Goal: Task Accomplishment & Management: Manage account settings

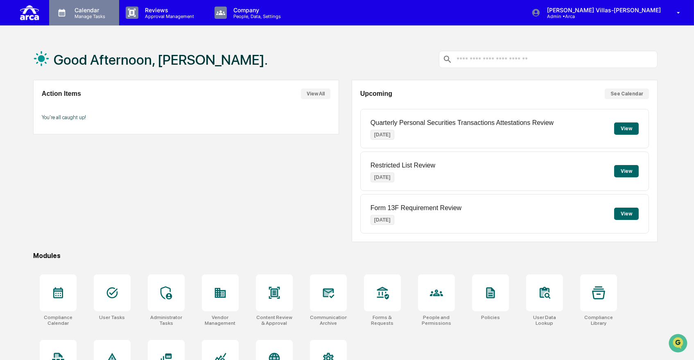
click at [72, 18] on p "Manage Tasks" at bounding box center [88, 17] width 41 height 6
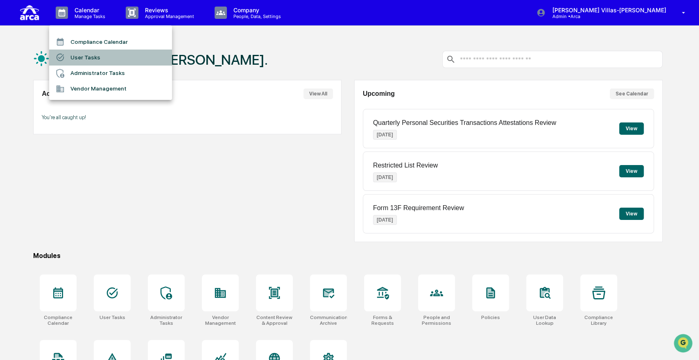
click at [80, 56] on li "User Tasks" at bounding box center [110, 58] width 123 height 16
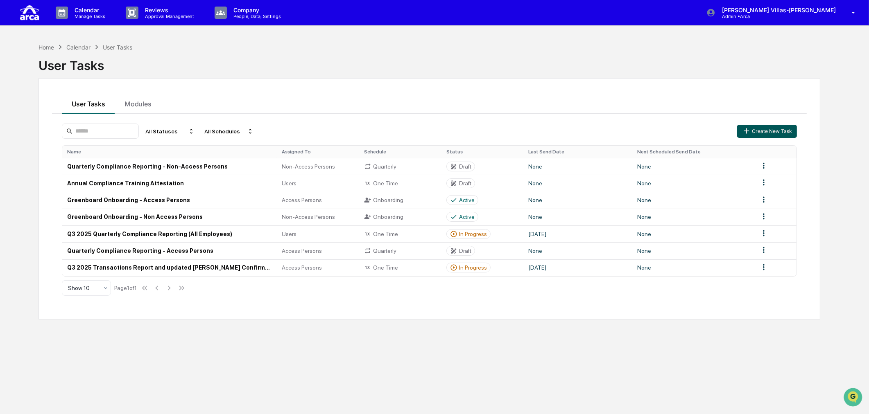
click at [693, 129] on button "Create New Task" at bounding box center [767, 131] width 60 height 13
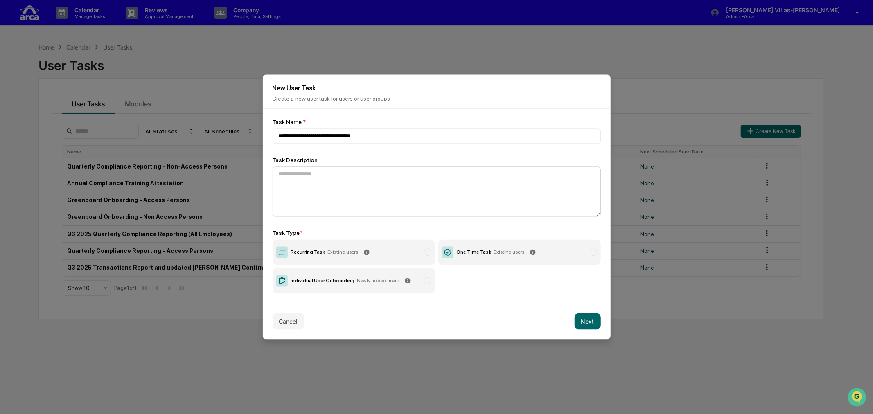
type input "**********"
click at [350, 182] on textarea at bounding box center [437, 192] width 328 height 50
type textarea "**********"
click at [325, 250] on div "Recurring Task - Existing users" at bounding box center [325, 253] width 68 height 6
click at [585, 318] on button "Next" at bounding box center [588, 322] width 26 height 16
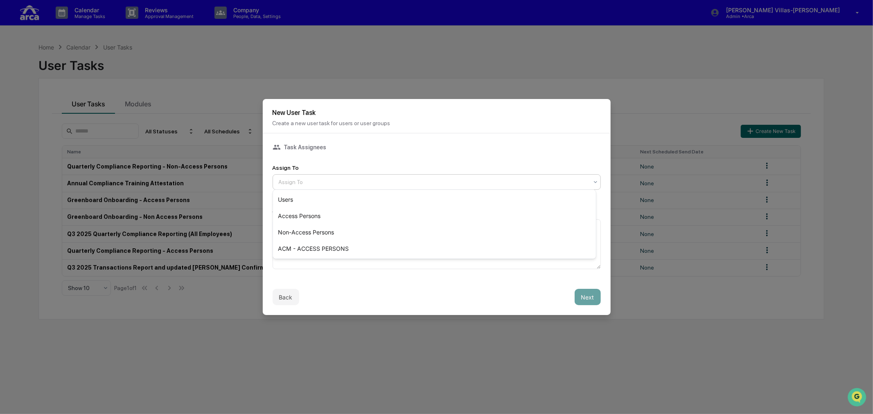
click at [314, 179] on div at bounding box center [433, 182] width 309 height 8
click at [341, 151] on div "Task Assignees Assign To 4 results available. Use Up and Down to choose options…" at bounding box center [437, 206] width 328 height 126
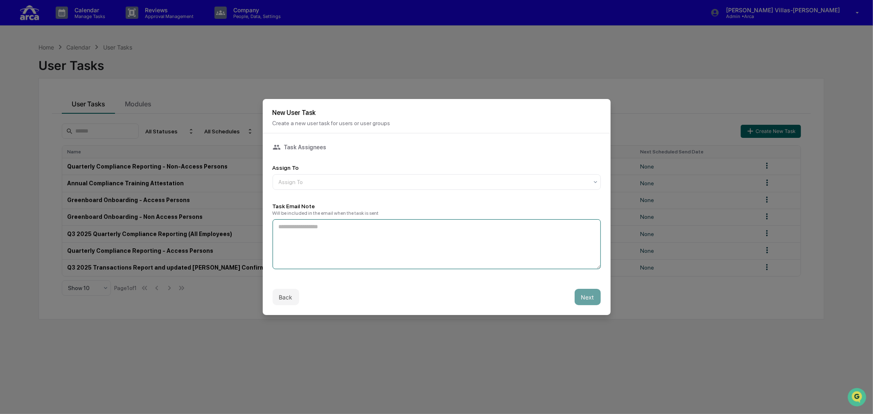
click at [342, 244] on textarea at bounding box center [437, 244] width 328 height 50
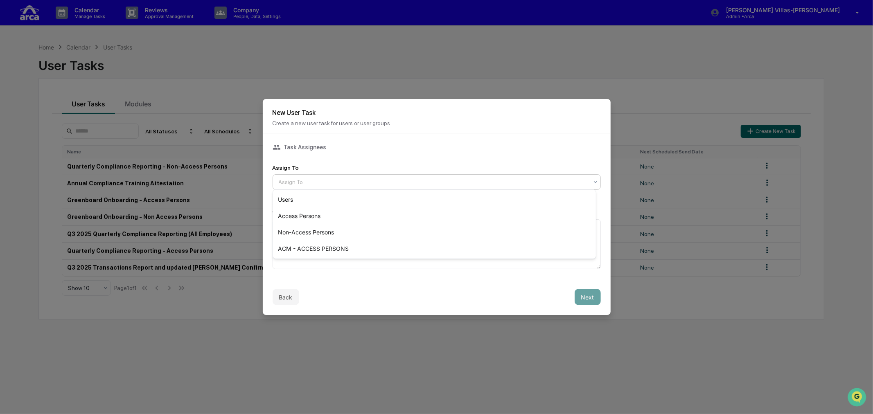
click at [553, 180] on div at bounding box center [433, 182] width 309 height 8
click at [377, 284] on div "Back Next" at bounding box center [437, 297] width 348 height 36
click at [321, 178] on div at bounding box center [433, 182] width 309 height 8
click at [358, 307] on div "Back Next" at bounding box center [437, 297] width 348 height 36
drag, startPoint x: 301, startPoint y: 364, endPoint x: 293, endPoint y: 333, distance: 32.0
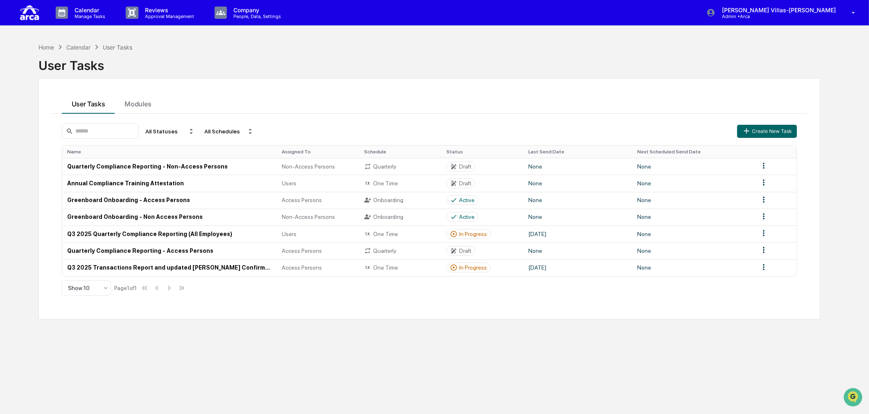
click at [264, 333] on div "Home Calendar User Tasks User Tasks User Tasks Modules All Statuses All Schedul…" at bounding box center [429, 246] width 806 height 414
click at [81, 16] on p "Manage Tasks" at bounding box center [88, 17] width 41 height 6
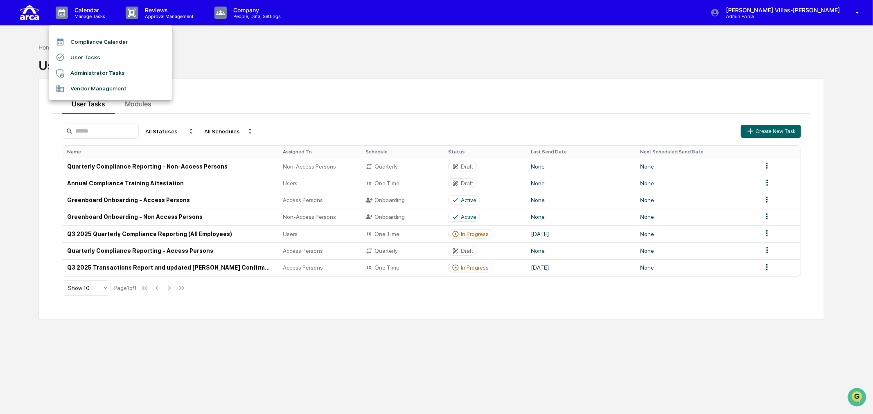
click at [250, 12] on div at bounding box center [436, 207] width 873 height 414
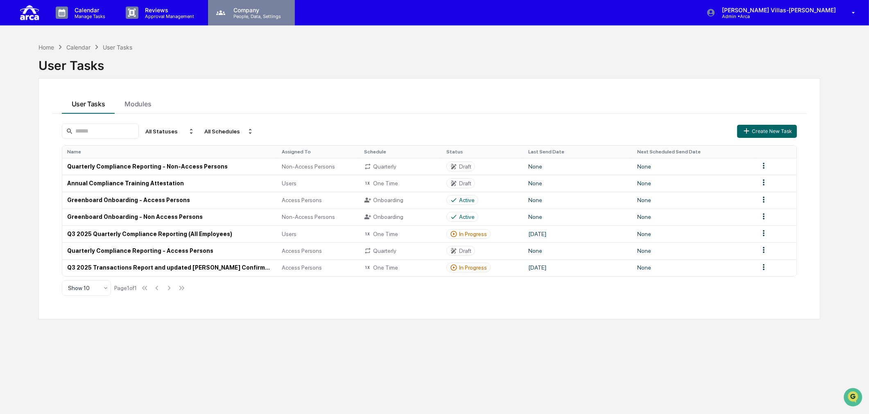
click at [253, 11] on p "Company" at bounding box center [256, 10] width 58 height 7
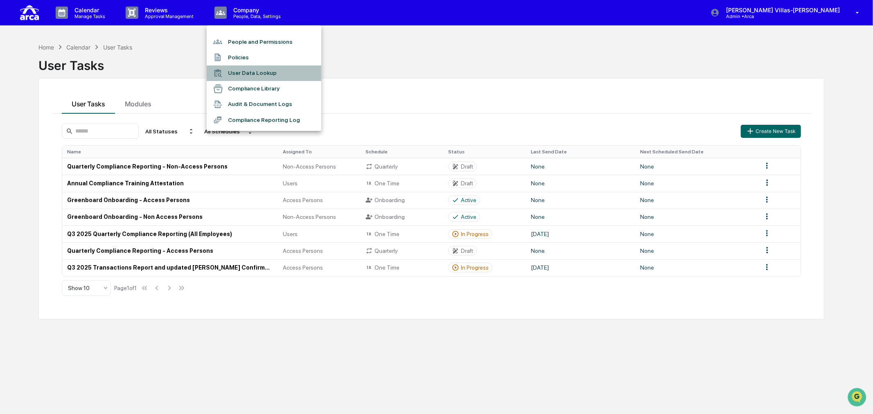
click at [239, 68] on li "User Data Lookup" at bounding box center [264, 73] width 115 height 16
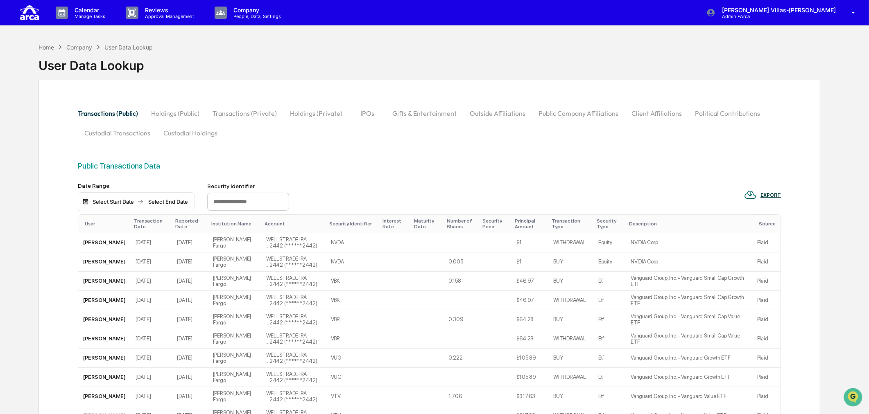
click at [182, 111] on button "Holdings (Public)" at bounding box center [174, 114] width 61 height 20
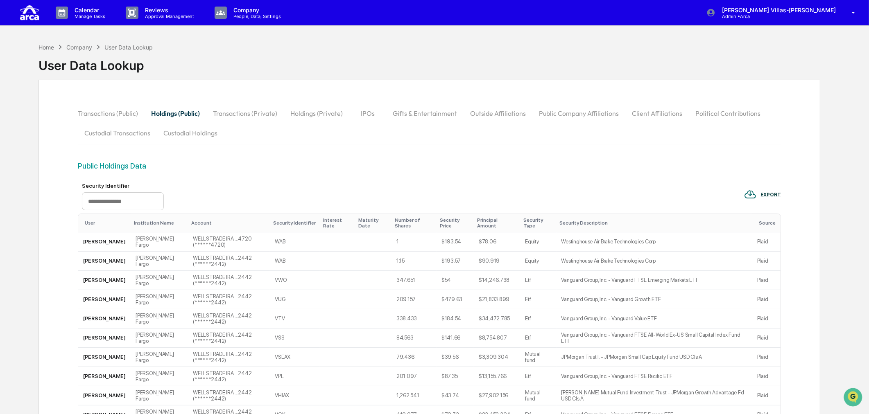
click at [111, 113] on button "Transactions (Public)" at bounding box center [111, 114] width 67 height 20
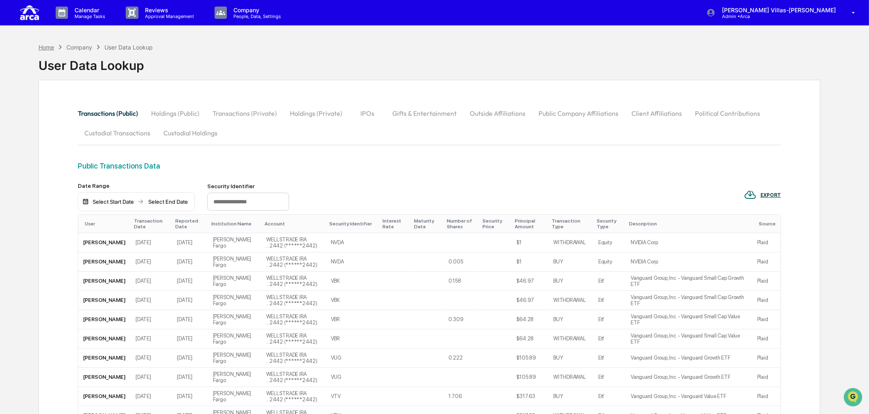
click at [51, 46] on div "Home" at bounding box center [46, 47] width 16 height 7
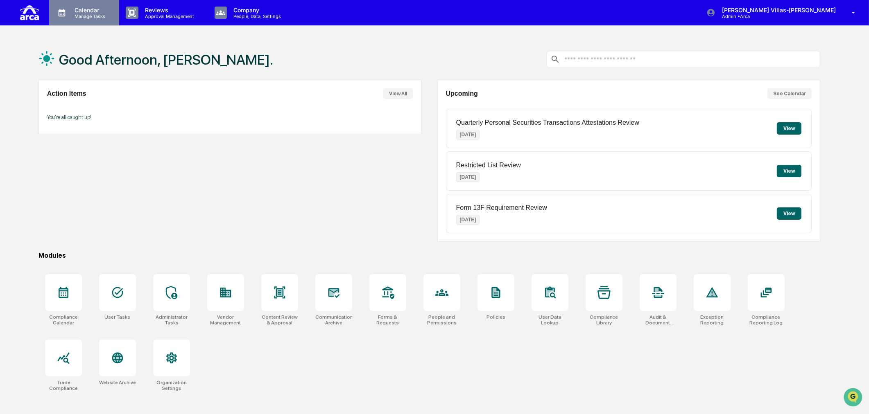
click at [86, 11] on p "Calendar" at bounding box center [88, 10] width 41 height 7
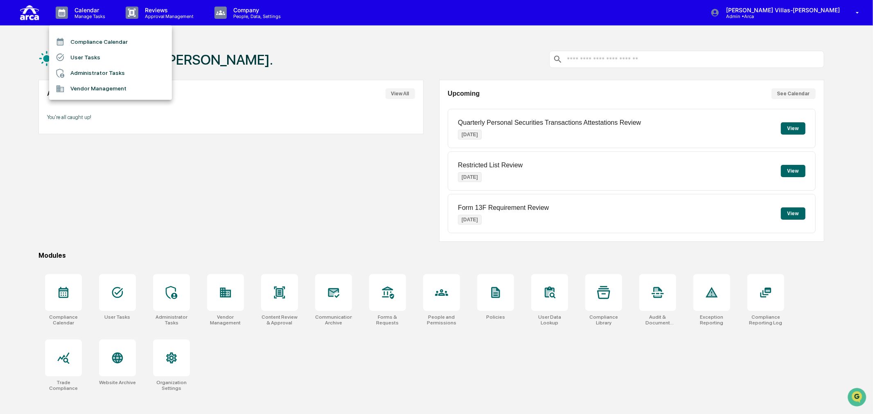
click at [143, 14] on div at bounding box center [436, 207] width 873 height 414
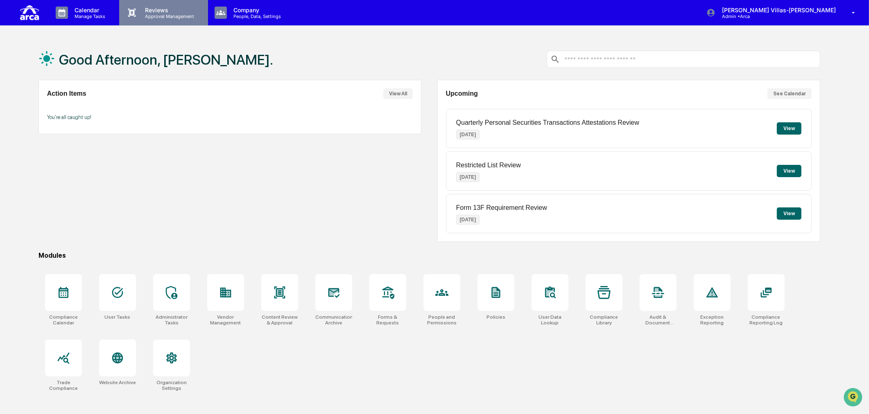
click at [149, 11] on p "Reviews" at bounding box center [168, 10] width 60 height 7
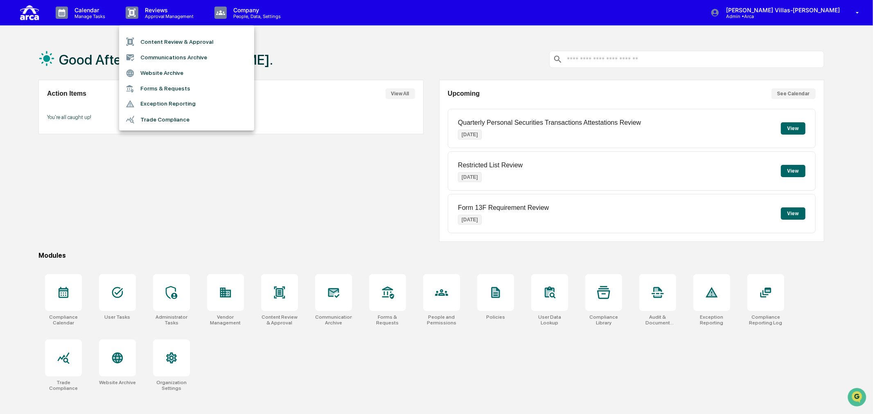
click at [253, 15] on div at bounding box center [436, 207] width 873 height 414
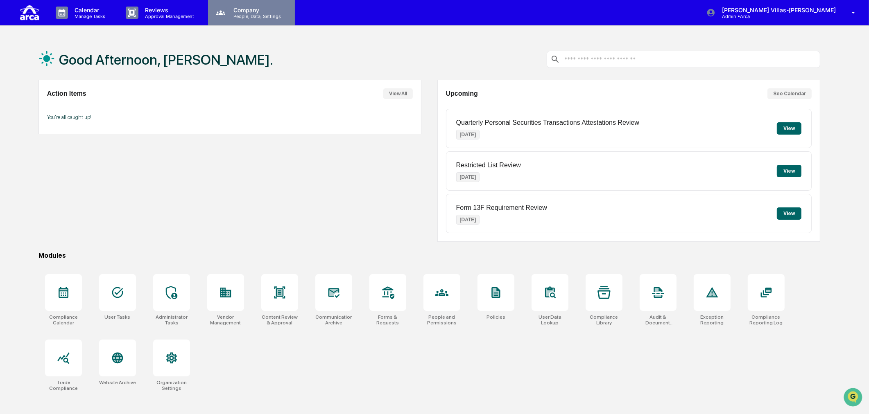
click at [233, 16] on p "People, Data, Settings" at bounding box center [256, 17] width 58 height 6
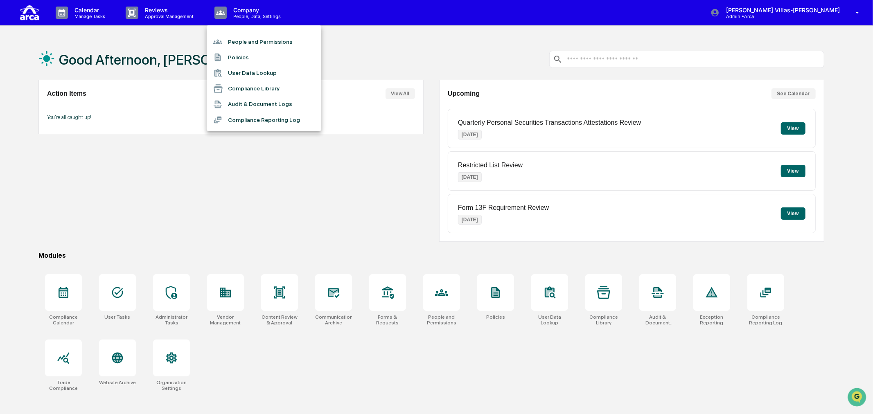
click at [230, 35] on li "People and Permissions" at bounding box center [264, 42] width 115 height 16
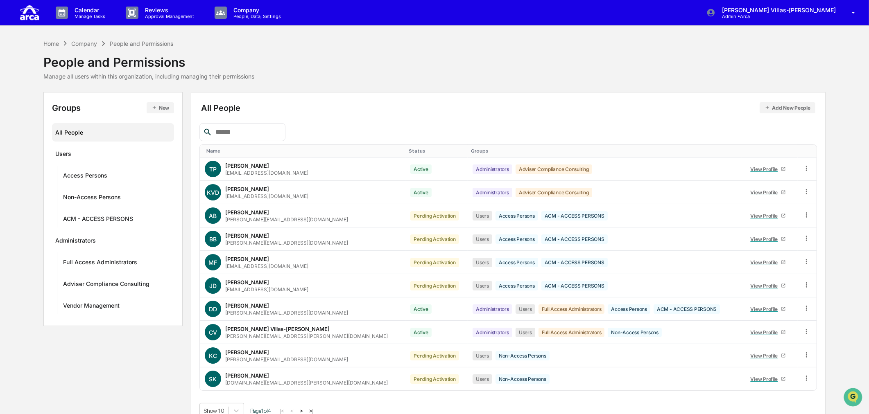
click at [160, 107] on button "New" at bounding box center [160, 107] width 27 height 11
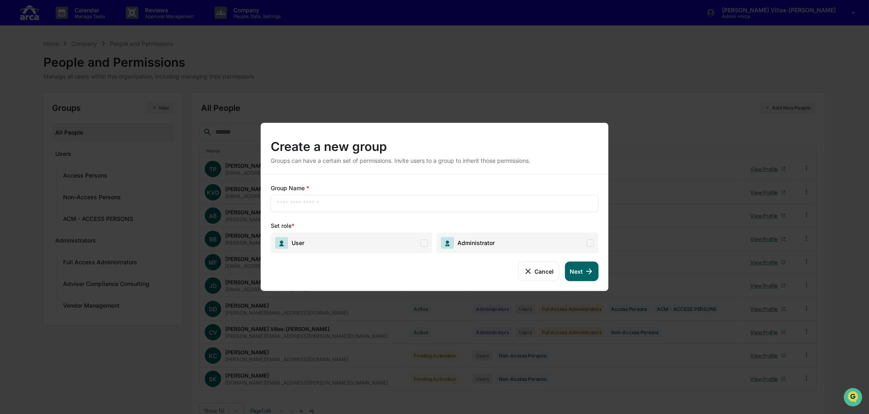
click at [313, 201] on input "text" at bounding box center [435, 203] width 316 height 8
type input "**********"
click at [322, 245] on span "User" at bounding box center [352, 242] width 162 height 21
click at [576, 272] on button "Next" at bounding box center [581, 272] width 34 height 20
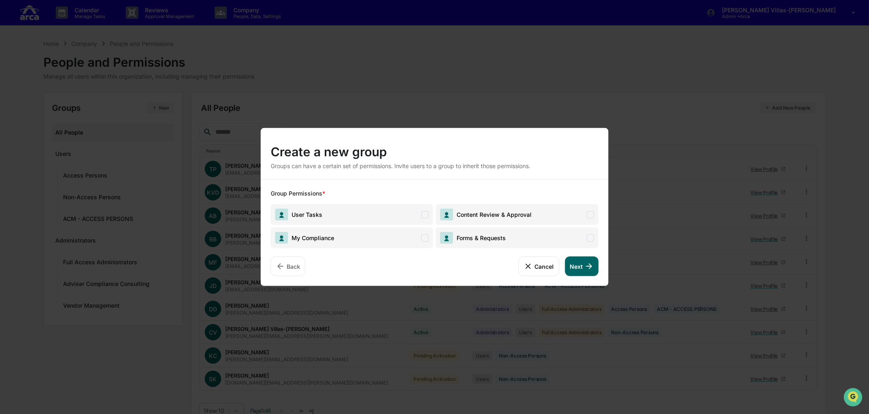
click at [347, 212] on span "User Tasks" at bounding box center [352, 214] width 162 height 21
click at [588, 267] on icon at bounding box center [589, 267] width 6 height 6
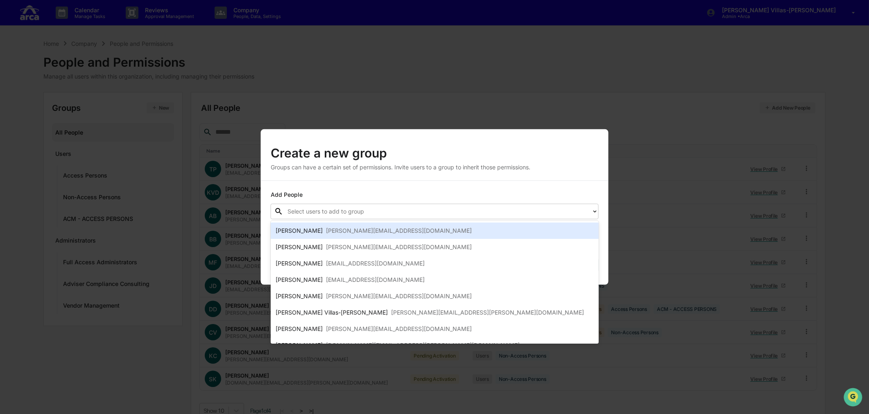
click at [313, 219] on div "Select users to add to group" at bounding box center [435, 212] width 328 height 16
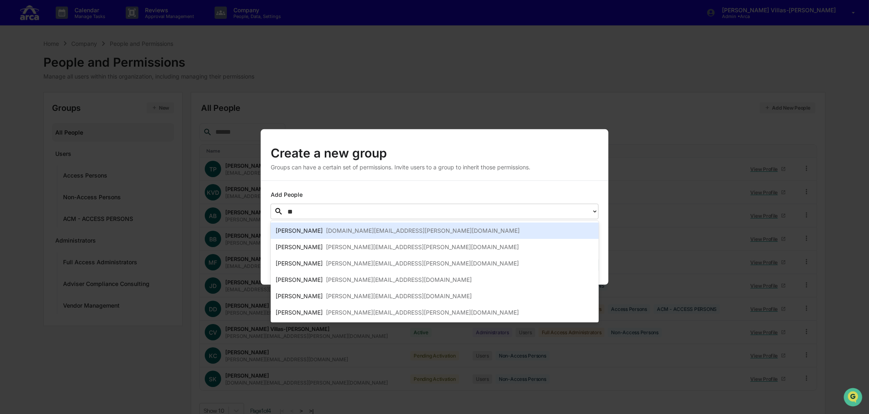
type input "***"
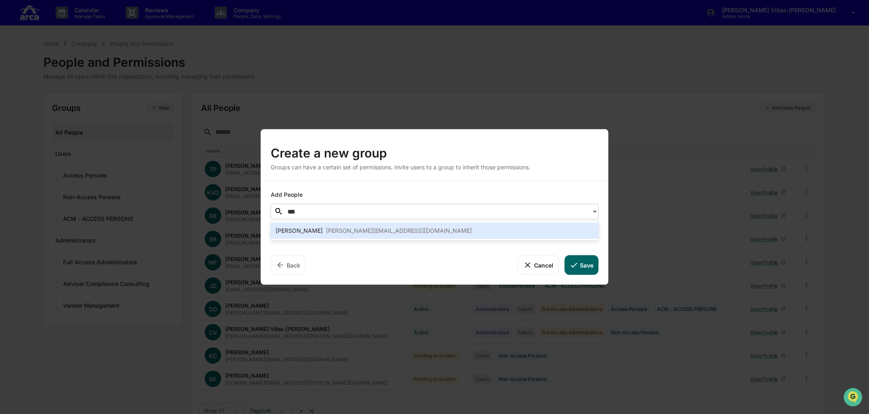
click at [293, 227] on div "[PERSON_NAME]" at bounding box center [298, 231] width 47 height 10
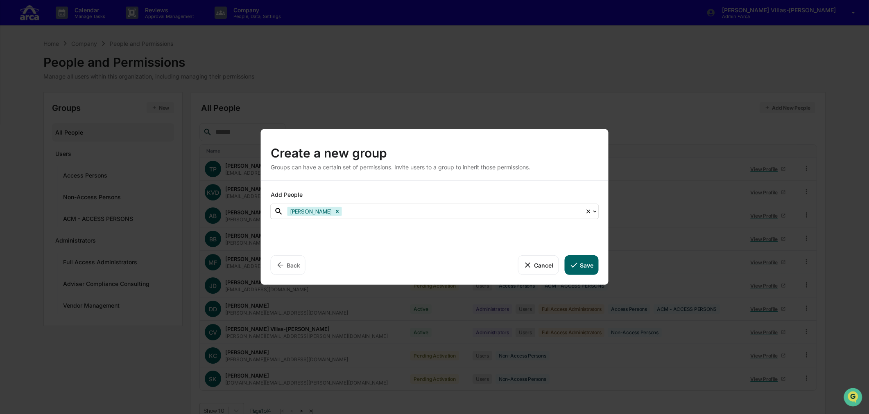
click at [575, 266] on icon at bounding box center [573, 265] width 9 height 9
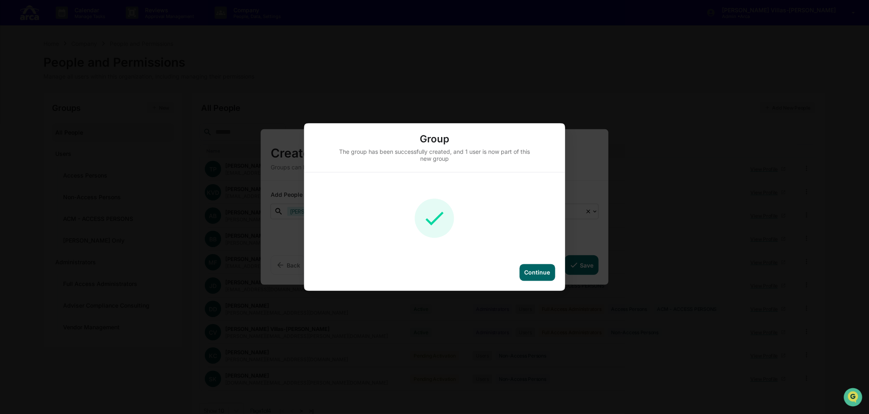
click at [534, 273] on div "Continue" at bounding box center [537, 272] width 26 height 7
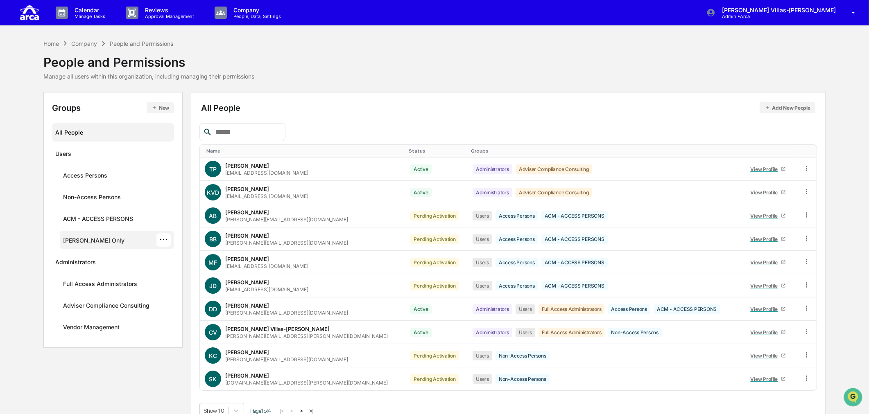
click at [89, 241] on div "[PERSON_NAME] Only" at bounding box center [93, 242] width 61 height 10
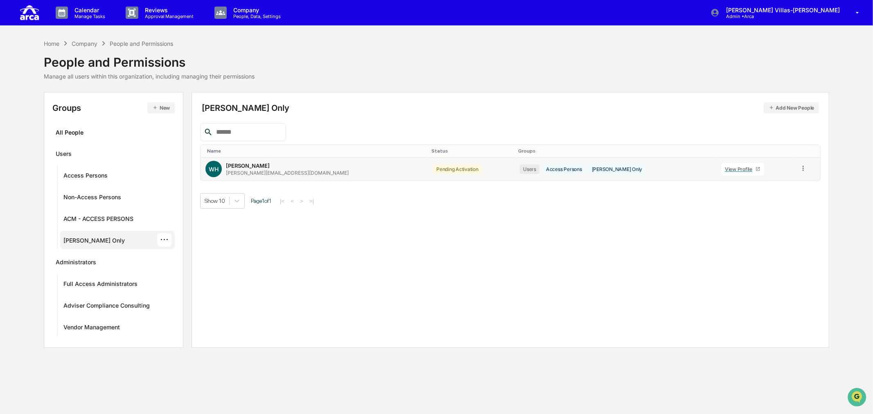
click at [693, 168] on icon at bounding box center [803, 169] width 8 height 8
click at [693, 180] on div "Groups & Permissions" at bounding box center [765, 182] width 70 height 10
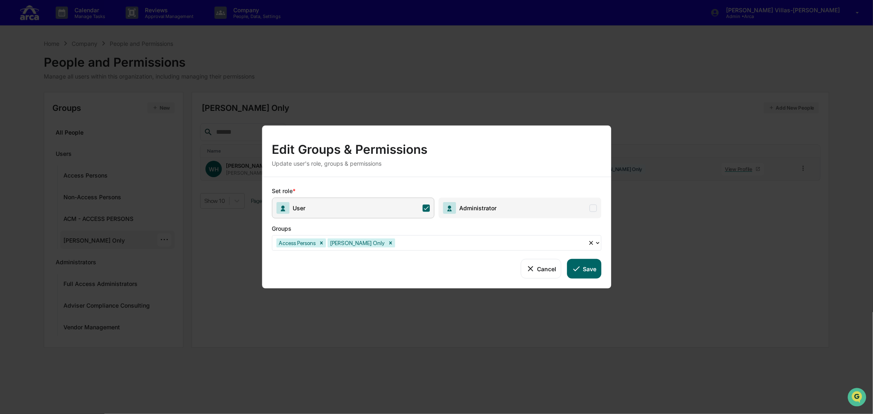
click at [465, 223] on div "Groups" at bounding box center [403, 227] width 262 height 17
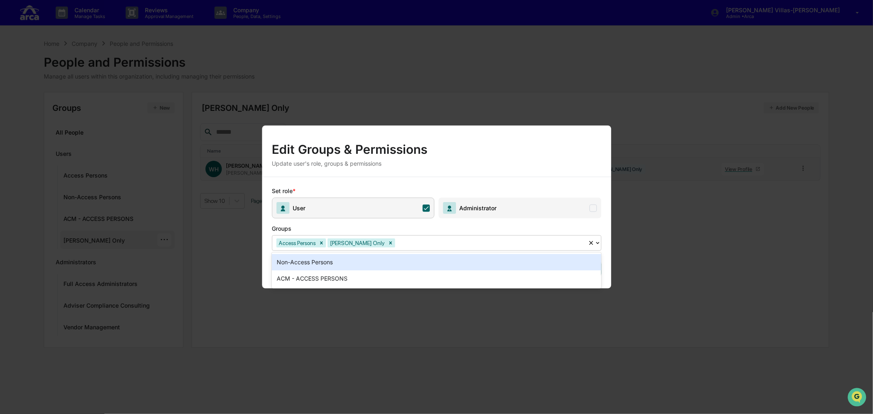
click at [401, 243] on div at bounding box center [490, 242] width 187 height 9
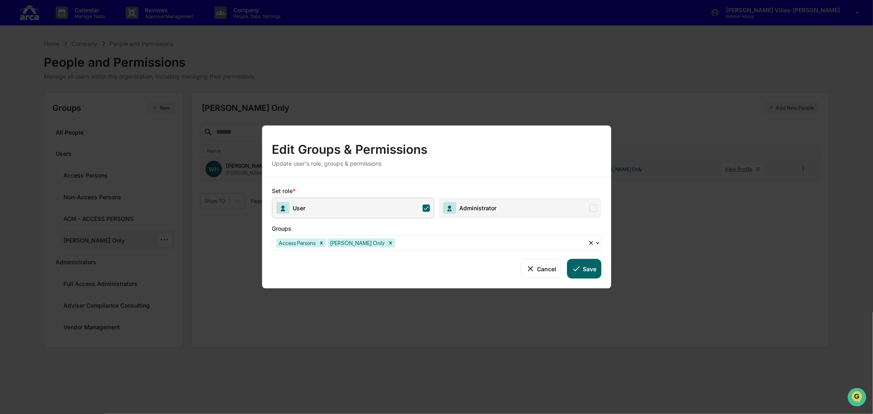
click at [382, 210] on span "User" at bounding box center [353, 208] width 163 height 21
click at [536, 271] on button "Cancel" at bounding box center [541, 269] width 41 height 20
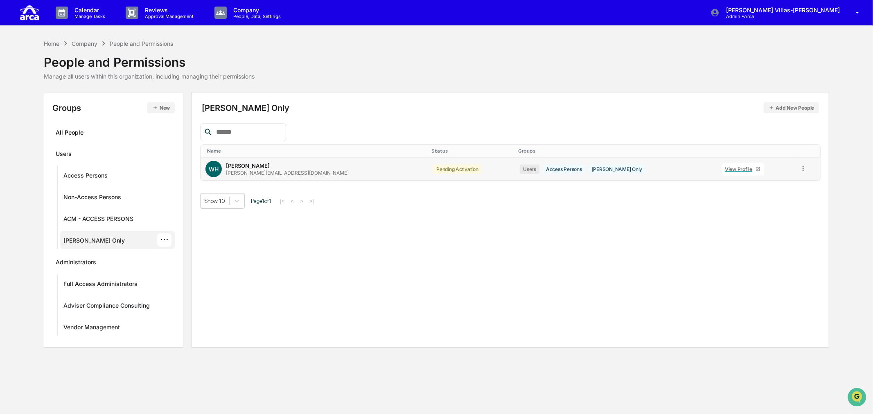
click at [693, 171] on icon at bounding box center [803, 169] width 8 height 8
click at [693, 194] on div "Change Status" at bounding box center [765, 198] width 70 height 10
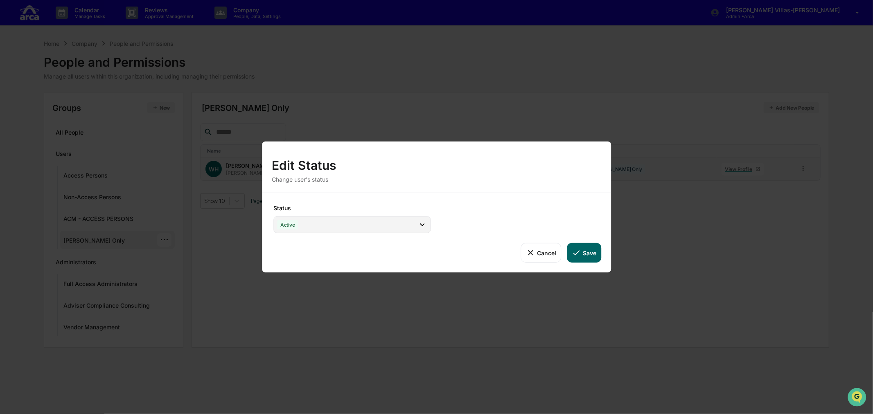
click at [390, 230] on div "Active" at bounding box center [351, 225] width 157 height 17
click at [490, 106] on div "Edit Status Change user's status Status Active Active Archive Only Suspended/Le…" at bounding box center [436, 207] width 873 height 414
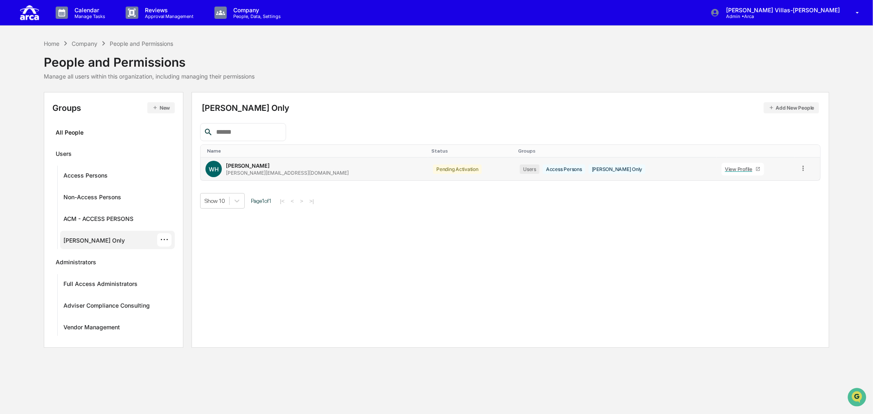
click at [693, 169] on icon at bounding box center [803, 169] width 8 height 8
click at [693, 182] on icon at bounding box center [734, 181] width 9 height 9
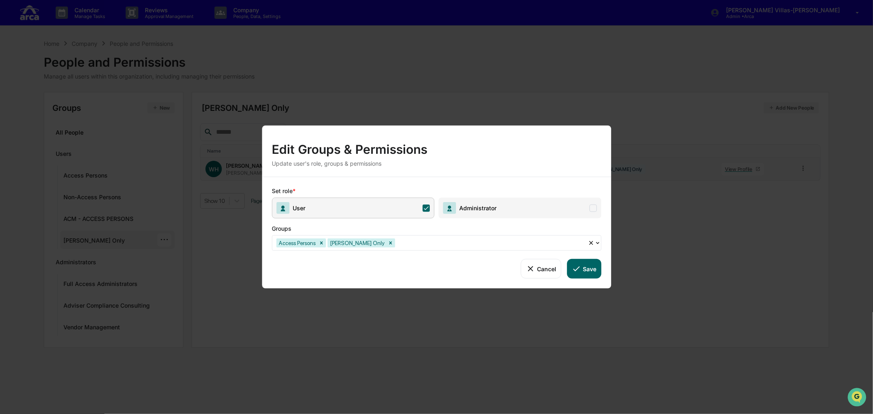
click at [334, 205] on span "User" at bounding box center [353, 208] width 163 height 21
click at [576, 247] on div at bounding box center [433, 242] width 314 height 9
click at [369, 213] on span "User" at bounding box center [353, 208] width 163 height 21
click at [505, 212] on span "Administrator" at bounding box center [520, 208] width 163 height 21
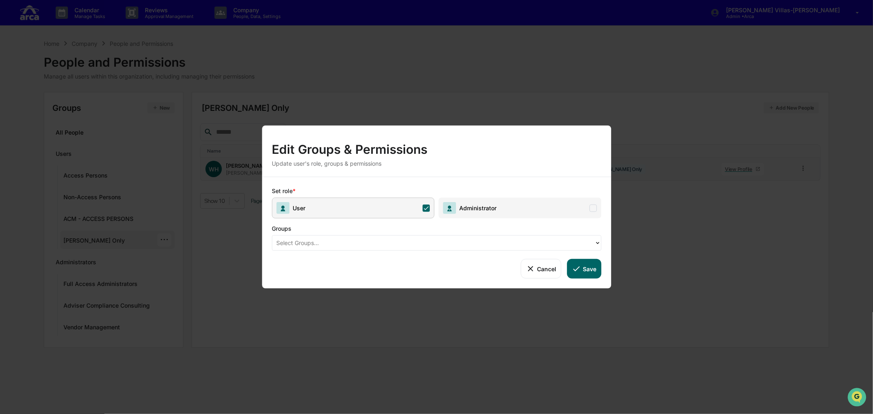
click at [596, 242] on icon at bounding box center [597, 243] width 7 height 7
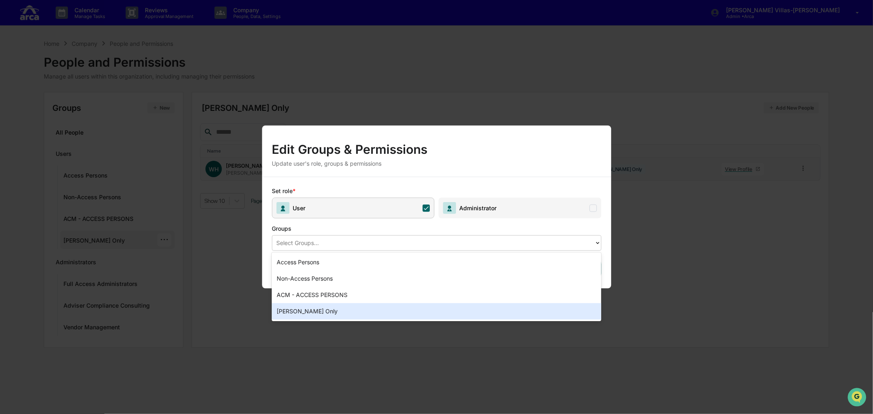
click at [351, 310] on div "[PERSON_NAME] Only" at bounding box center [436, 311] width 329 height 16
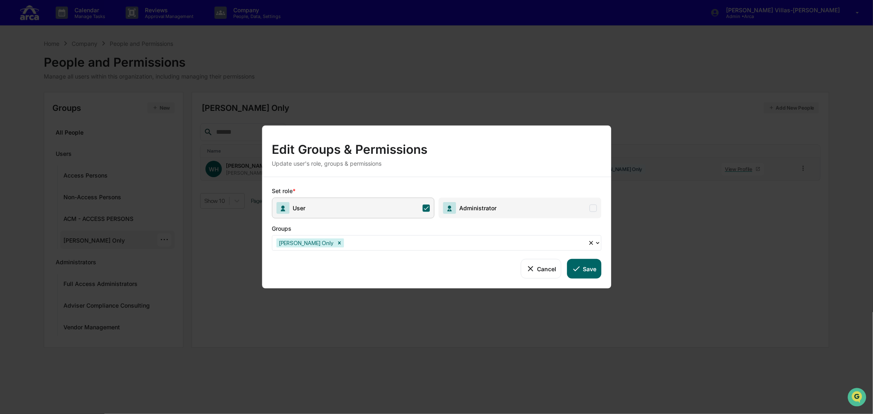
click at [542, 268] on button "Cancel" at bounding box center [541, 269] width 41 height 20
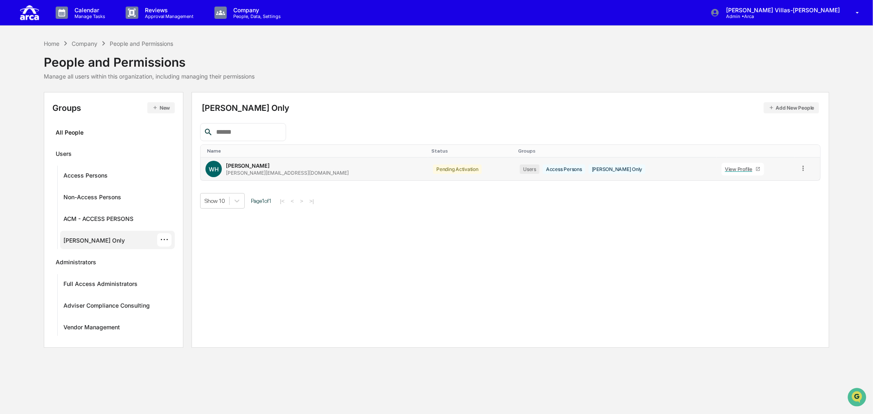
click at [693, 170] on td at bounding box center [807, 169] width 26 height 23
click at [693, 166] on icon at bounding box center [803, 168] width 1 height 5
drag, startPoint x: 501, startPoint y: 280, endPoint x: 47, endPoint y: 322, distance: 455.0
click at [498, 282] on div "Wes Hansen Only Add New People Name Status Groups WH Wesley Hansen wes@ar.ca Pe…" at bounding box center [511, 220] width 638 height 256
click at [693, 169] on icon at bounding box center [803, 169] width 8 height 8
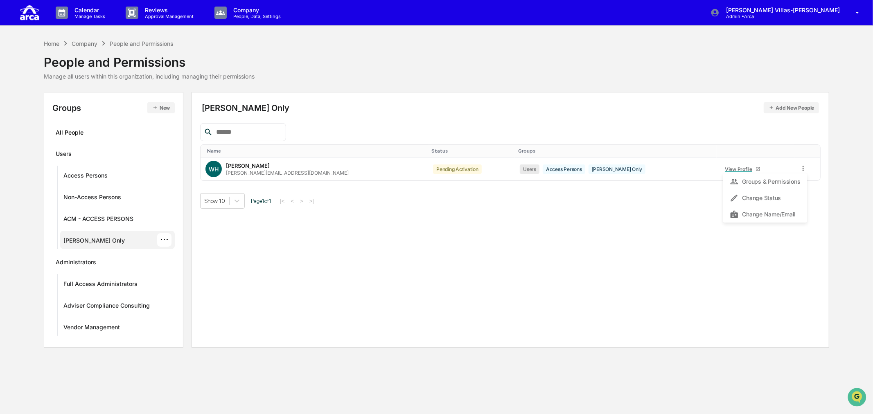
drag, startPoint x: 419, startPoint y: 301, endPoint x: 207, endPoint y: 298, distance: 212.5
click at [418, 301] on div "Wes Hansen Only Add New People Name Status Groups WH Wesley Hansen wes@ar.ca Pe…" at bounding box center [511, 220] width 638 height 256
click at [164, 245] on div "···" at bounding box center [164, 240] width 14 height 14
click at [231, 251] on ul "User Tasks" at bounding box center [227, 251] width 95 height 11
click at [415, 255] on div "Wes Hansen Only Add New People Name Status Groups WH Wesley Hansen wes@ar.ca Pe…" at bounding box center [511, 220] width 638 height 256
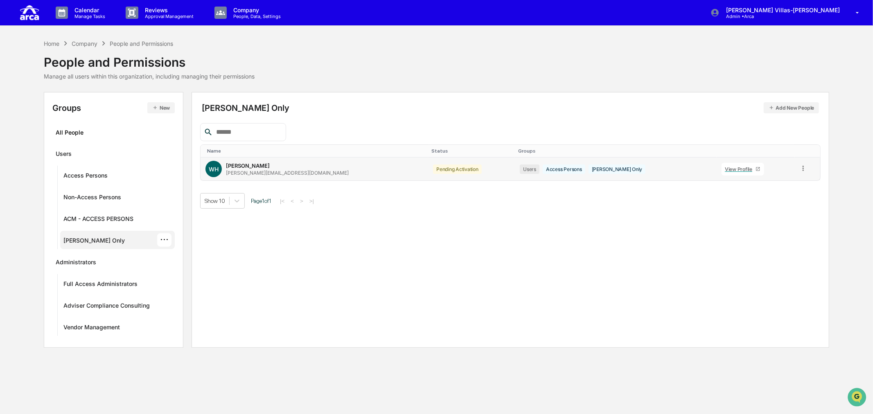
click at [693, 168] on icon at bounding box center [803, 169] width 8 height 8
click at [693, 184] on div "Groups & Permissions" at bounding box center [765, 182] width 70 height 10
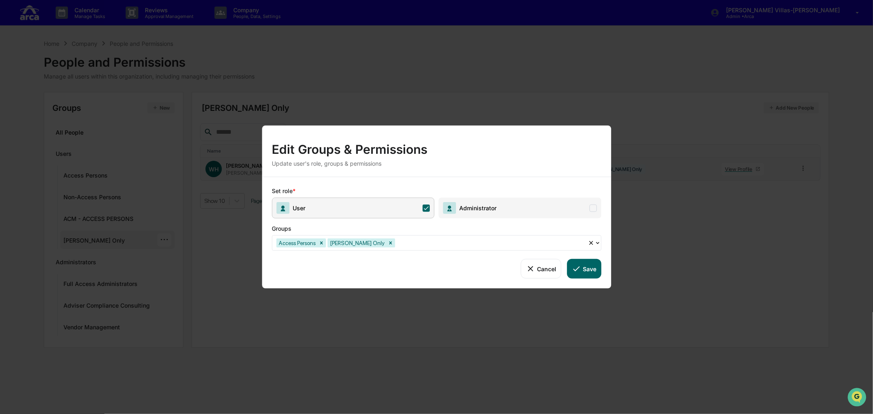
click at [533, 268] on icon at bounding box center [530, 268] width 9 height 9
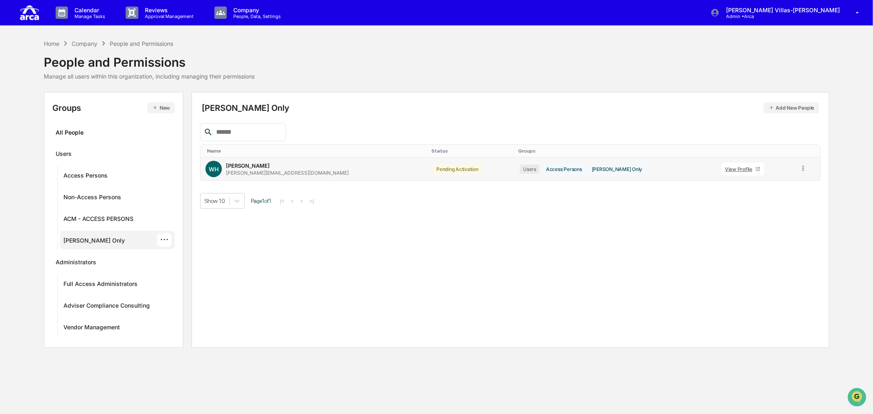
click at [160, 240] on div "···" at bounding box center [164, 240] width 14 height 14
click at [241, 255] on ul "User Tasks" at bounding box center [227, 251] width 95 height 11
click at [219, 250] on ul "User Tasks" at bounding box center [227, 251] width 95 height 11
click at [204, 269] on div "Edit" at bounding box center [227, 269] width 95 height 10
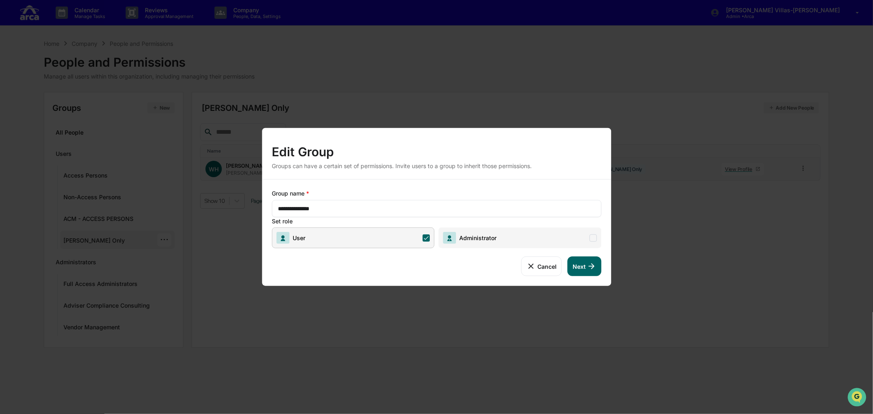
click at [346, 244] on span "User" at bounding box center [353, 238] width 163 height 21
click at [424, 255] on div "**********" at bounding box center [436, 233] width 349 height 106
click at [549, 274] on button "Cancel" at bounding box center [541, 267] width 41 height 20
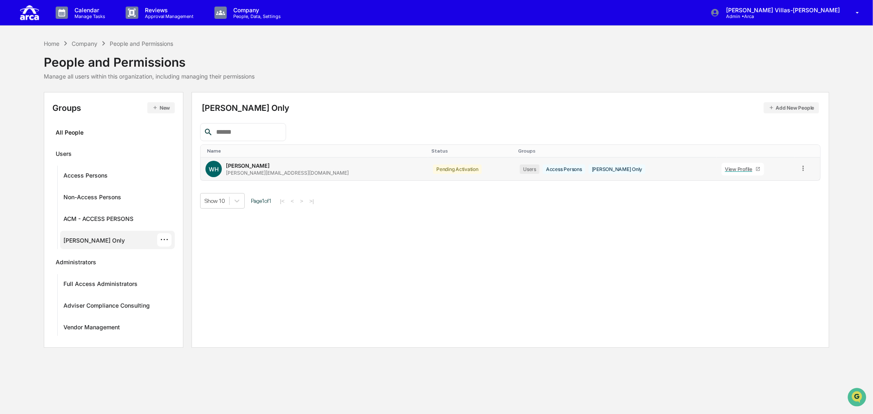
click at [162, 238] on div "···" at bounding box center [164, 240] width 14 height 14
click at [190, 265] on div "Edit" at bounding box center [227, 269] width 95 height 10
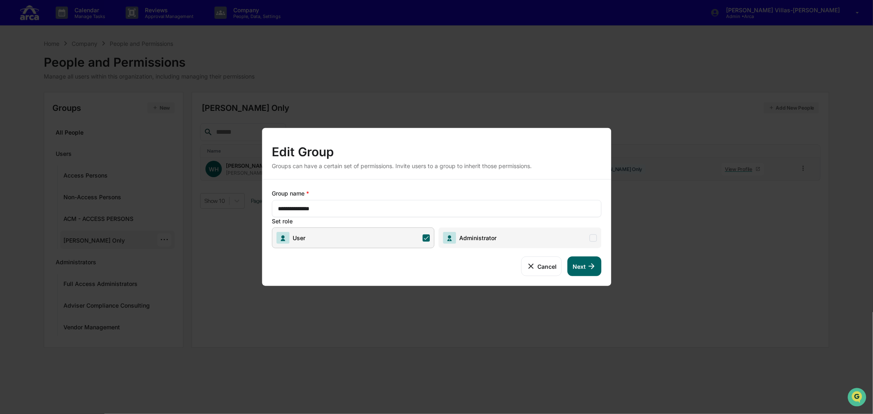
click at [586, 265] on button "Next" at bounding box center [585, 267] width 34 height 20
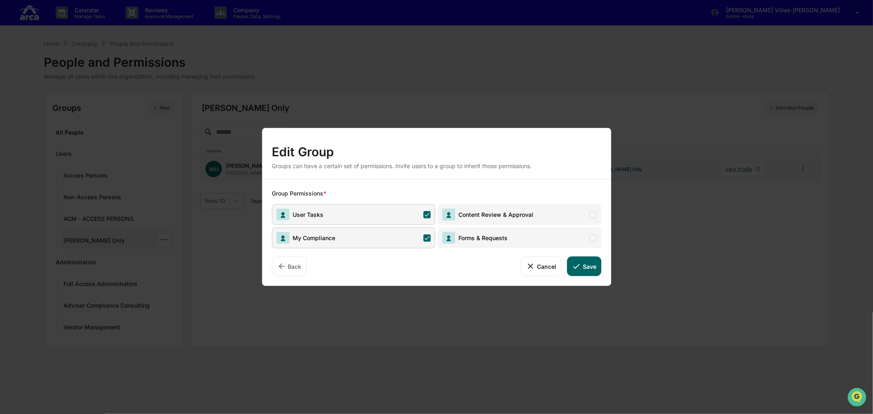
click at [303, 265] on button "Back" at bounding box center [289, 267] width 35 height 20
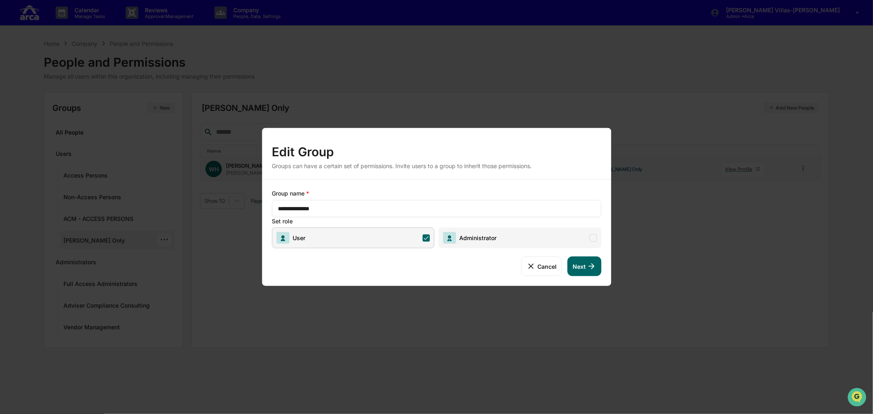
click at [397, 214] on div "**********" at bounding box center [436, 208] width 329 height 17
click at [367, 209] on input "**********" at bounding box center [436, 209] width 317 height 8
click at [579, 268] on button "Next" at bounding box center [585, 267] width 34 height 20
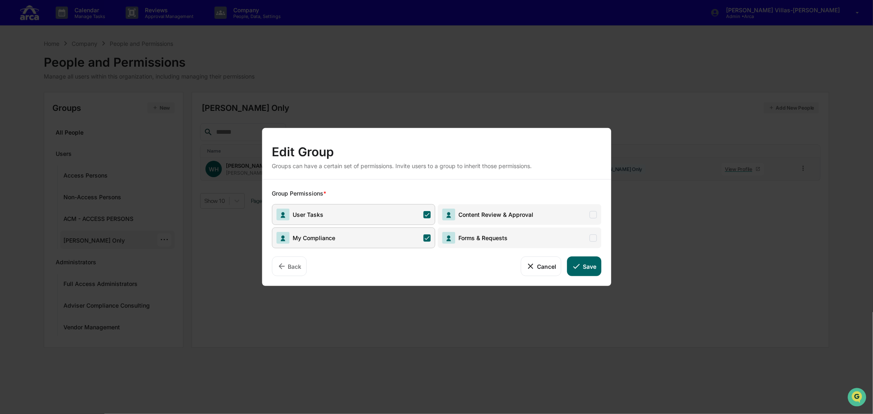
click at [536, 271] on button "Cancel" at bounding box center [541, 267] width 41 height 20
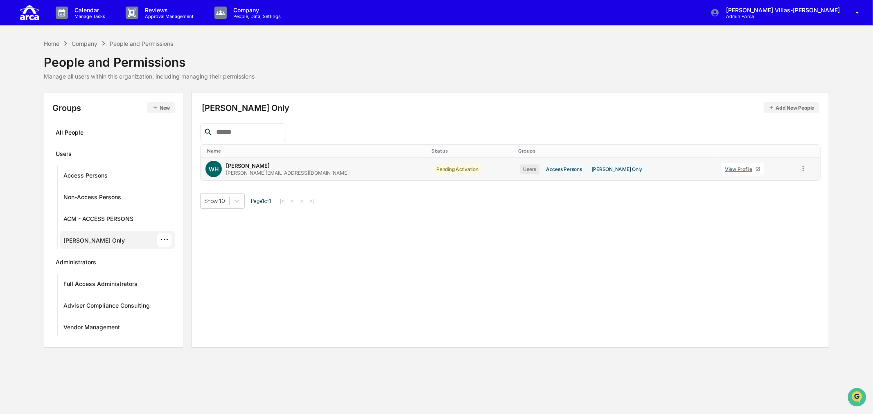
click at [382, 264] on div "Wes Hansen Only Add New People Name Status Groups WH Wesley Hansen wes@ar.ca Pe…" at bounding box center [511, 220] width 638 height 256
click at [102, 240] on div "[PERSON_NAME] Only" at bounding box center [93, 242] width 61 height 10
click at [429, 246] on div "Wes Hansen Only Add New People Name Status Groups WH Wesley Hansen wes@ar.ca Pe…" at bounding box center [511, 220] width 638 height 256
click at [272, 273] on div "Wes Hansen Only Add New People Name Status Groups WH Wesley Hansen wes@ar.ca Pe…" at bounding box center [511, 220] width 638 height 256
click at [81, 196] on div "Non-Access Persons" at bounding box center [92, 199] width 58 height 10
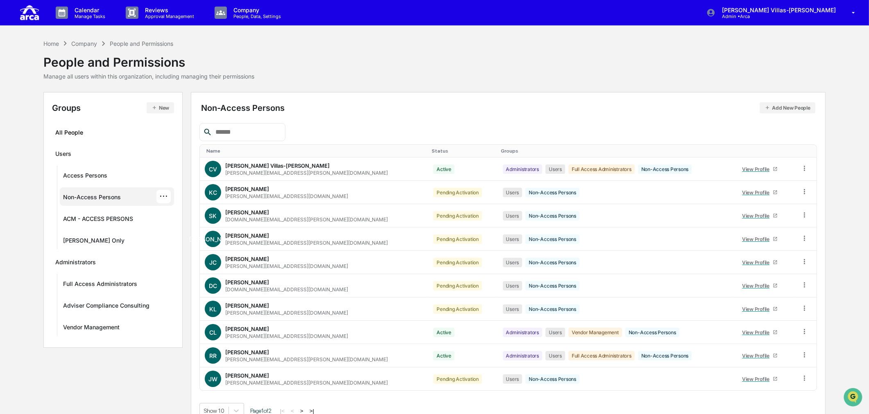
click at [162, 193] on div "···" at bounding box center [163, 197] width 14 height 14
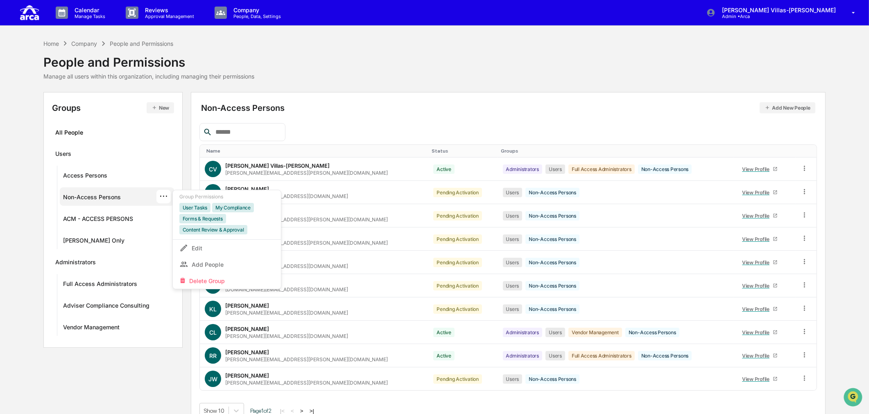
click at [338, 77] on div "Home Company People and Permissions People and Permissions Manage all users wit…" at bounding box center [434, 59] width 782 height 41
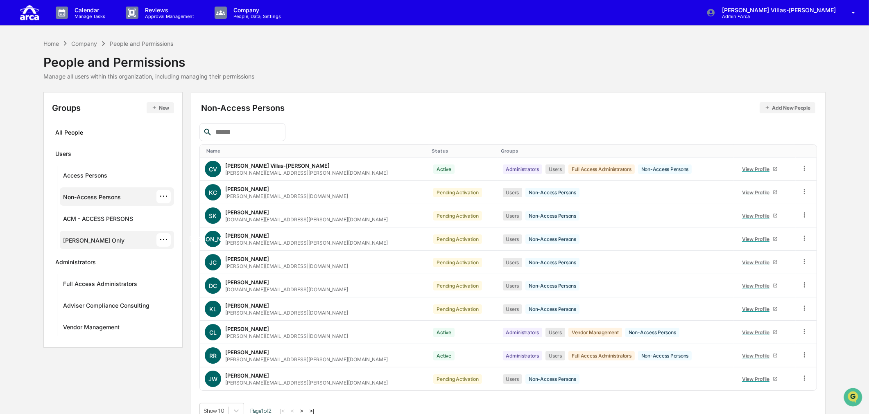
click at [106, 231] on div "Wes Hansen Only ···" at bounding box center [117, 240] width 114 height 18
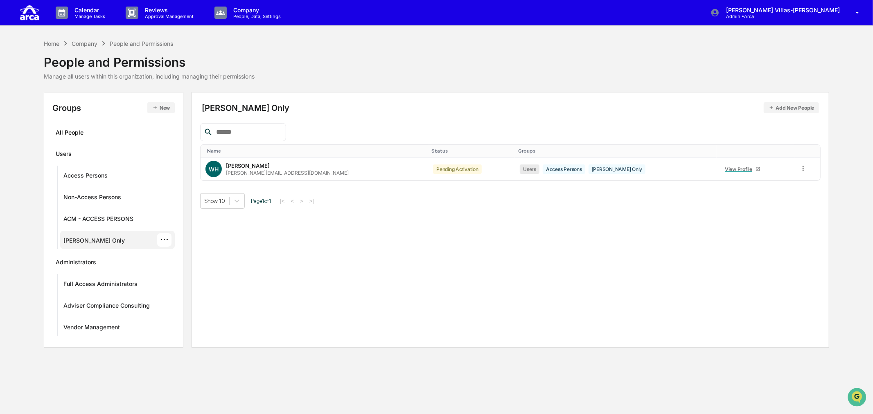
click at [353, 300] on div "Wes Hansen Only Add New People Name Status Groups WH Wesley Hansen wes@ar.ca Pe…" at bounding box center [511, 220] width 638 height 256
click at [90, 11] on p "Calendar" at bounding box center [88, 10] width 41 height 7
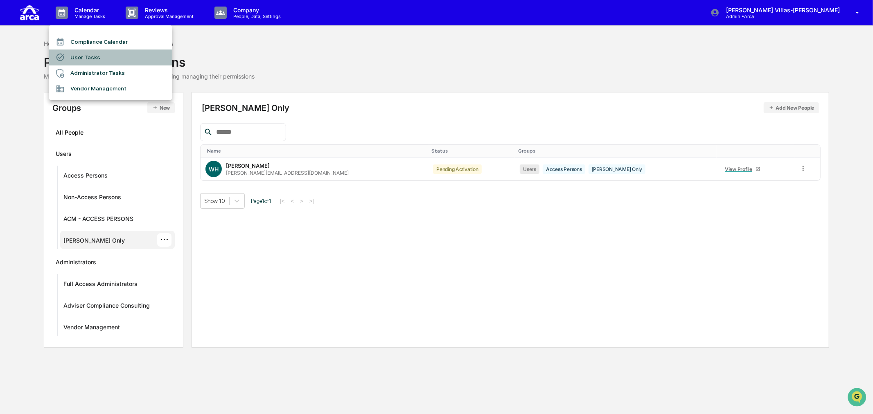
click at [89, 54] on li "User Tasks" at bounding box center [110, 58] width 123 height 16
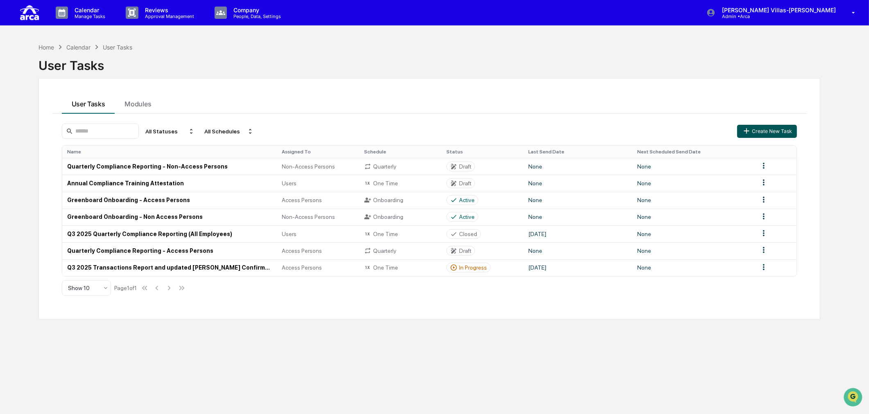
click at [693, 131] on icon "button" at bounding box center [746, 131] width 5 height 5
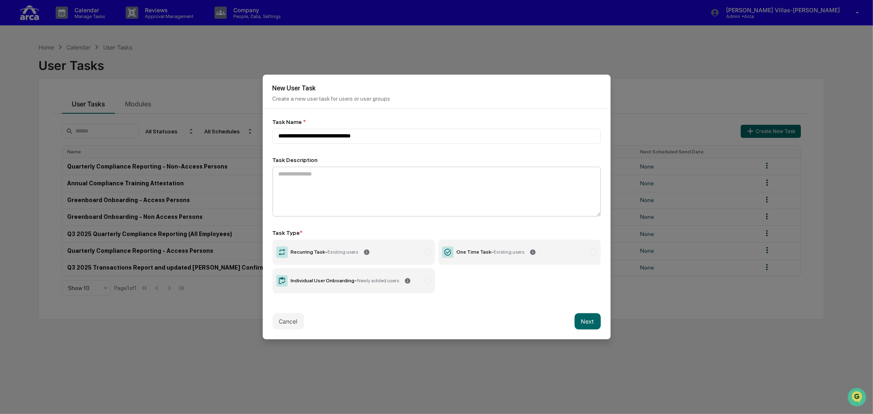
type input "**********"
click at [320, 176] on textarea at bounding box center [437, 192] width 328 height 50
type textarea "**********"
click at [354, 256] on label "Recurring Task - Existing users" at bounding box center [354, 252] width 162 height 25
click at [576, 318] on button "Next" at bounding box center [588, 322] width 26 height 16
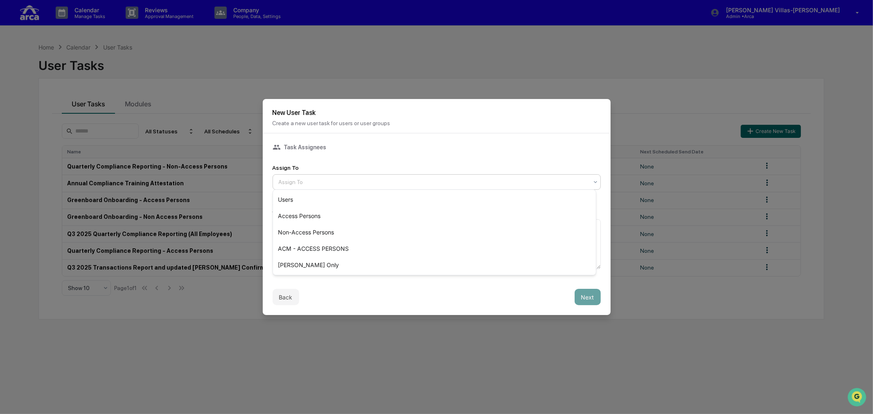
click at [304, 178] on div at bounding box center [433, 182] width 309 height 8
click at [305, 265] on div "[PERSON_NAME] Only" at bounding box center [434, 265] width 323 height 16
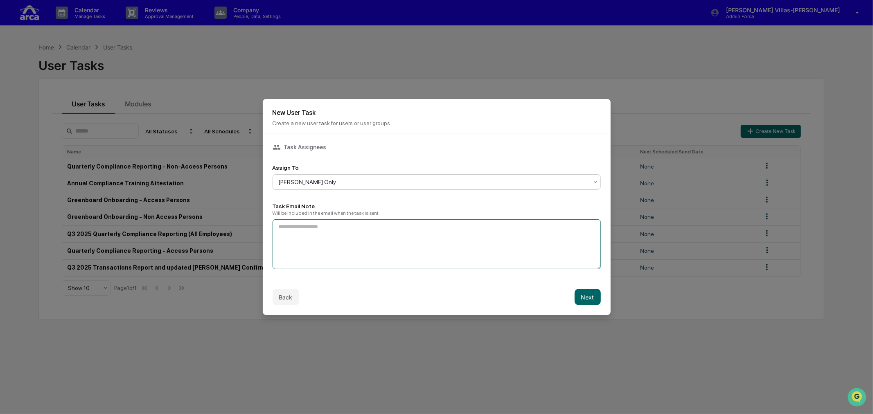
click at [354, 239] on textarea at bounding box center [437, 244] width 328 height 50
click at [313, 226] on textarea "**********" at bounding box center [435, 244] width 324 height 50
click at [296, 226] on textarea "**********" at bounding box center [435, 244] width 324 height 50
click at [416, 220] on textarea "**********" at bounding box center [435, 244] width 324 height 50
type textarea "**********"
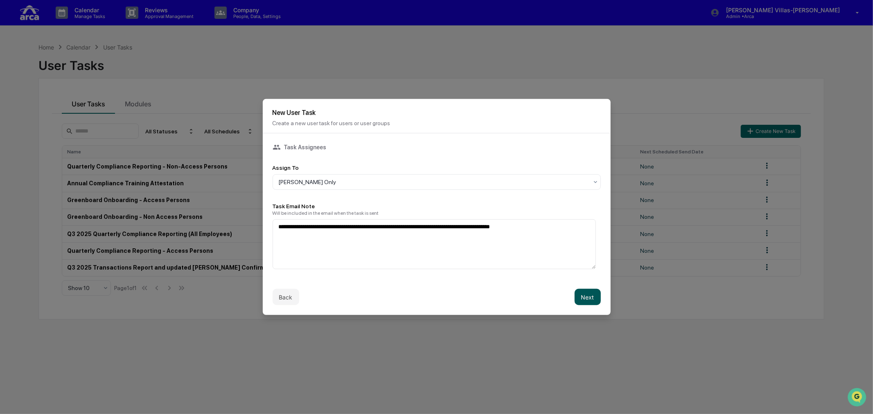
click at [580, 298] on button "Next" at bounding box center [588, 297] width 26 height 16
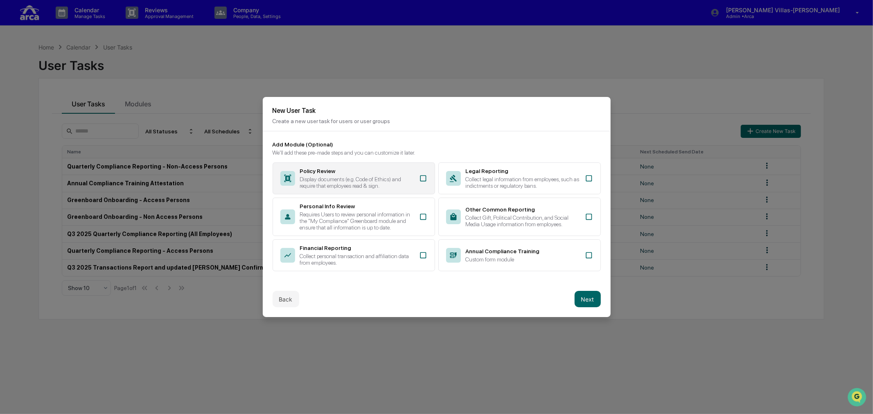
click at [338, 178] on div "Display documents (e.g. Code of Ethics) and require that employees read & sign." at bounding box center [357, 182] width 114 height 13
click at [582, 301] on button "Next" at bounding box center [588, 299] width 26 height 16
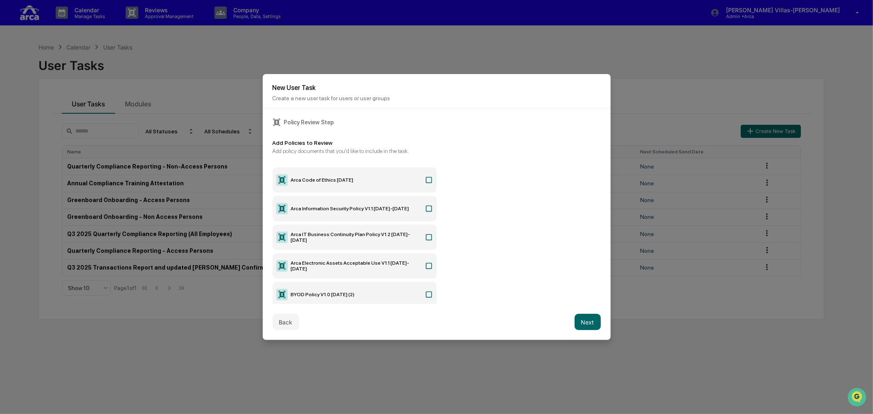
click at [277, 121] on icon at bounding box center [277, 122] width 8 height 8
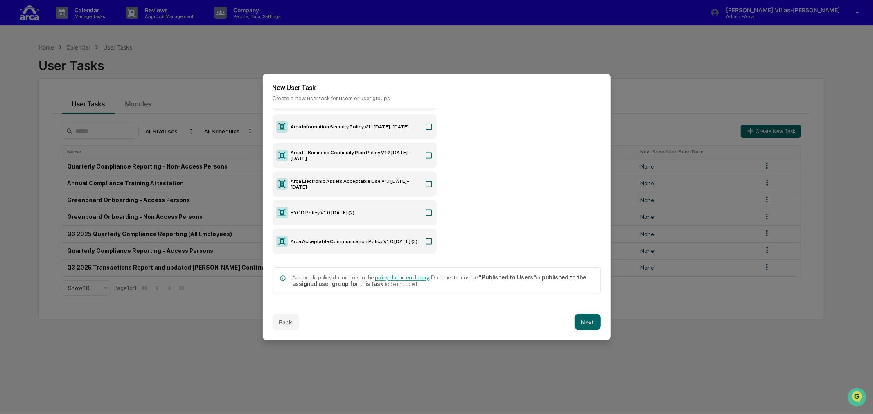
scroll to position [83, 0]
click at [284, 320] on button "Back" at bounding box center [286, 322] width 27 height 16
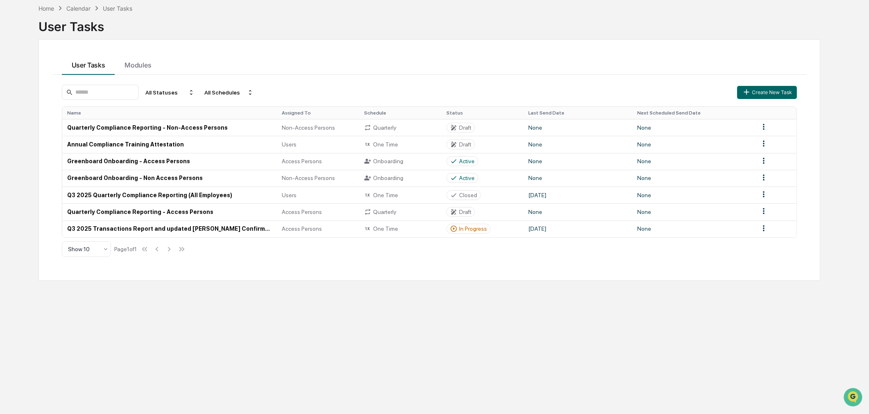
scroll to position [0, 0]
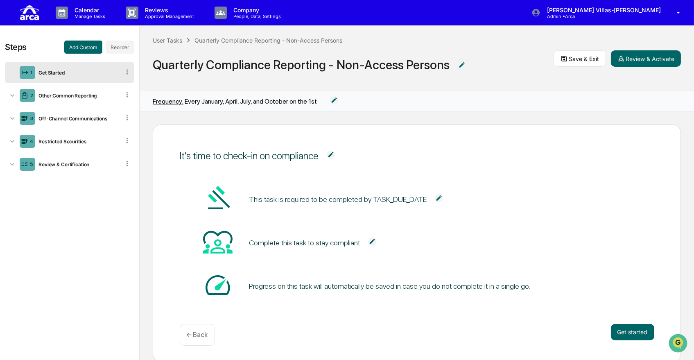
click at [625, 96] on div "Frequency: Every January, April, July, and October on the 1st" at bounding box center [417, 101] width 554 height 20
click at [233, 11] on p "Company" at bounding box center [256, 10] width 58 height 7
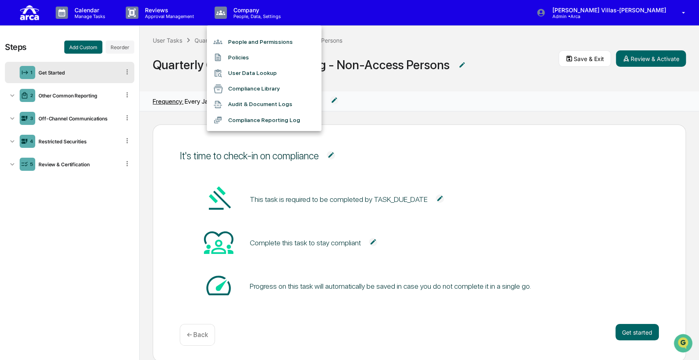
click at [241, 57] on li "Policies" at bounding box center [264, 58] width 115 height 16
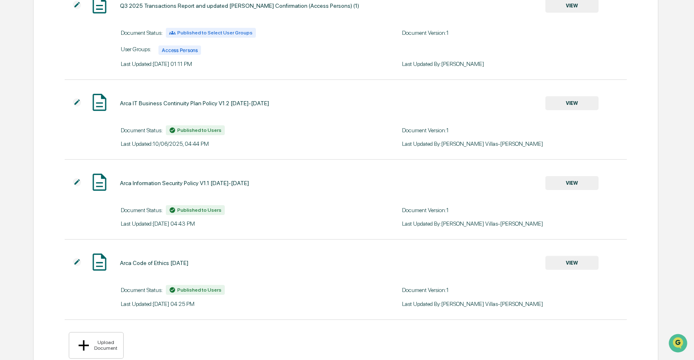
scroll to position [569, 0]
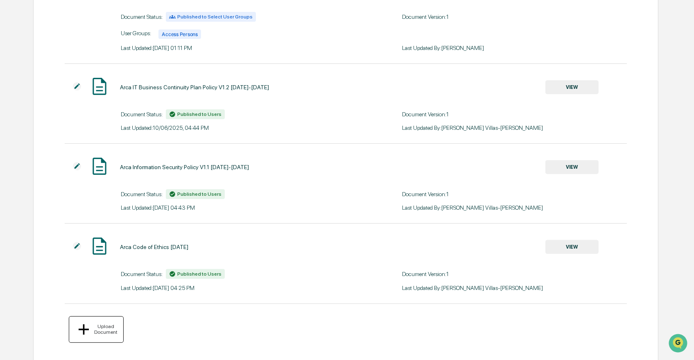
click at [98, 329] on div "Upload Document" at bounding box center [104, 328] width 25 height 11
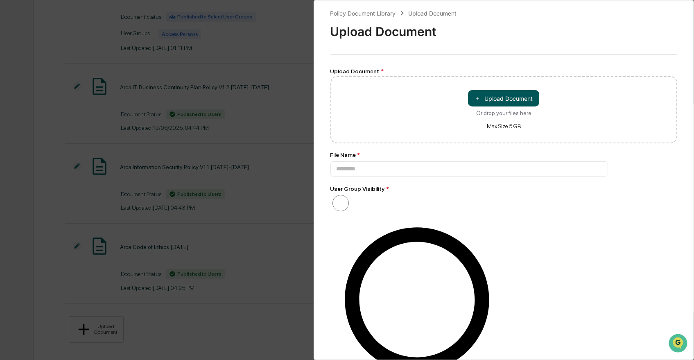
click at [506, 100] on button "＋ Upload Document" at bounding box center [503, 98] width 71 height 16
type input "**********"
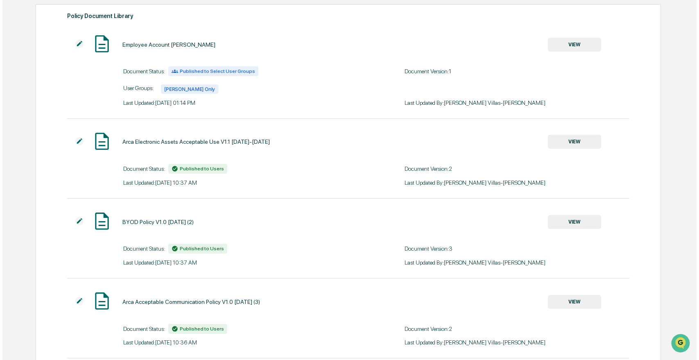
scroll to position [0, 0]
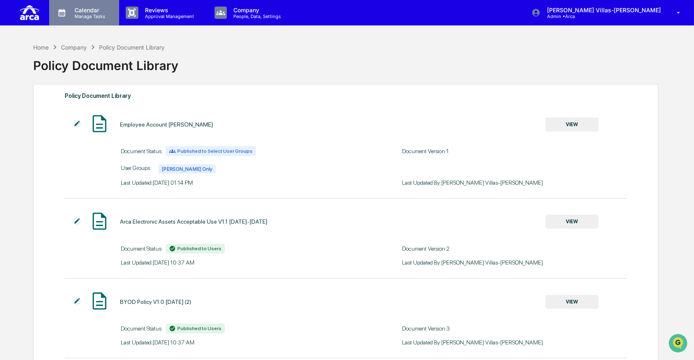
click at [75, 11] on p "Calendar" at bounding box center [88, 10] width 41 height 7
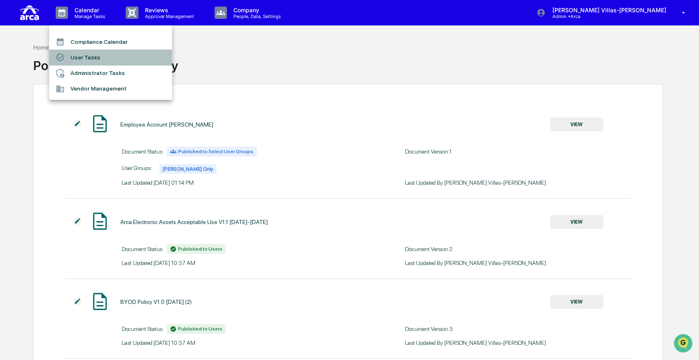
click at [88, 56] on li "User Tasks" at bounding box center [110, 58] width 123 height 16
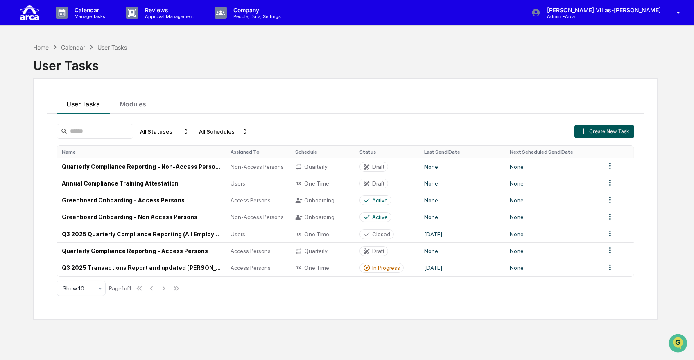
click at [586, 131] on icon "button" at bounding box center [583, 130] width 9 height 9
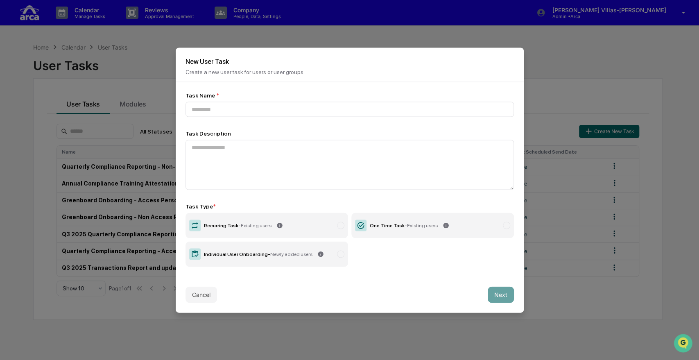
type input "*"
type input "**********"
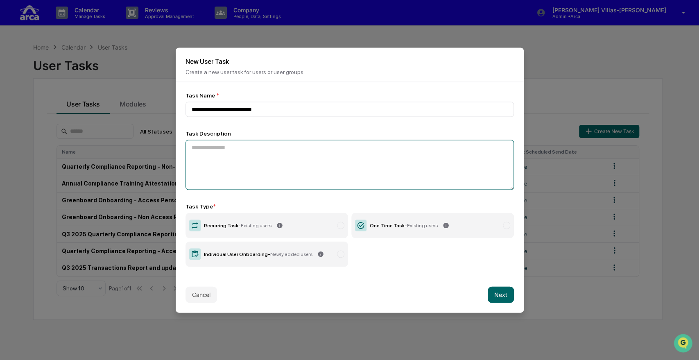
click at [246, 154] on textarea at bounding box center [349, 165] width 328 height 50
type textarea "*"
click at [229, 153] on textarea at bounding box center [346, 165] width 323 height 50
type textarea "**********"
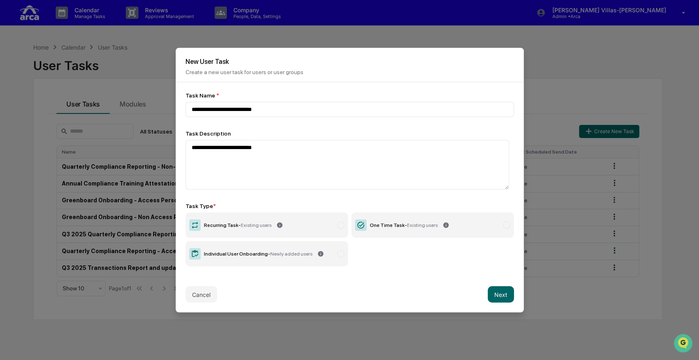
click at [291, 225] on label "Recurring Task - Existing users" at bounding box center [266, 224] width 162 height 25
click at [493, 297] on button "Next" at bounding box center [500, 294] width 26 height 16
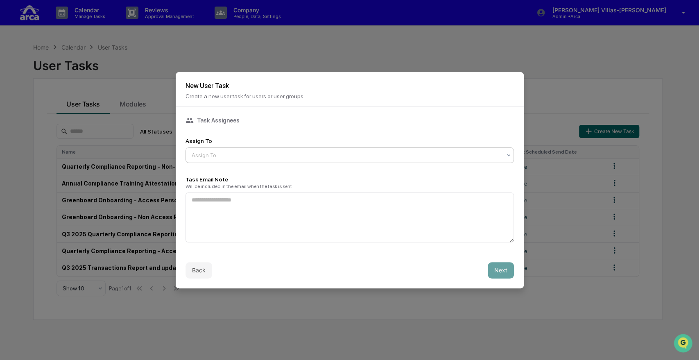
click at [229, 149] on div "Assign To" at bounding box center [346, 154] width 318 height 11
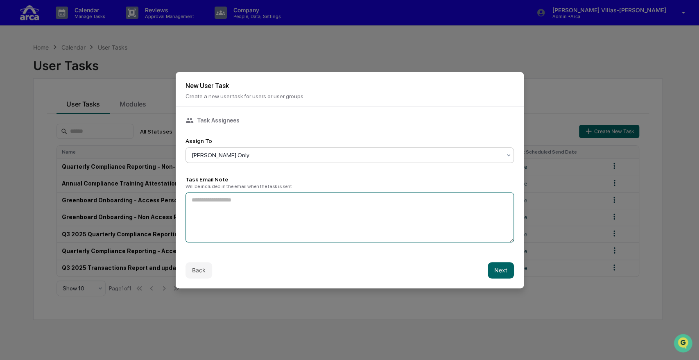
click at [206, 201] on textarea at bounding box center [349, 217] width 328 height 50
click at [254, 201] on textarea "**********" at bounding box center [346, 217] width 323 height 50
click at [302, 198] on textarea "**********" at bounding box center [346, 217] width 323 height 50
click at [460, 201] on textarea "**********" at bounding box center [346, 217] width 323 height 50
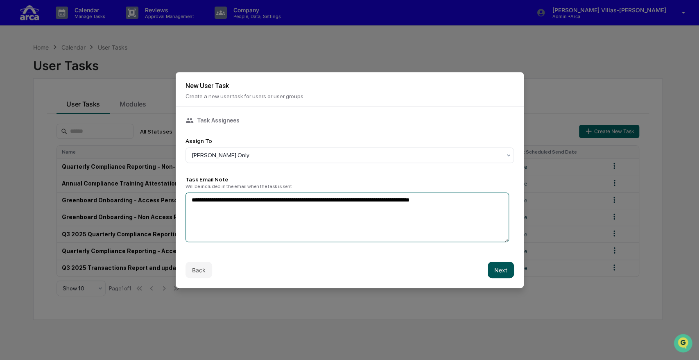
type textarea "**********"
click at [493, 272] on button "Next" at bounding box center [500, 270] width 26 height 16
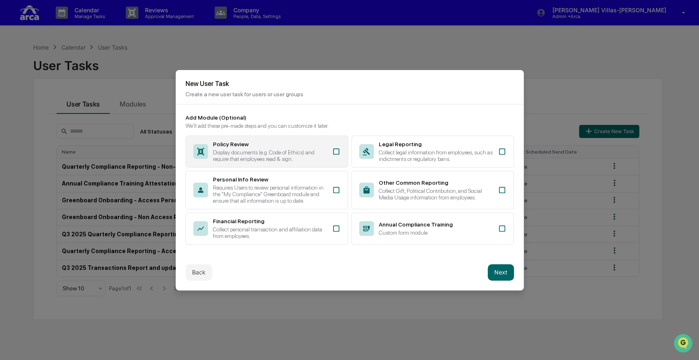
click at [242, 150] on div "Display documents (e.g. Code of Ethics) and require that employees read & sign." at bounding box center [270, 155] width 114 height 13
click at [498, 276] on button "Next" at bounding box center [500, 272] width 26 height 16
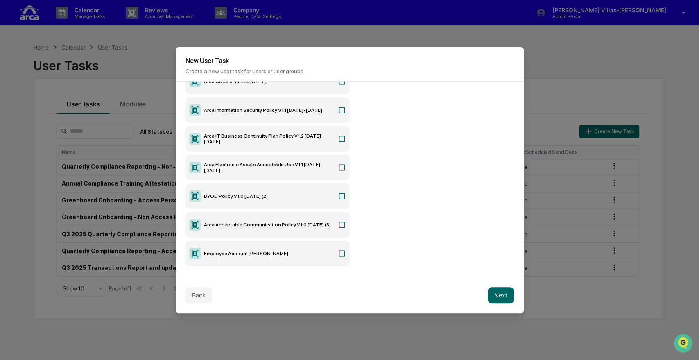
scroll to position [111, 0]
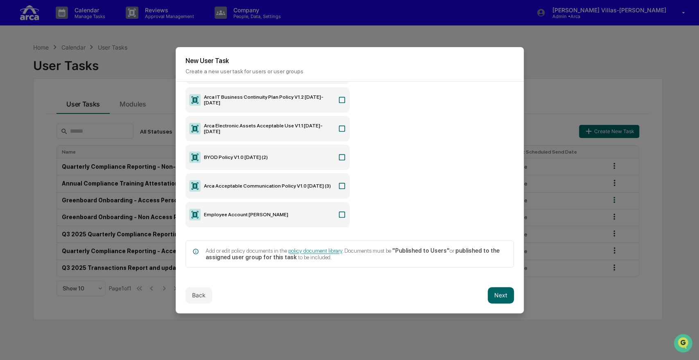
click at [251, 209] on label "Employee Account Declaration_Wesley Hansen" at bounding box center [267, 214] width 164 height 25
click at [491, 293] on button "Next" at bounding box center [500, 295] width 26 height 16
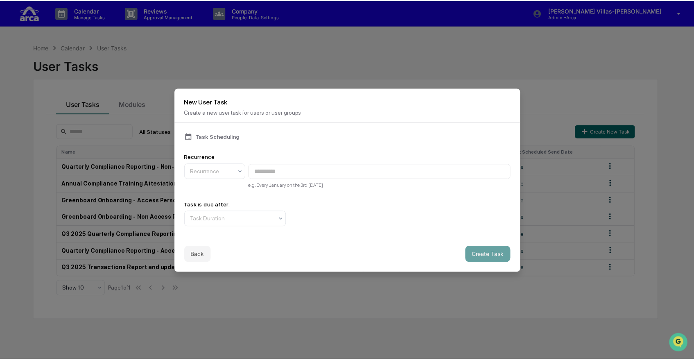
scroll to position [0, 0]
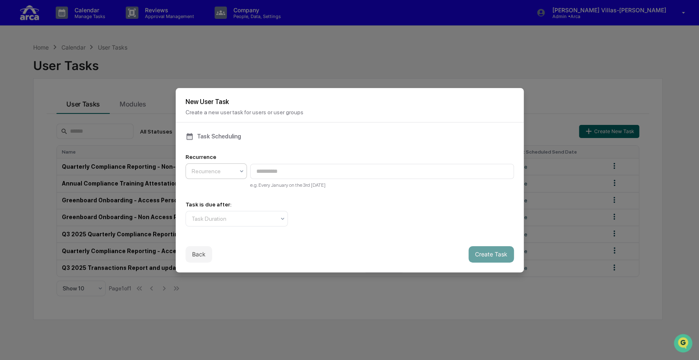
click at [213, 174] on div "Recurrence" at bounding box center [215, 171] width 61 height 16
type input "**********"
click at [249, 218] on div at bounding box center [233, 218] width 83 height 8
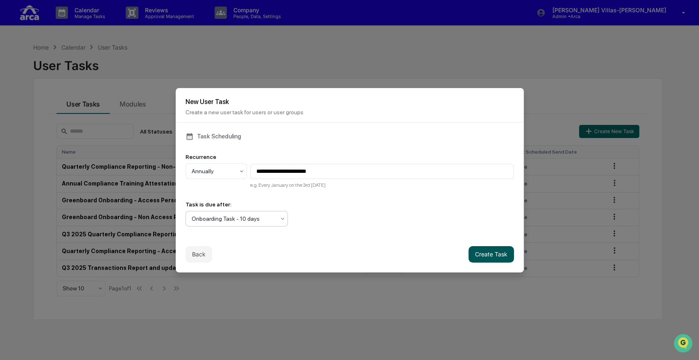
click at [485, 253] on button "Create Task" at bounding box center [490, 254] width 45 height 16
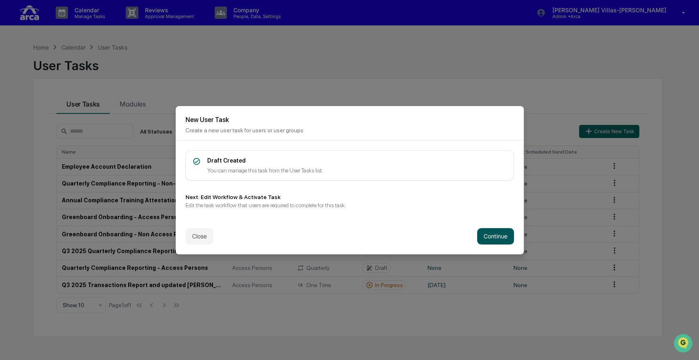
click at [477, 234] on button "Continue" at bounding box center [495, 236] width 37 height 16
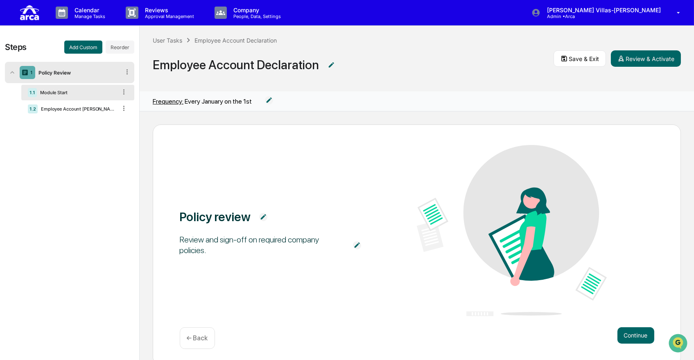
click at [357, 247] on img at bounding box center [357, 245] width 8 height 8
click at [257, 236] on textarea "**********" at bounding box center [273, 245] width 177 height 26
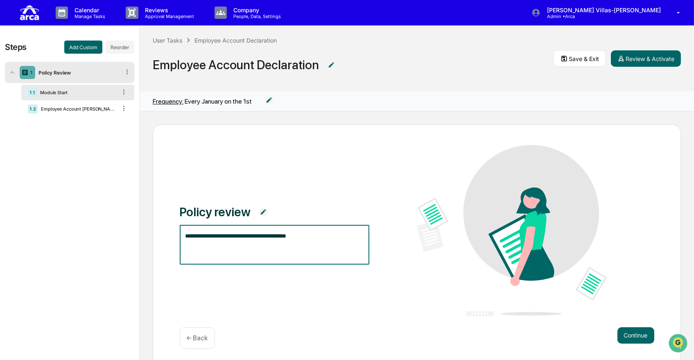
click at [260, 235] on textarea "**********" at bounding box center [273, 245] width 177 height 26
type textarea "**********"
click at [256, 242] on textarea "**********" at bounding box center [273, 245] width 177 height 26
click at [627, 331] on button "Continue" at bounding box center [635, 335] width 37 height 16
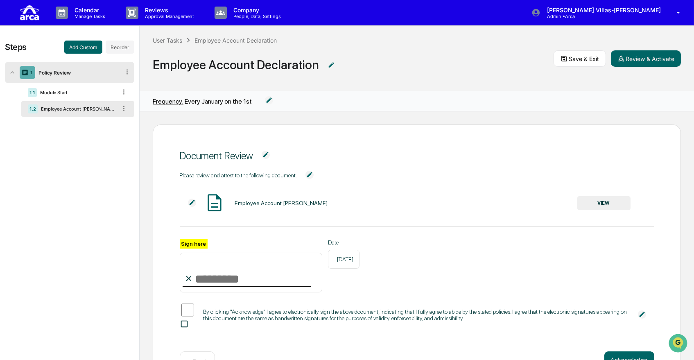
click at [561, 203] on div "Employee Account Declaration_Wesley Hansen VIEW" at bounding box center [405, 203] width 451 height 22
click at [587, 203] on button "VIEW" at bounding box center [603, 203] width 53 height 14
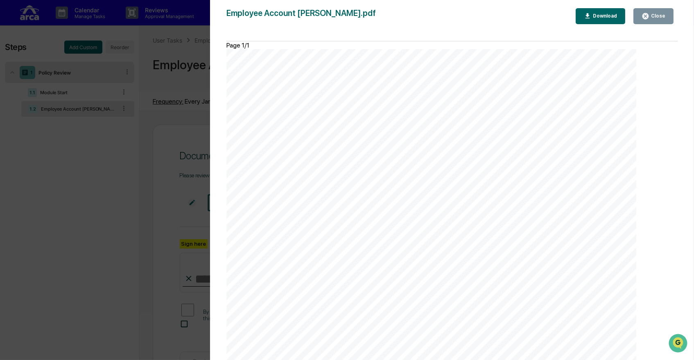
scroll to position [230, 0]
click at [118, 156] on div "Version History 10/15/2025, 08:14 PM Christine Villas-Chernak Employee Account …" at bounding box center [347, 180] width 694 height 360
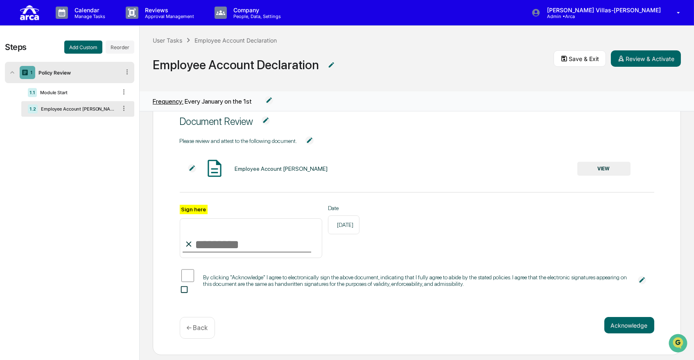
scroll to position [0, 0]
click at [249, 241] on input "Sign here" at bounding box center [251, 237] width 143 height 39
click at [257, 290] on div "Please review and attest to the following document. Employee Account Declaratio…" at bounding box center [417, 221] width 474 height 171
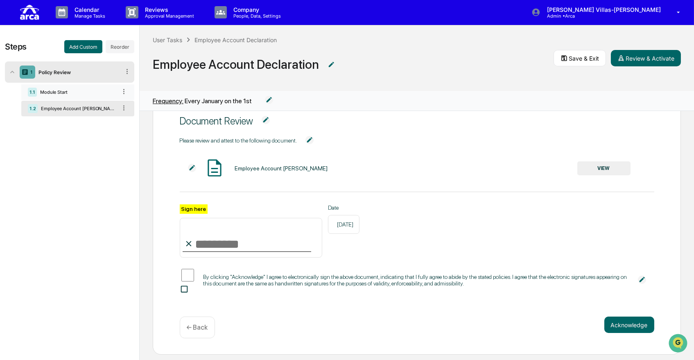
click at [95, 95] on div "1.1 Module Start" at bounding box center [77, 92] width 113 height 16
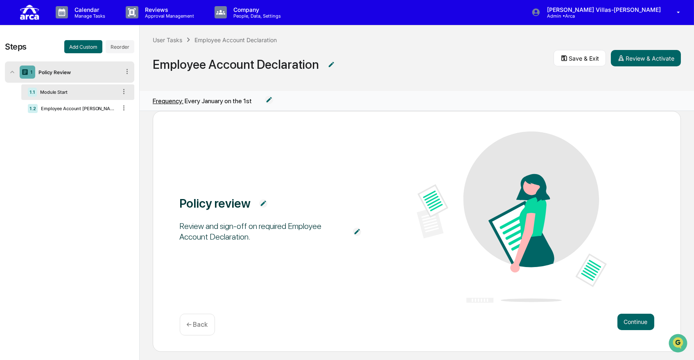
scroll to position [15, 0]
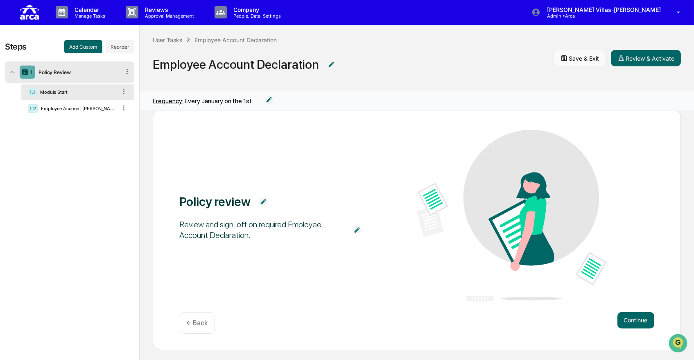
click at [575, 58] on button "Save & Exit" at bounding box center [579, 58] width 52 height 16
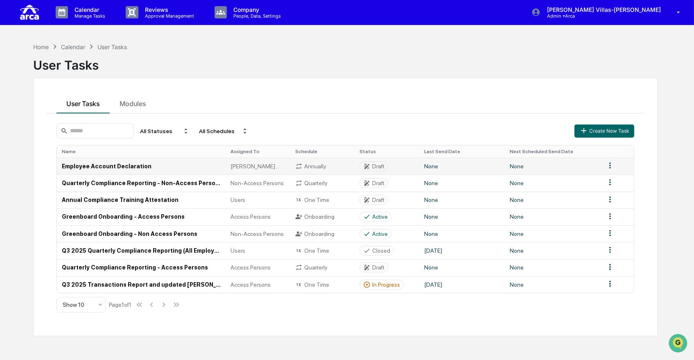
click at [118, 167] on td "Employee Account Declaration" at bounding box center [141, 166] width 169 height 17
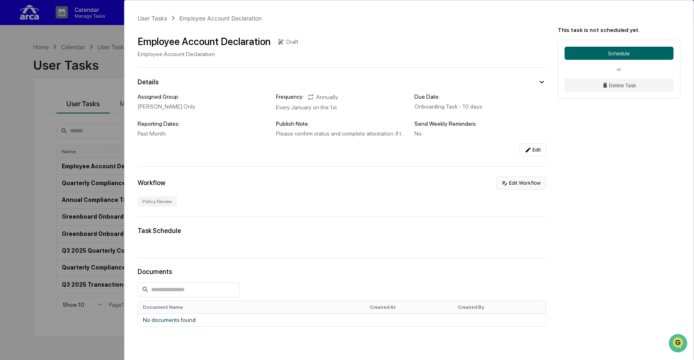
click at [522, 187] on button "Edit Workflow" at bounding box center [521, 182] width 50 height 13
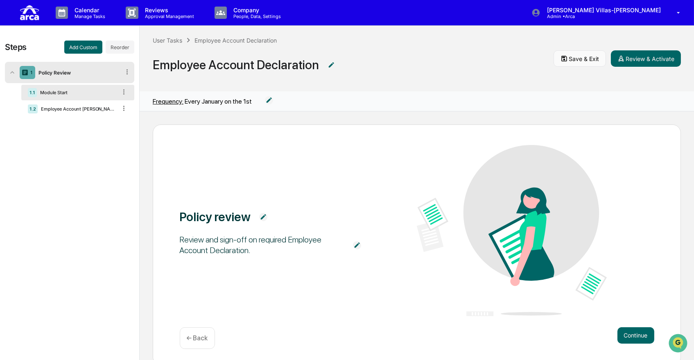
click at [578, 57] on button "Save & Exit" at bounding box center [579, 58] width 52 height 16
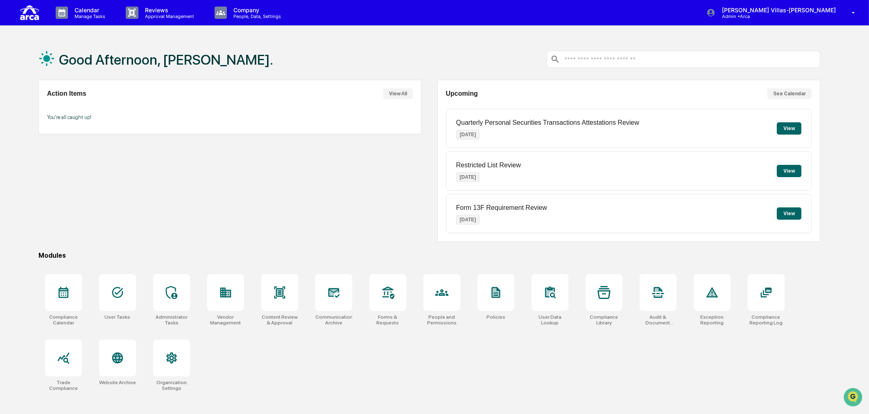
click at [247, 194] on div "Action Items View All You're all caught up!" at bounding box center [229, 161] width 383 height 162
click at [88, 7] on p "Calendar" at bounding box center [88, 10] width 41 height 7
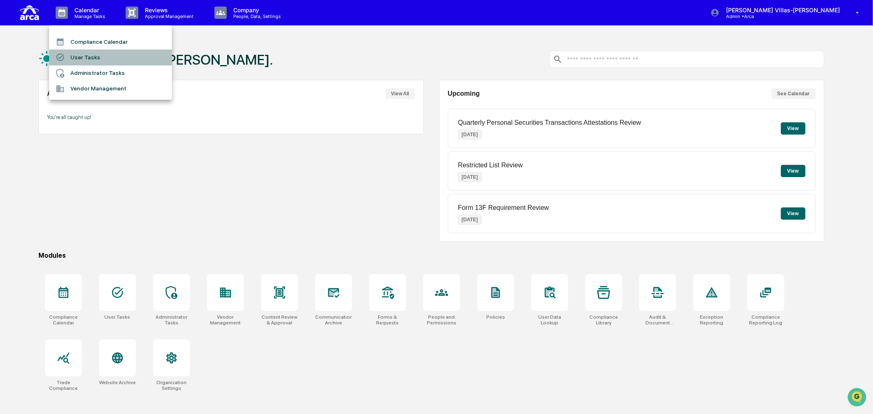
click at [82, 54] on li "User Tasks" at bounding box center [110, 58] width 123 height 16
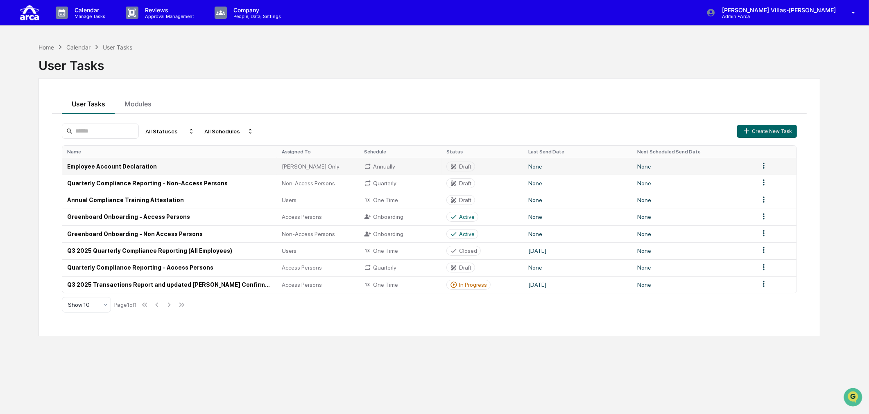
click at [93, 169] on td "Employee Account Declaration" at bounding box center [169, 166] width 215 height 17
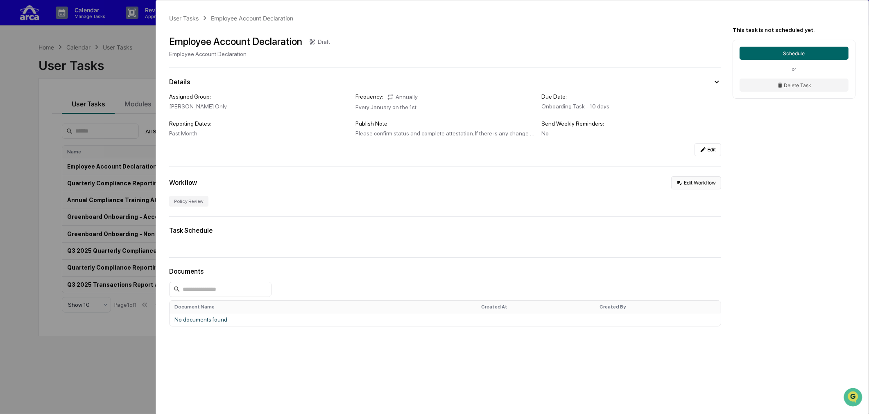
click at [693, 184] on button "Edit Workflow" at bounding box center [696, 182] width 50 height 13
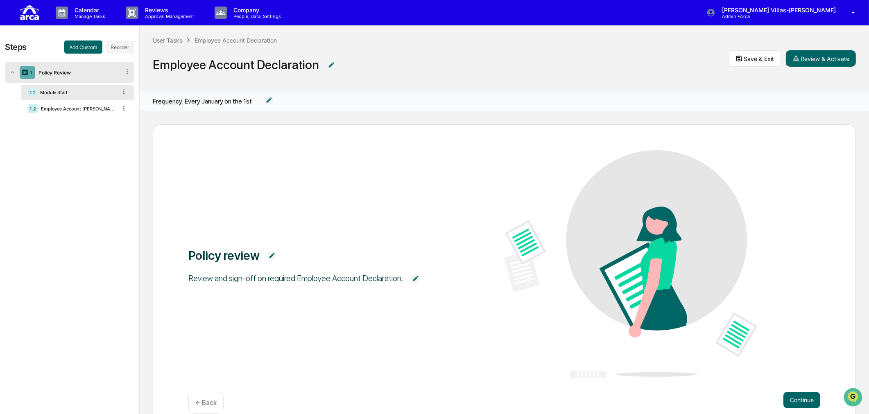
click at [72, 91] on div "Module Start" at bounding box center [77, 93] width 80 height 6
click at [71, 111] on div "Employee Account Declaration_Wesley Hansen" at bounding box center [77, 109] width 79 height 6
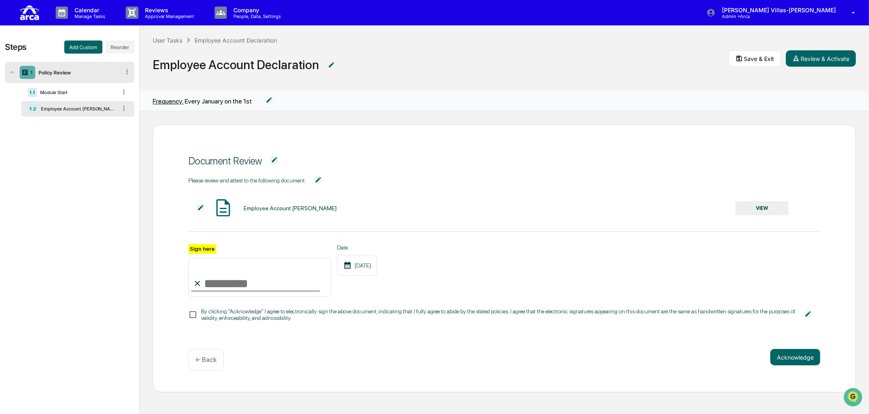
click at [764, 201] on div "Employee Account Declaration_Wesley Hansen VIEW" at bounding box center [488, 209] width 600 height 22
click at [762, 212] on button "VIEW" at bounding box center [761, 208] width 53 height 14
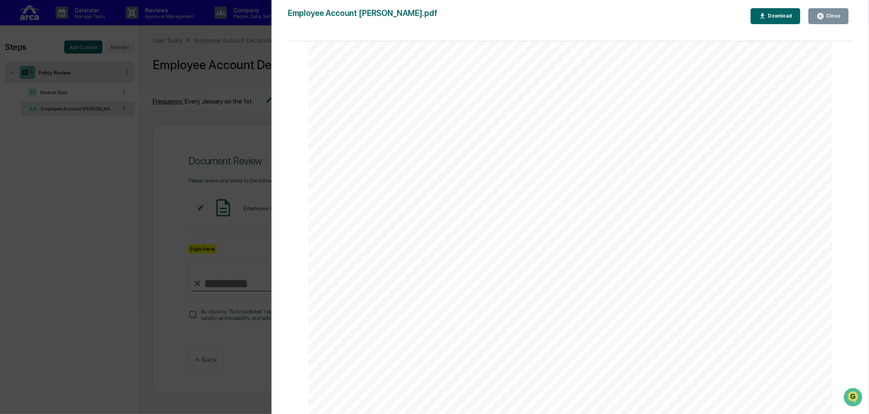
scroll to position [45, 0]
click at [181, 223] on div "Version History 10/15/2025, 08:14 PM Christine Villas-Chernak Employee Account …" at bounding box center [434, 207] width 869 height 414
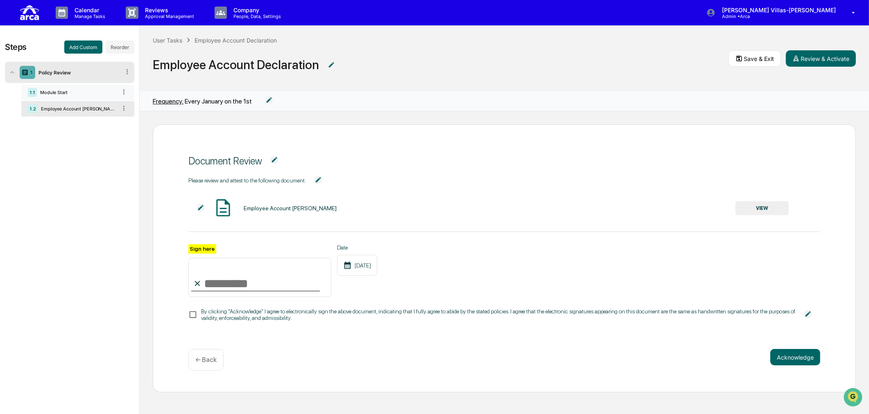
click at [89, 92] on div "Module Start" at bounding box center [77, 93] width 80 height 6
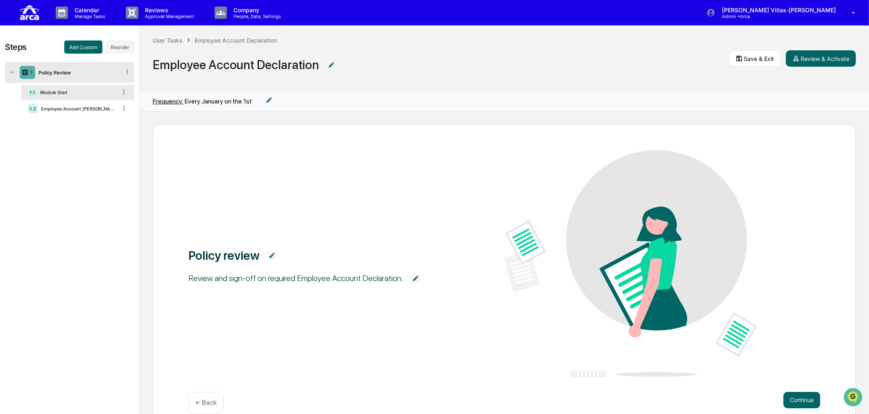
click at [269, 253] on img at bounding box center [272, 256] width 8 height 8
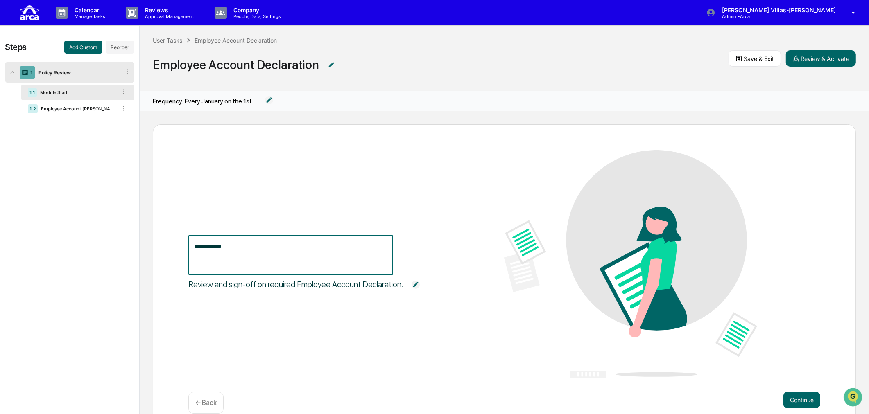
click at [252, 245] on textarea "**********" at bounding box center [290, 255] width 193 height 26
drag, startPoint x: 252, startPoint y: 244, endPoint x: 146, endPoint y: 239, distance: 106.5
click at [147, 242] on div "**********" at bounding box center [504, 262] width 729 height 303
click at [194, 248] on textarea "**********" at bounding box center [290, 255] width 193 height 26
type textarea "**********"
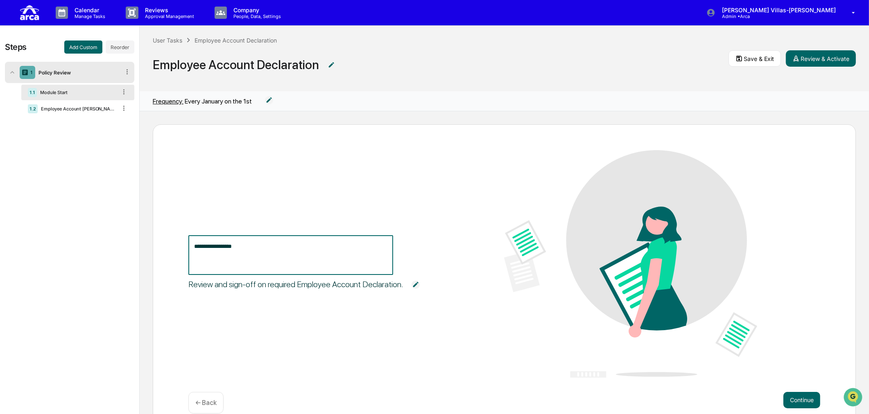
click at [258, 243] on textarea "**********" at bounding box center [290, 255] width 193 height 26
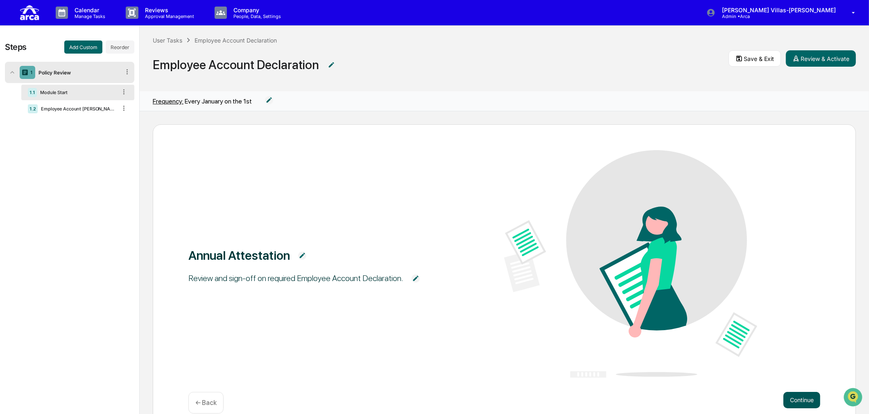
drag, startPoint x: 796, startPoint y: 399, endPoint x: 726, endPoint y: 389, distance: 69.9
click at [796, 399] on button "Continue" at bounding box center [801, 400] width 37 height 16
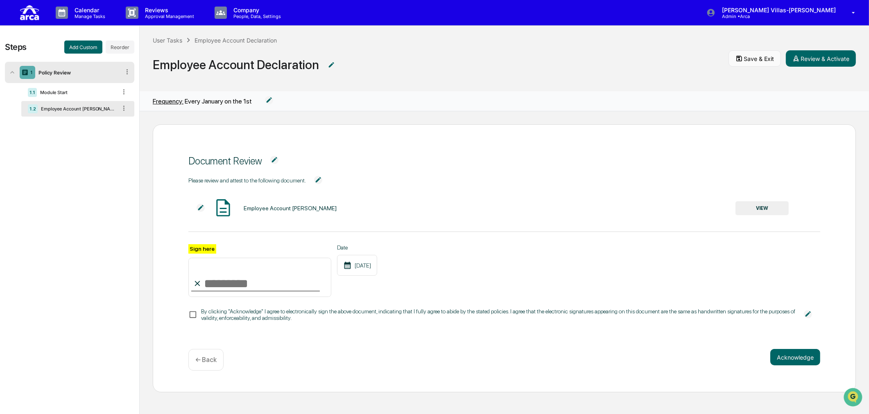
click at [753, 59] on button "Save & Exit" at bounding box center [754, 58] width 52 height 16
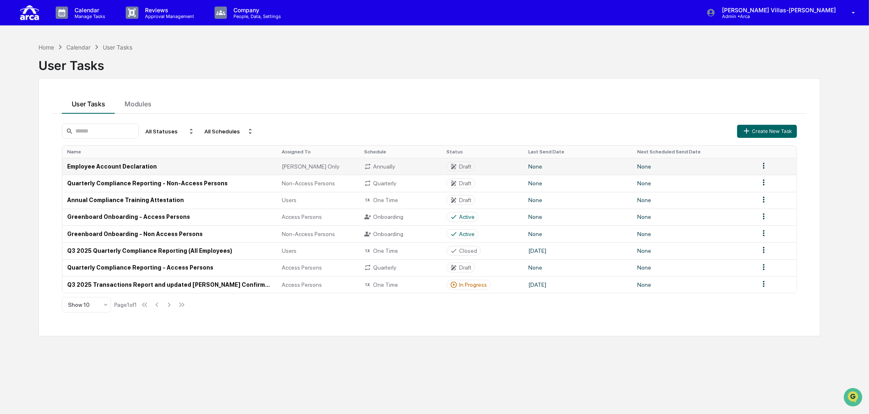
click at [93, 162] on td "Employee Account Declaration" at bounding box center [169, 166] width 215 height 17
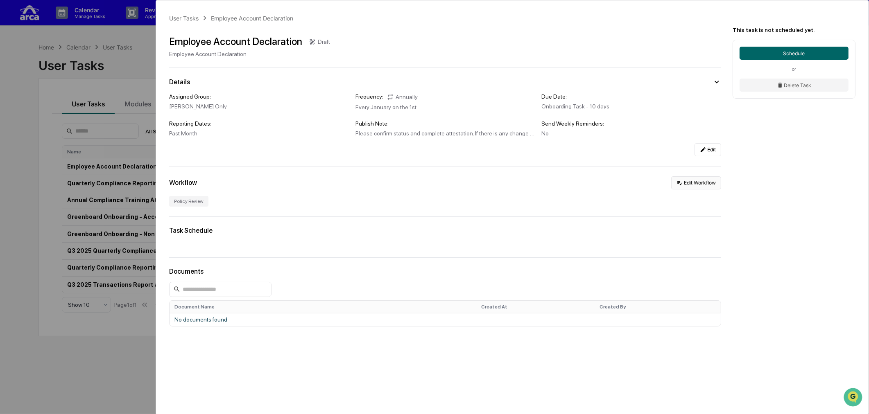
click at [684, 185] on button "Edit Workflow" at bounding box center [696, 182] width 50 height 13
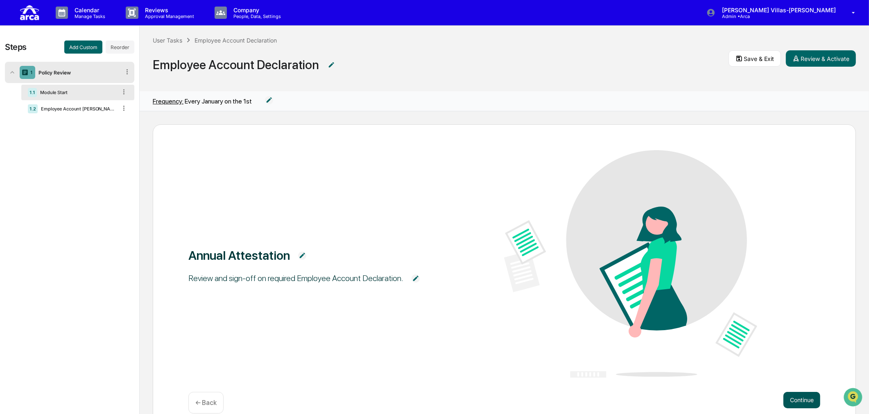
click at [783, 397] on button "Continue" at bounding box center [801, 400] width 37 height 16
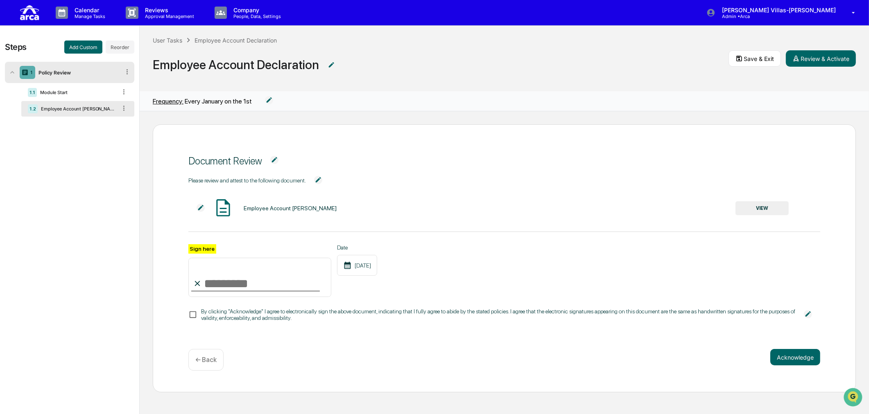
click at [769, 205] on button "VIEW" at bounding box center [761, 208] width 53 height 14
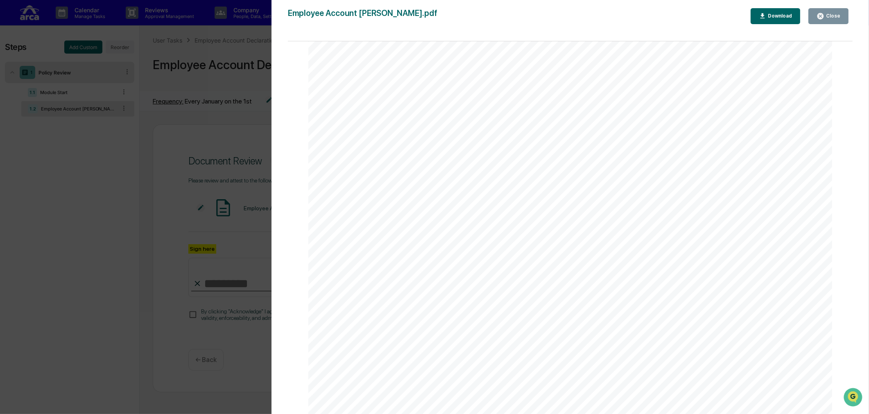
scroll to position [91, 0]
click at [823, 19] on icon "button" at bounding box center [820, 16] width 8 height 8
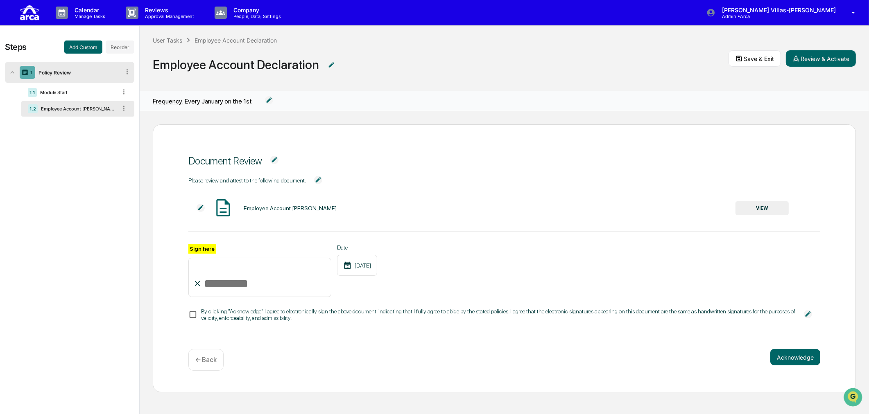
click at [455, 283] on div "Sign here Date 10/15/2025" at bounding box center [504, 270] width 632 height 53
click at [748, 61] on button "Save & Exit" at bounding box center [754, 58] width 52 height 16
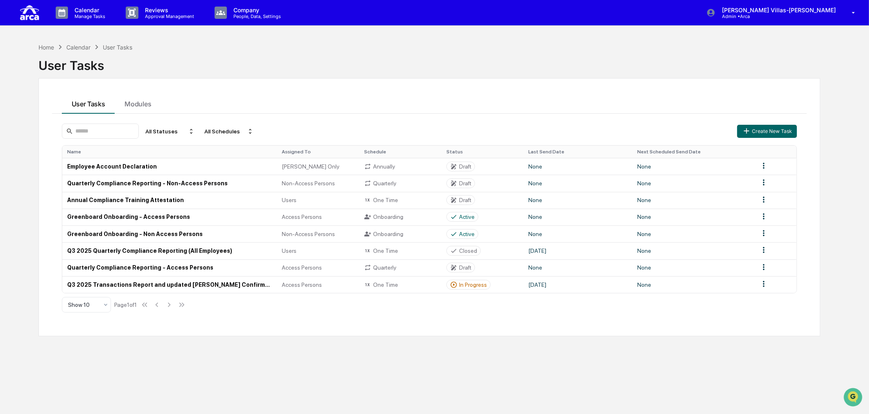
click at [363, 59] on div "User Tasks" at bounding box center [429, 62] width 782 height 21
click at [307, 66] on div "User Tasks" at bounding box center [429, 62] width 782 height 21
click at [243, 59] on div "User Tasks" at bounding box center [429, 62] width 782 height 21
click at [248, 59] on div "User Tasks" at bounding box center [429, 62] width 782 height 21
click at [191, 247] on td "Q3 2025 Quarterly Compliance Reporting (All Employees)" at bounding box center [169, 250] width 215 height 17
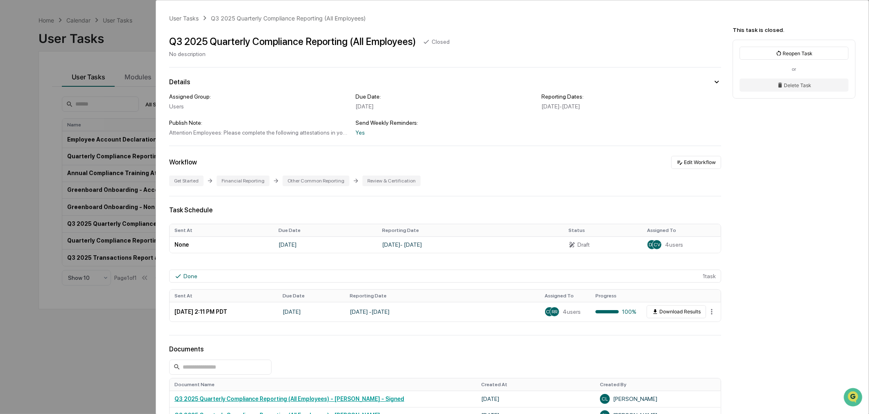
scroll to position [39, 0]
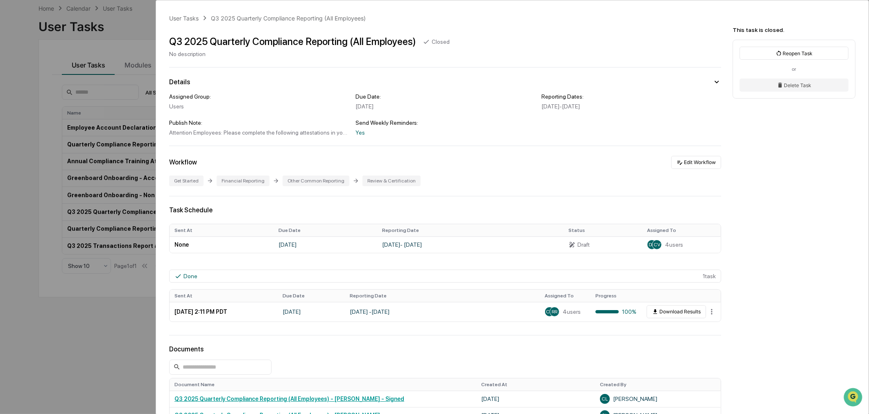
click at [127, 359] on div "User Tasks Q3 2025 Quarterly Compliance Reporting (All Employees) Q3 2025 Quart…" at bounding box center [434, 207] width 869 height 414
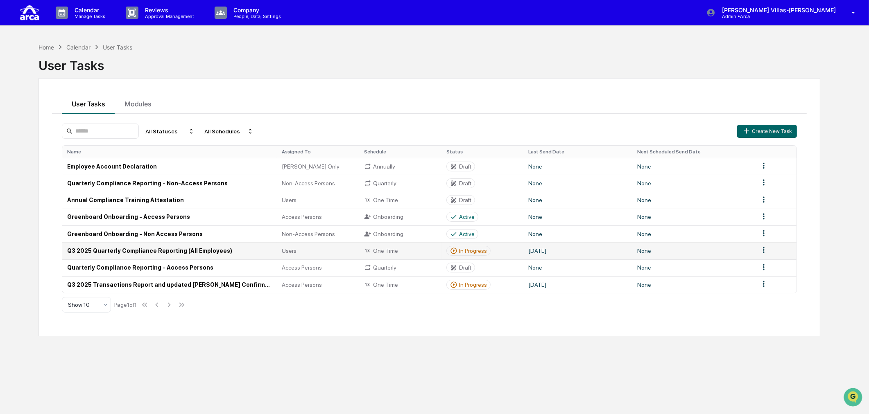
click at [224, 252] on td "Q3 2025 Quarterly Compliance Reporting (All Employees)" at bounding box center [169, 250] width 215 height 17
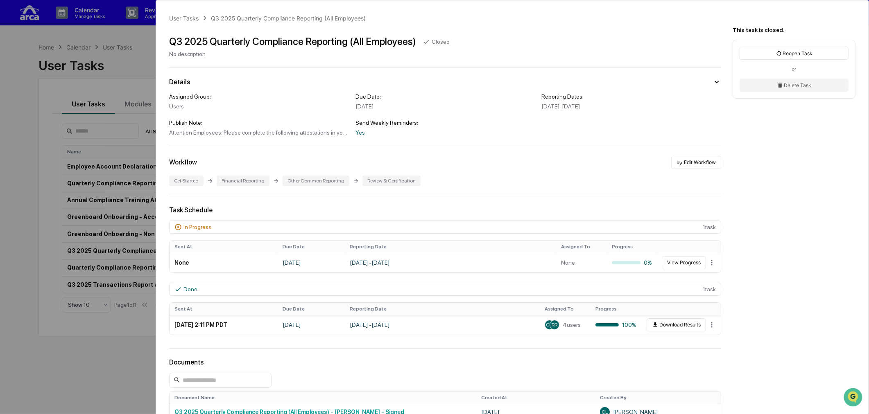
click at [104, 350] on div "User Tasks Q3 2025 Quarterly Compliance Reporting (All Employees) Q3 2025 Quart…" at bounding box center [434, 207] width 869 height 414
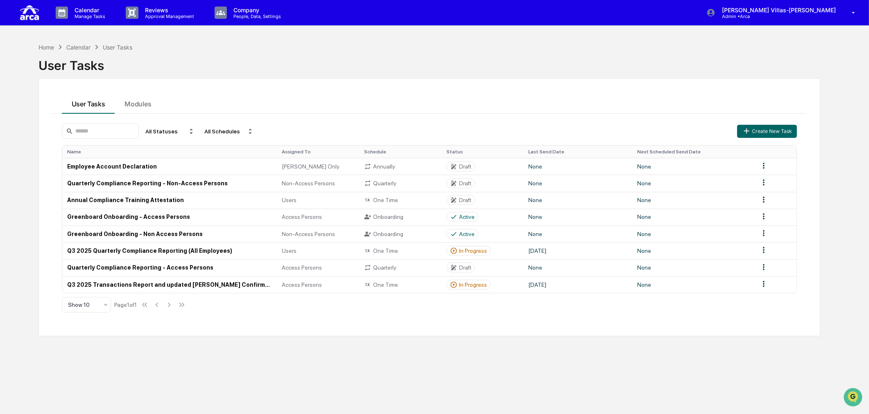
click at [248, 386] on div "Home Calendar User Tasks User Tasks User Tasks Modules All Statuses All Schedul…" at bounding box center [429, 246] width 806 height 414
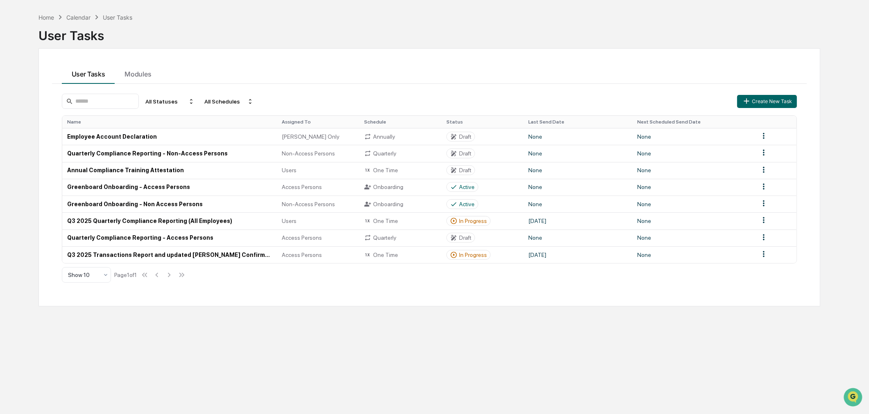
scroll to position [39, 0]
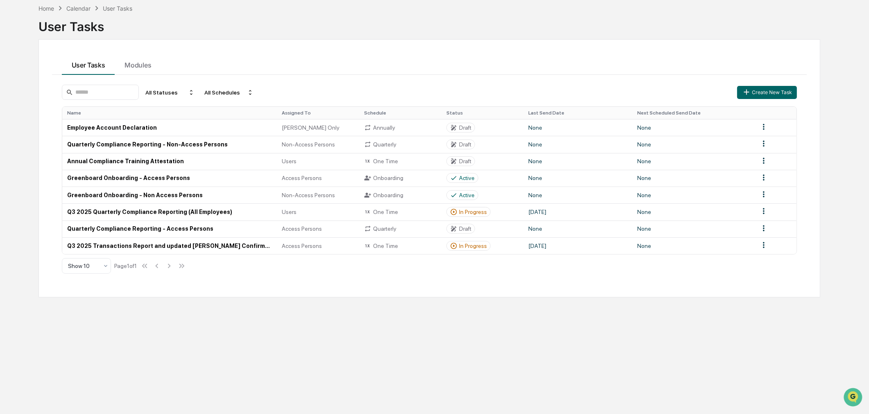
click at [216, 358] on div "Home Calendar User Tasks User Tasks User Tasks Modules All Statuses All Schedul…" at bounding box center [429, 207] width 806 height 414
click at [193, 371] on div "Home Calendar User Tasks User Tasks User Tasks Modules All Statuses All Schedul…" at bounding box center [429, 207] width 806 height 414
click at [434, 348] on div "Home Calendar User Tasks User Tasks User Tasks Modules All Statuses All Schedul…" at bounding box center [429, 207] width 806 height 414
click at [545, 214] on td "October 14, 2025" at bounding box center [577, 211] width 109 height 17
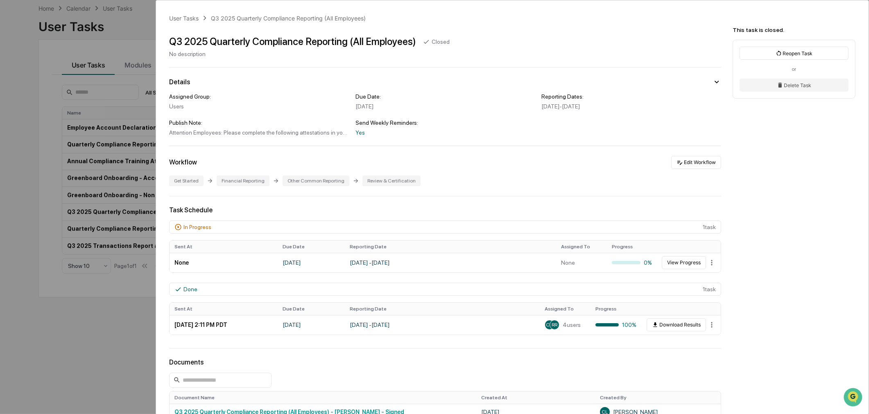
click at [85, 329] on div "User Tasks Q3 2025 Quarterly Compliance Reporting (All Employees) Q3 2025 Quart…" at bounding box center [434, 207] width 869 height 414
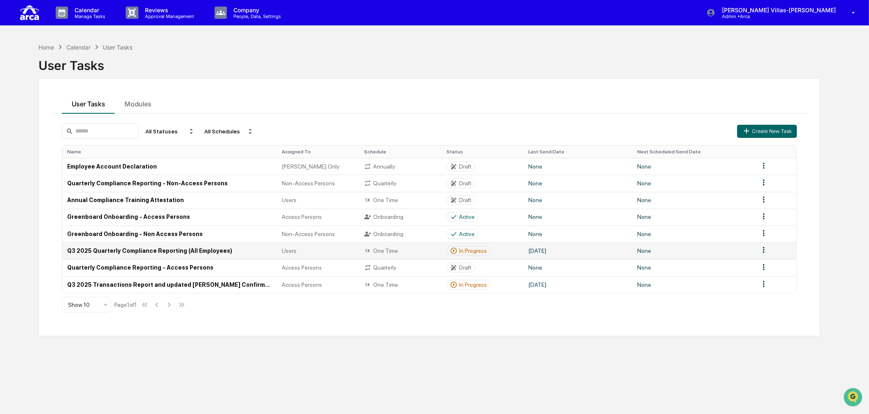
click at [506, 254] on td "In Progress" at bounding box center [482, 250] width 82 height 17
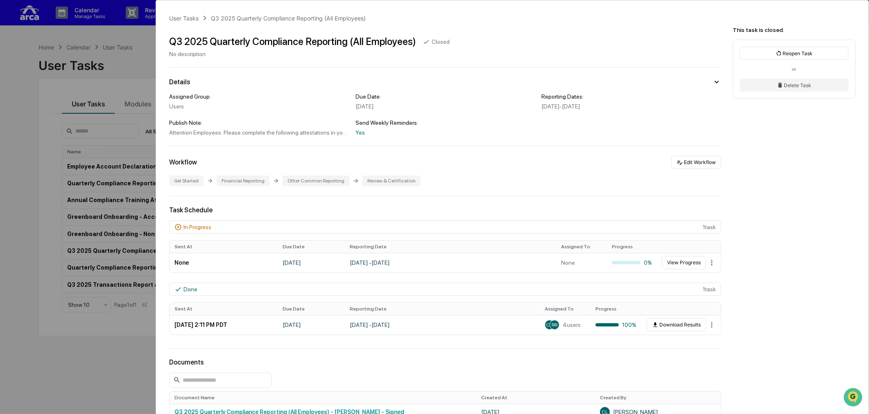
click at [91, 365] on div "User Tasks Q3 2025 Quarterly Compliance Reporting (All Employees) Q3 2025 Quart…" at bounding box center [434, 207] width 869 height 414
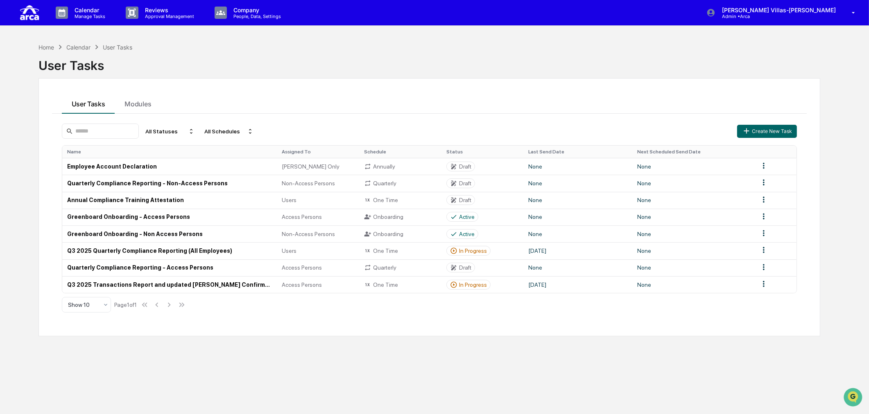
click at [305, 371] on div "Home Calendar User Tasks User Tasks User Tasks Modules All Statuses All Schedul…" at bounding box center [429, 246] width 806 height 414
click at [181, 130] on div "All Statuses" at bounding box center [170, 131] width 56 height 13
click at [172, 166] on div "Active/In Progress" at bounding box center [178, 169] width 45 height 7
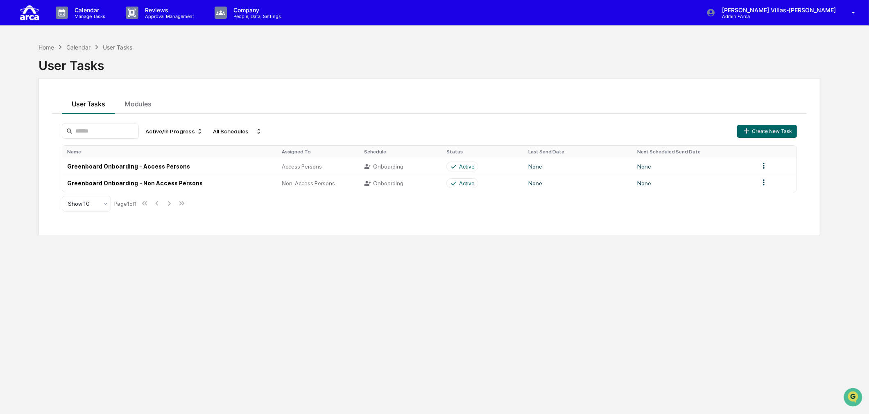
click at [95, 102] on button "User Tasks" at bounding box center [88, 103] width 53 height 22
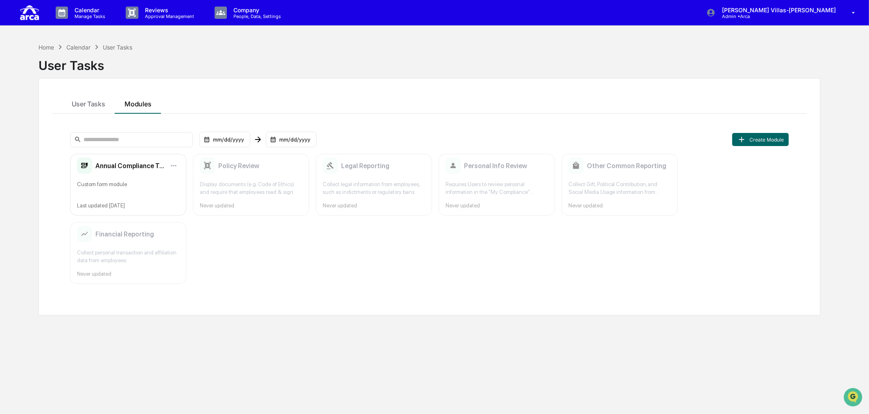
click at [298, 275] on div "Annual Compliance Training Custom form module Last updated Oct 13, 2025 Policy …" at bounding box center [429, 219] width 719 height 130
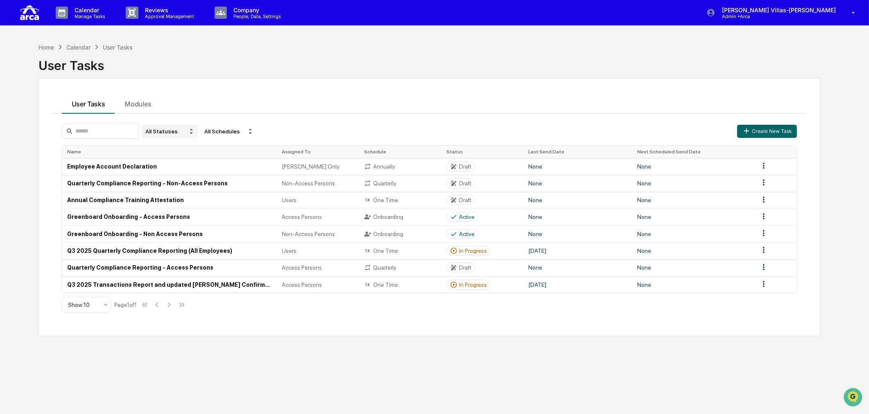
click at [178, 130] on div "All Statuses" at bounding box center [170, 131] width 56 height 13
click at [178, 168] on div "Active/In Progress" at bounding box center [178, 169] width 45 height 7
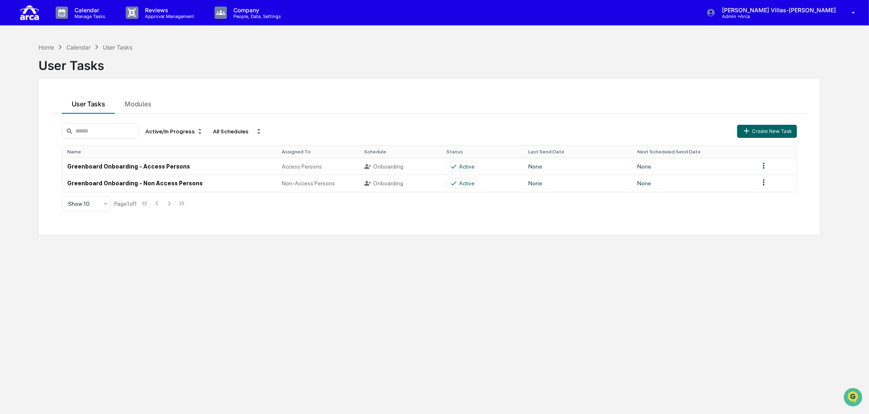
click at [97, 103] on button "User Tasks" at bounding box center [88, 103] width 53 height 22
click at [240, 323] on div "Home Calendar User Tasks User Tasks User Tasks Modules Active/In Progress All S…" at bounding box center [429, 246] width 806 height 414
click at [82, 14] on p "Manage Tasks" at bounding box center [88, 17] width 41 height 6
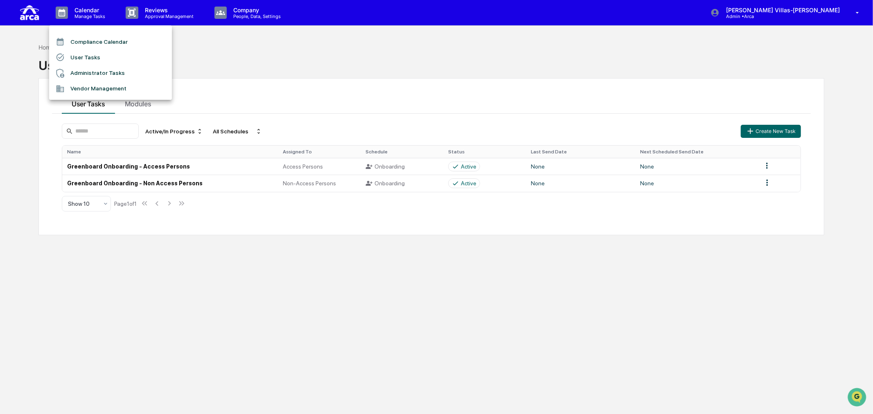
click at [248, 15] on div at bounding box center [436, 207] width 873 height 414
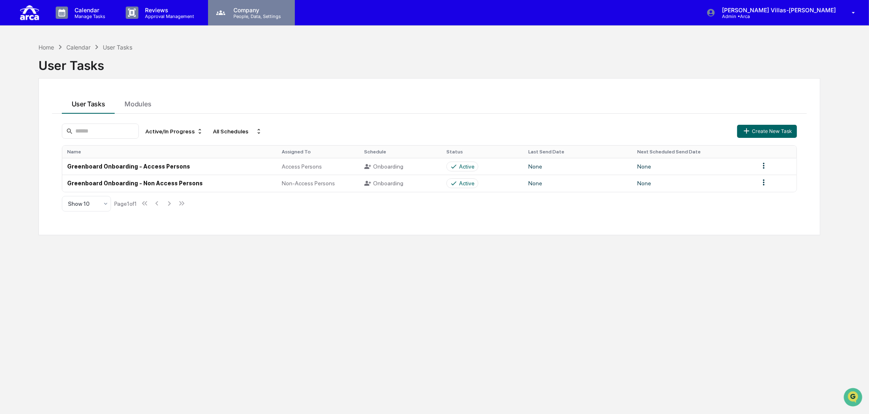
click at [244, 10] on p "Company" at bounding box center [256, 10] width 58 height 7
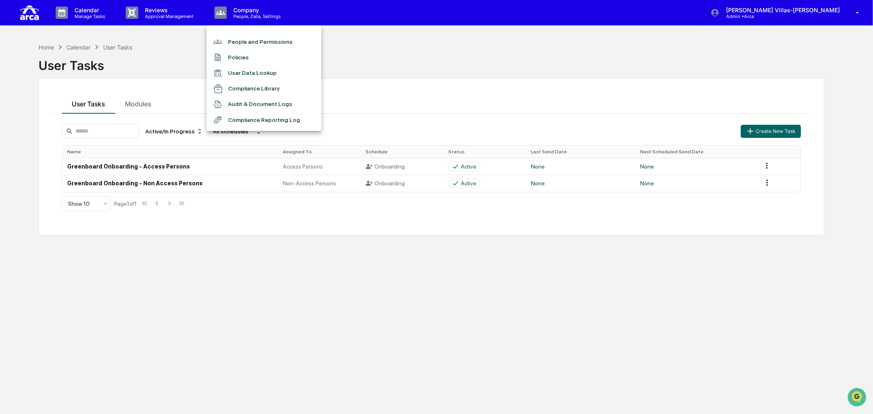
click at [91, 14] on div at bounding box center [436, 207] width 873 height 414
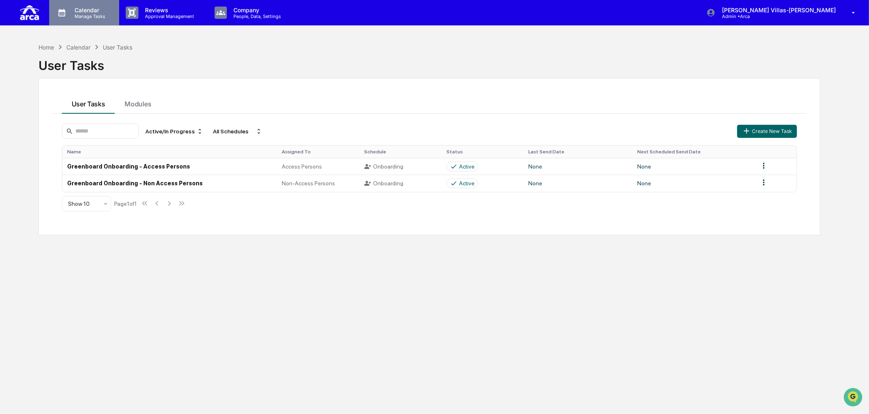
click at [89, 15] on p "Manage Tasks" at bounding box center [88, 17] width 41 height 6
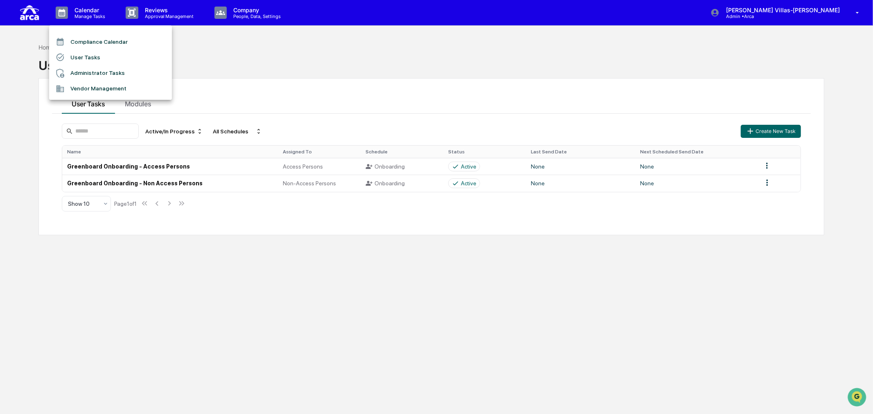
click at [86, 56] on li "User Tasks" at bounding box center [110, 58] width 123 height 16
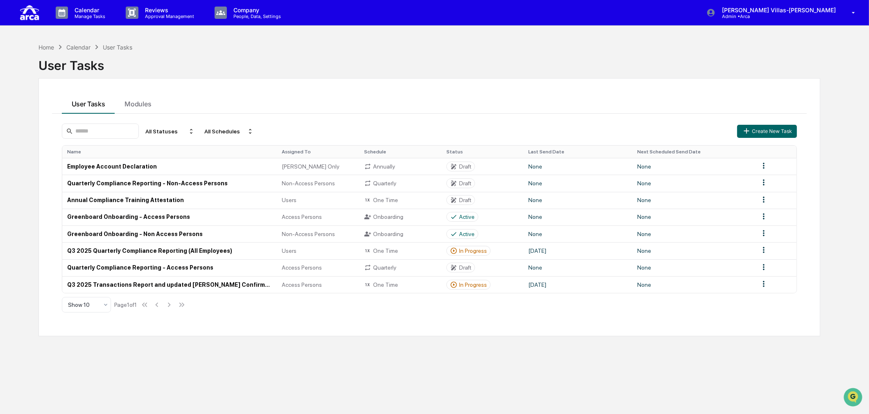
click at [241, 363] on div "Home Calendar User Tasks User Tasks User Tasks Modules All Statuses All Schedul…" at bounding box center [429, 246] width 806 height 414
click at [763, 223] on td at bounding box center [775, 217] width 43 height 17
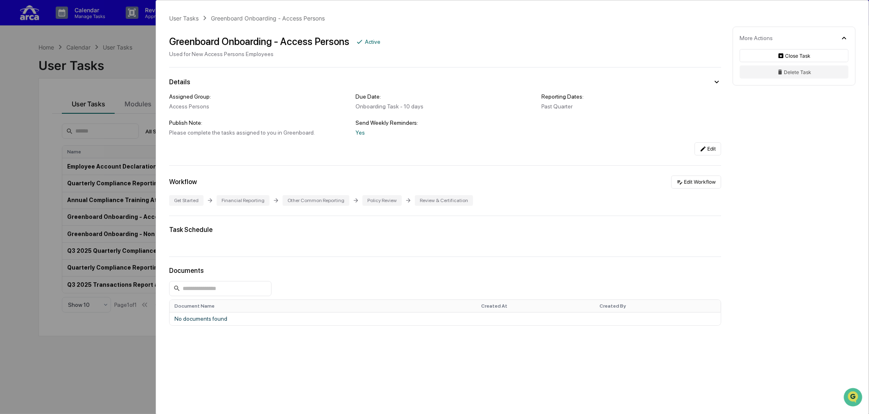
click at [108, 380] on div "User Tasks Greenboard Onboarding - Access Persons Greenboard Onboarding - Acces…" at bounding box center [434, 207] width 869 height 414
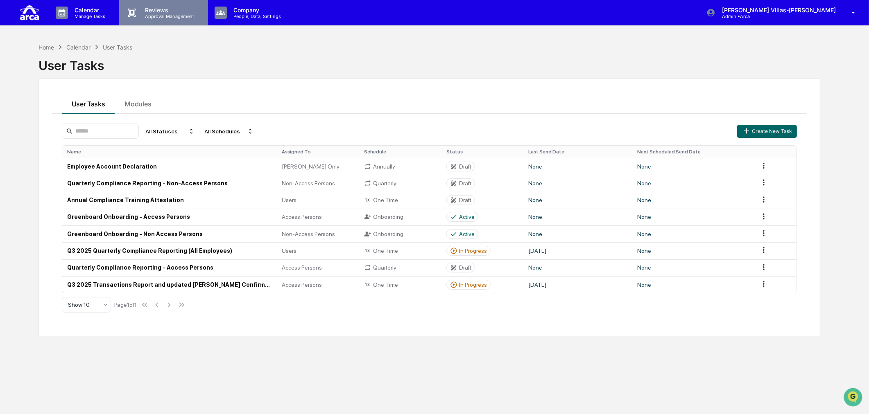
click at [152, 7] on p "Reviews" at bounding box center [168, 10] width 60 height 7
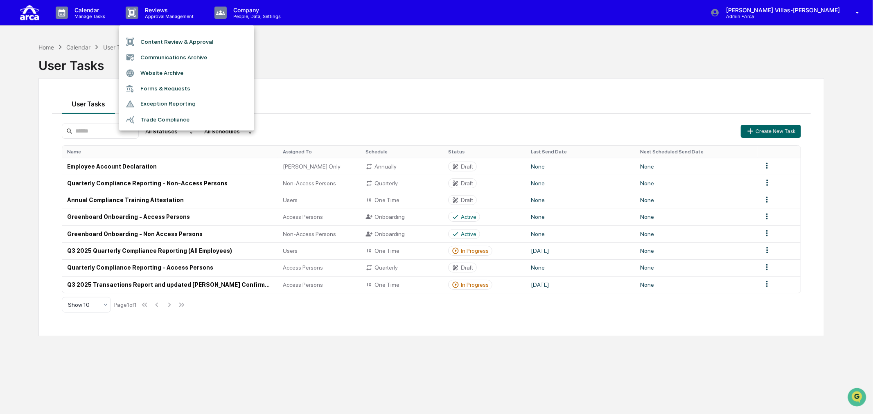
click at [254, 14] on div at bounding box center [436, 207] width 873 height 414
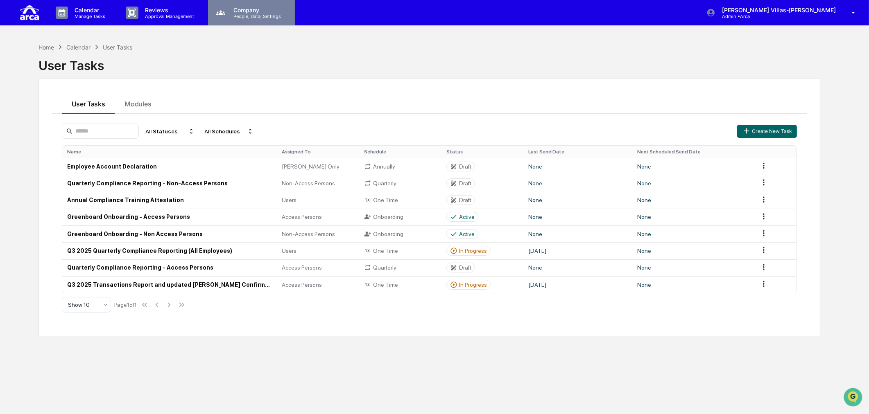
click at [243, 14] on p "People, Data, Settings" at bounding box center [256, 17] width 58 height 6
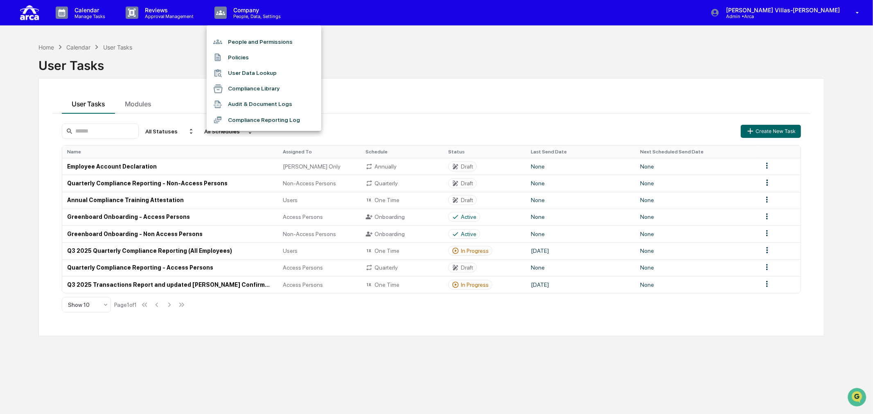
click at [81, 10] on div at bounding box center [436, 207] width 873 height 414
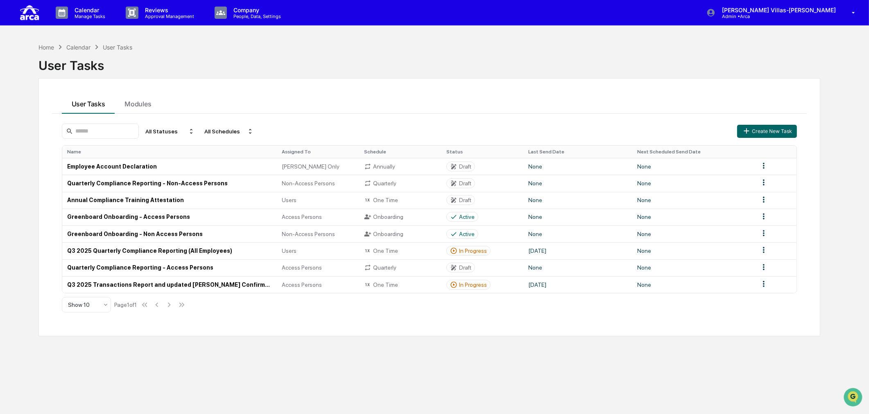
click at [79, 15] on p "Manage Tasks" at bounding box center [88, 17] width 41 height 6
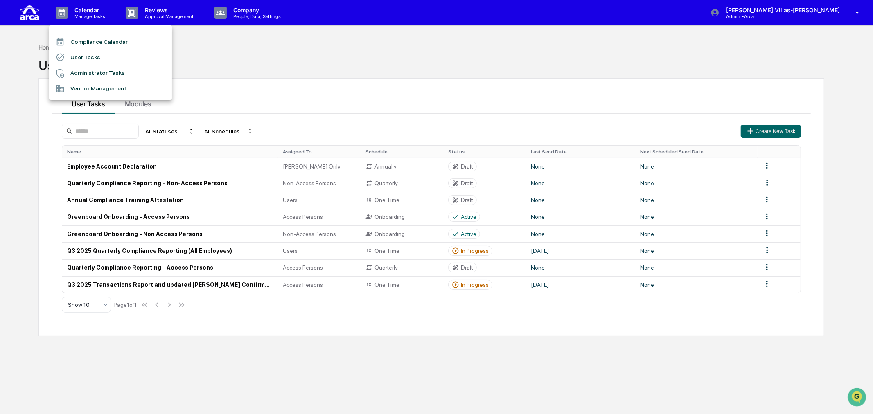
click at [77, 67] on li "Administrator Tasks" at bounding box center [110, 73] width 123 height 16
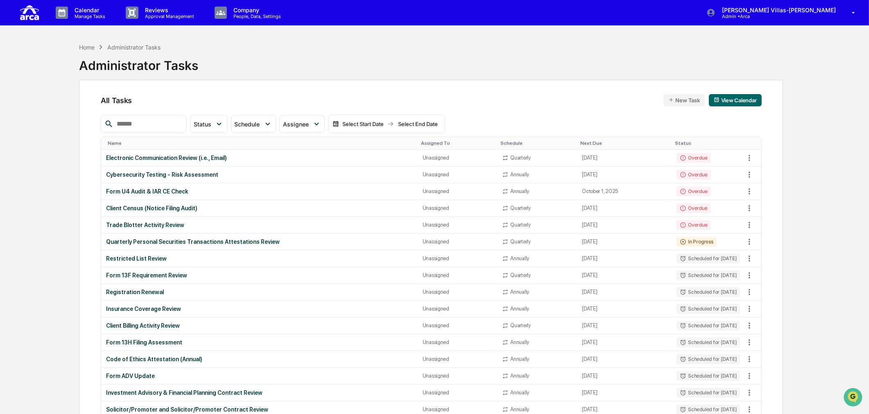
click at [275, 59] on div "Home Administrator Tasks Administrator Tasks" at bounding box center [431, 59] width 704 height 41
click at [94, 15] on p "Manage Tasks" at bounding box center [88, 17] width 41 height 6
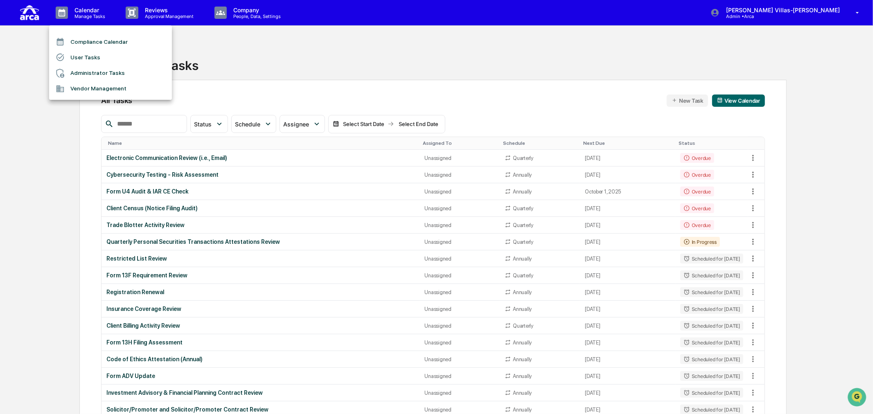
click at [87, 55] on li "User Tasks" at bounding box center [110, 58] width 123 height 16
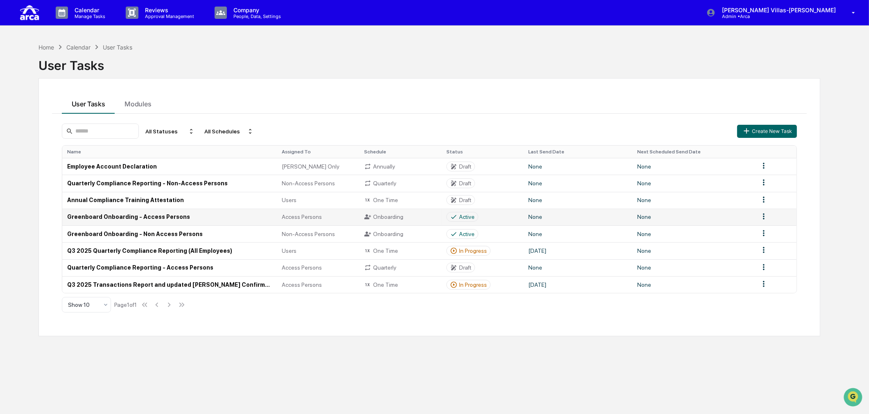
click at [121, 214] on td "Greenboard Onboarding - Access Persons" at bounding box center [169, 217] width 215 height 17
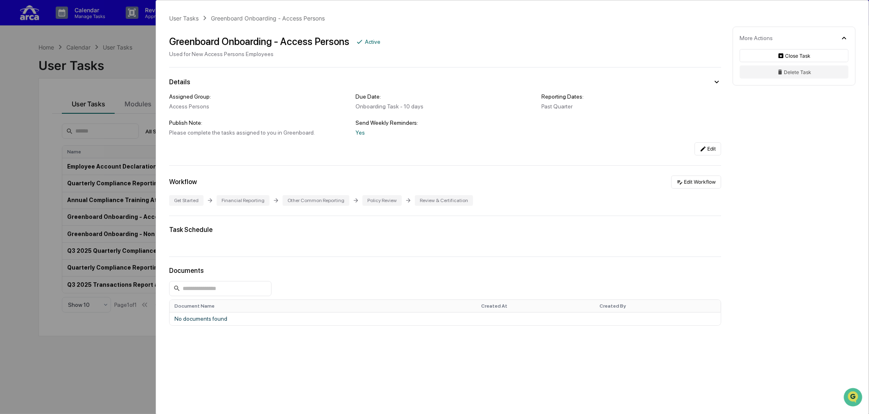
click at [138, 51] on div "User Tasks Greenboard Onboarding - Access Persons Greenboard Onboarding - Acces…" at bounding box center [434, 207] width 869 height 414
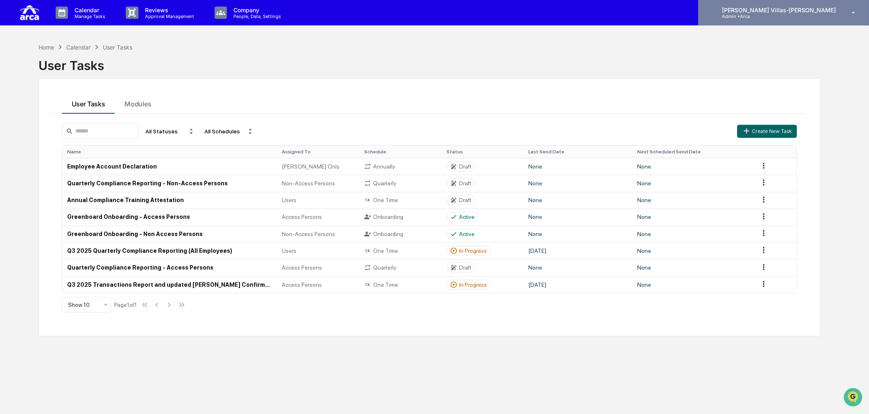
click at [844, 13] on div "Christine Villas-Chernak Admin • Arca" at bounding box center [783, 12] width 171 height 25
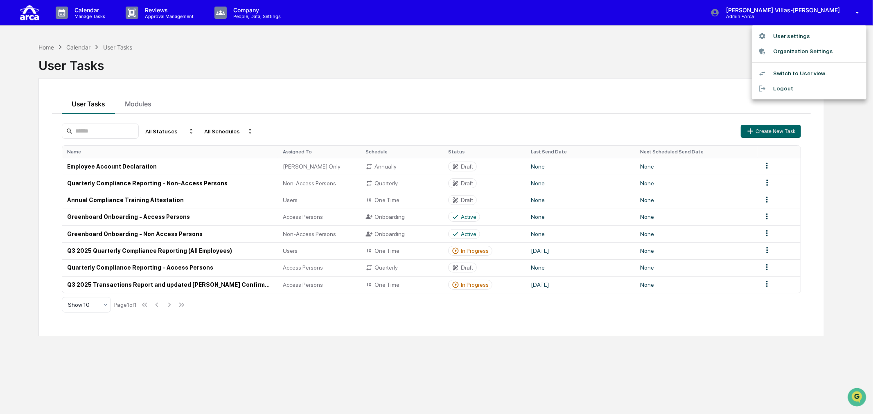
click at [293, 46] on div at bounding box center [436, 207] width 873 height 414
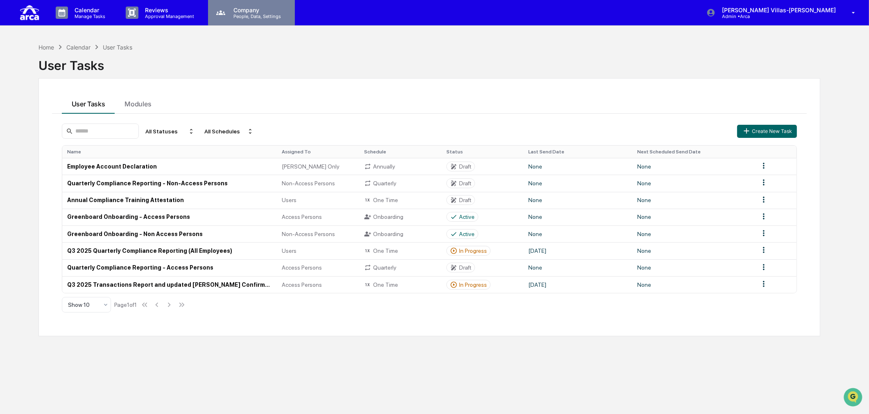
click at [252, 16] on p "People, Data, Settings" at bounding box center [256, 17] width 58 height 6
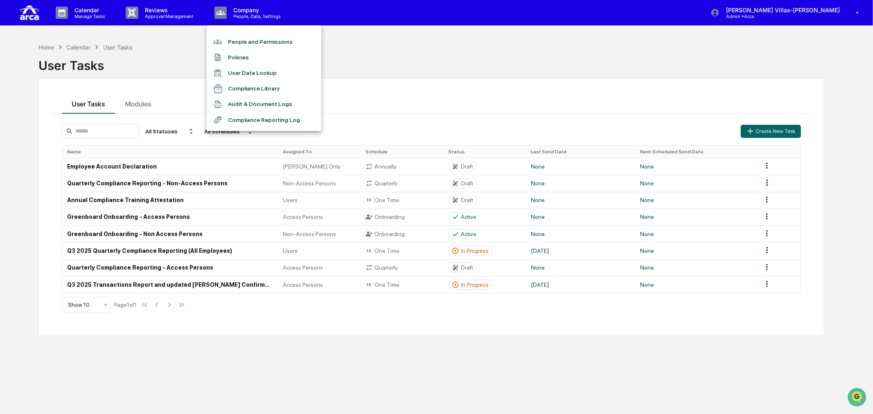
click at [230, 38] on li "People and Permissions" at bounding box center [264, 42] width 115 height 16
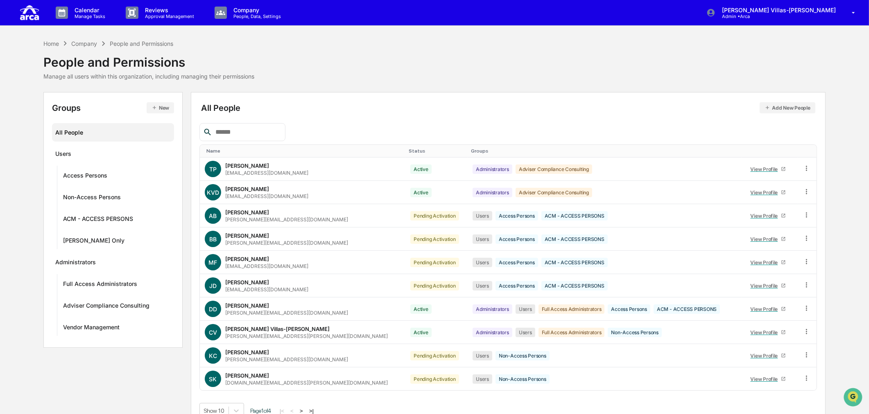
click at [390, 64] on div "Home Company People and Permissions People and Permissions Manage all users wit…" at bounding box center [434, 59] width 782 height 41
drag, startPoint x: 352, startPoint y: 62, endPoint x: 325, endPoint y: 68, distance: 27.6
click at [351, 62] on div "Home Company People and Permissions People and Permissions Manage all users wit…" at bounding box center [434, 59] width 782 height 41
click at [162, 177] on div "···" at bounding box center [163, 175] width 14 height 14
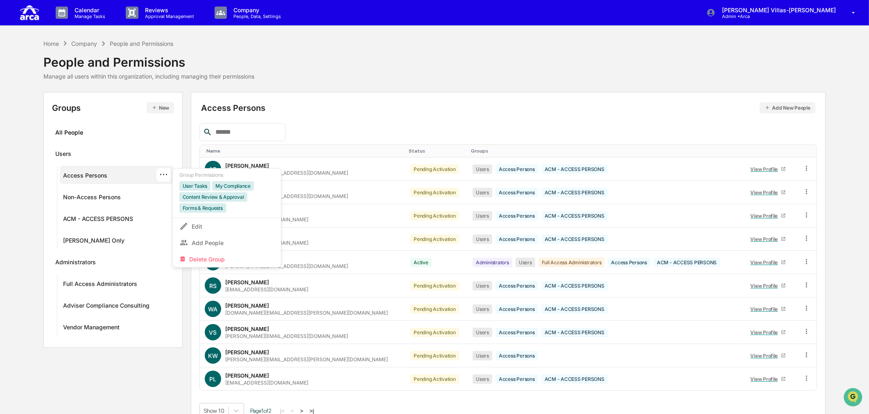
click at [349, 65] on div "Home Company People and Permissions People and Permissions Manage all users wit…" at bounding box center [434, 59] width 782 height 41
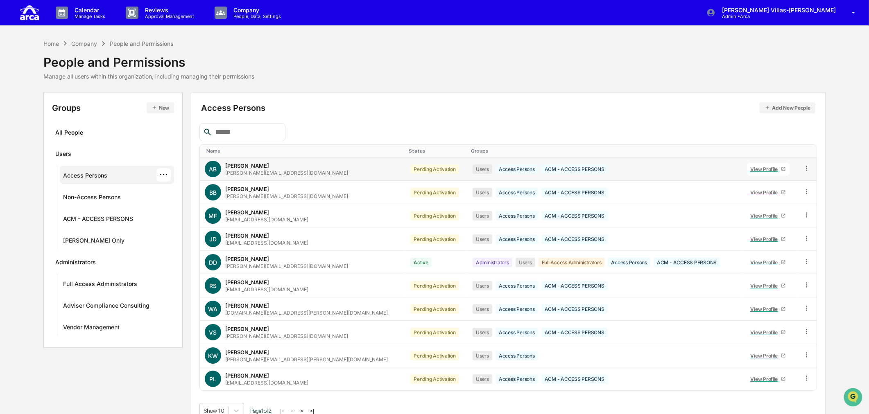
click at [802, 167] on icon at bounding box center [806, 169] width 8 height 8
click at [524, 122] on div "Access Persons Add New People Name Status Groups AB Anthony Bufinski anthony@ar…" at bounding box center [507, 260] width 617 height 318
click at [802, 172] on div at bounding box center [806, 169] width 8 height 9
click at [462, 117] on div "Access Persons Add New People Name Status Groups AB Anthony Bufinski anthony@ar…" at bounding box center [507, 260] width 617 height 318
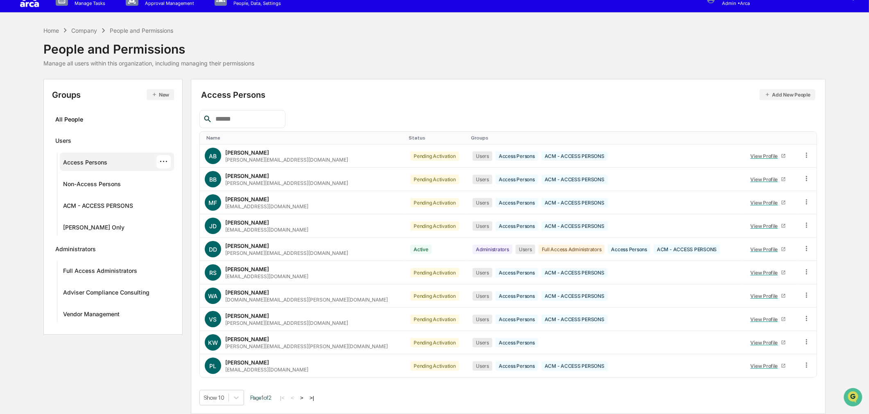
scroll to position [14, 0]
click at [123, 117] on div "All People" at bounding box center [112, 120] width 115 height 14
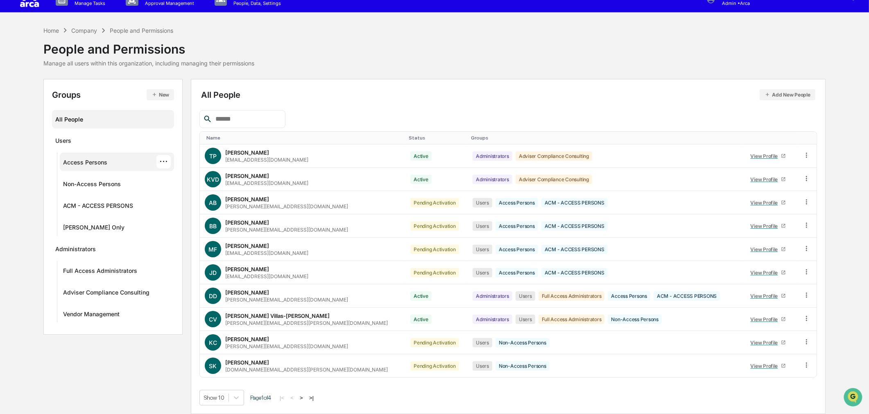
click at [111, 162] on div "Access Persons ···" at bounding box center [117, 162] width 108 height 14
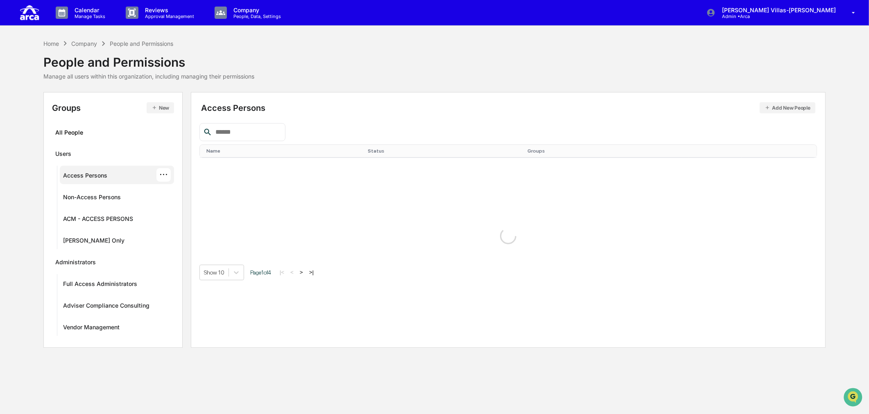
scroll to position [0, 0]
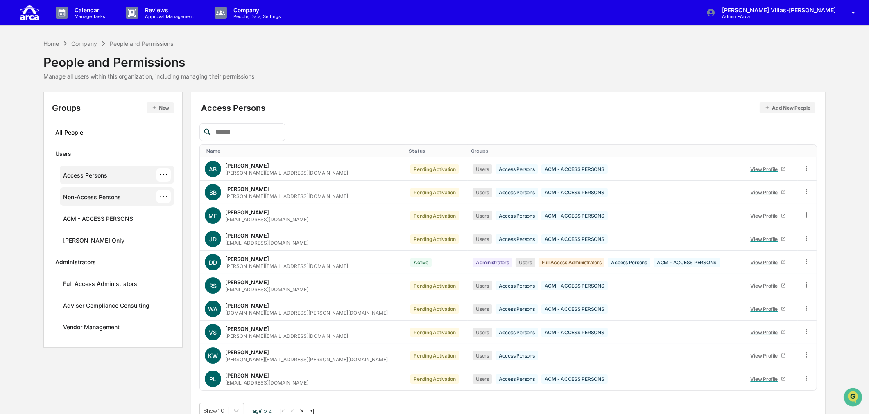
click at [104, 197] on div "Non-Access Persons" at bounding box center [92, 199] width 58 height 10
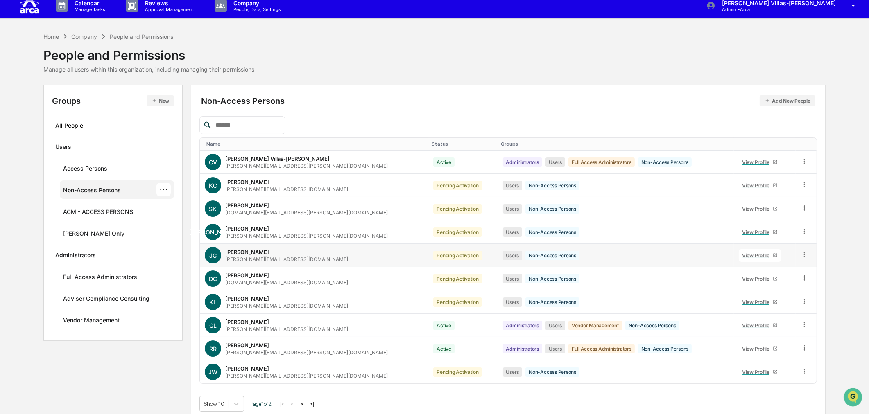
scroll to position [14, 0]
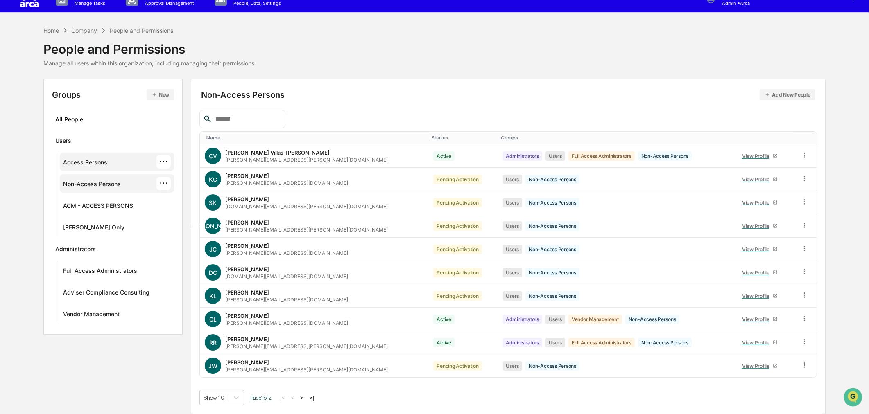
click at [132, 165] on div "Access Persons ···" at bounding box center [117, 162] width 108 height 14
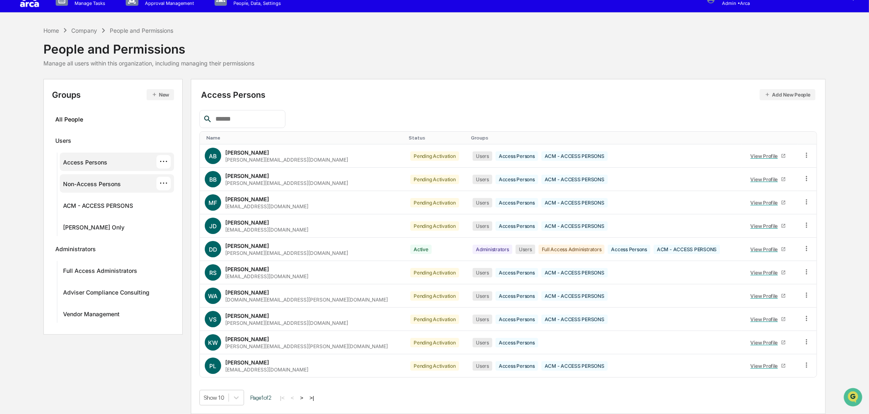
click at [103, 183] on div "Non-Access Persons" at bounding box center [92, 185] width 58 height 10
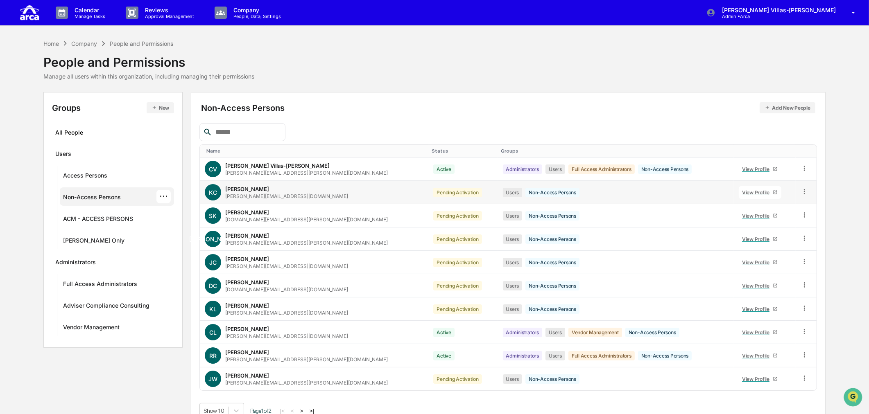
click at [803, 194] on td at bounding box center [805, 192] width 20 height 23
click at [800, 194] on icon at bounding box center [804, 192] width 8 height 8
click at [778, 221] on div "Change Status" at bounding box center [766, 222] width 70 height 10
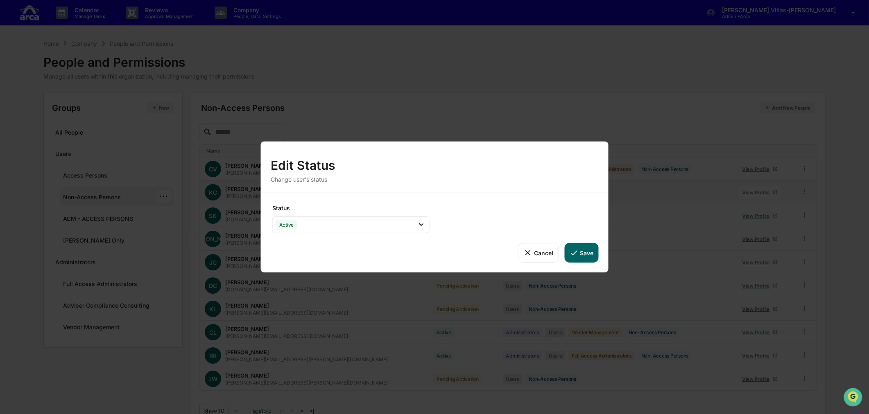
click at [582, 253] on button "Save" at bounding box center [581, 253] width 34 height 20
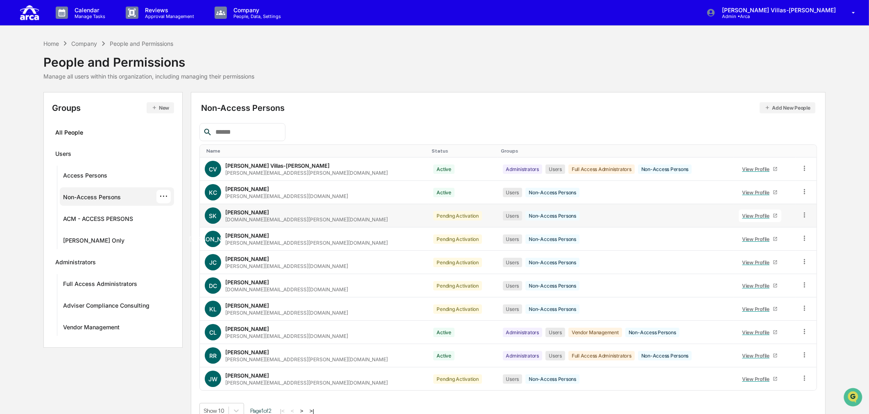
click at [800, 214] on icon at bounding box center [804, 215] width 8 height 8
click at [776, 243] on div "Change Status" at bounding box center [766, 245] width 70 height 10
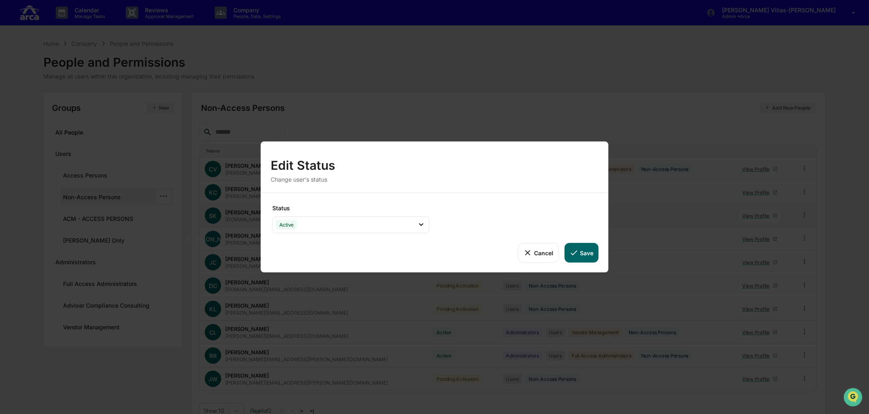
click at [571, 252] on icon at bounding box center [573, 252] width 9 height 9
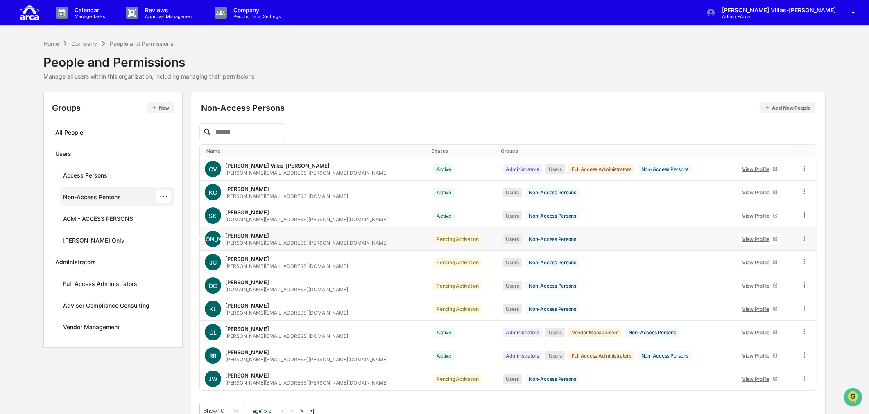
click at [801, 239] on icon at bounding box center [804, 239] width 8 height 8
click at [775, 265] on div "Change Status" at bounding box center [766, 268] width 70 height 10
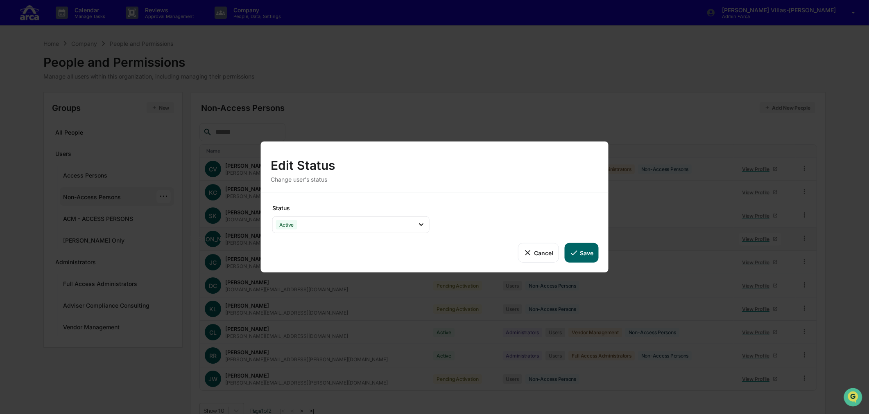
click at [582, 252] on button "Save" at bounding box center [581, 253] width 34 height 20
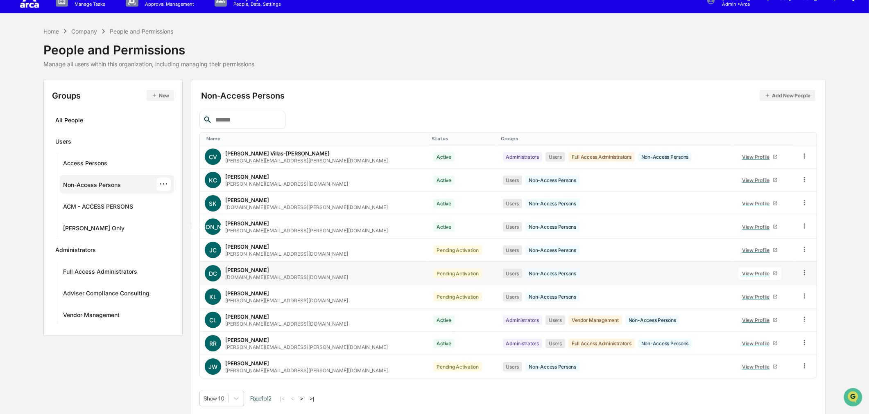
scroll to position [14, 0]
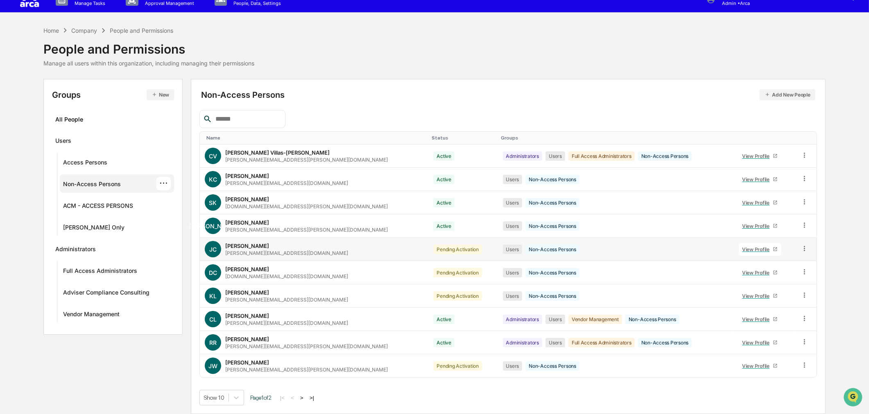
click at [800, 251] on icon at bounding box center [804, 249] width 8 height 8
click at [779, 280] on div "Change Status" at bounding box center [766, 278] width 70 height 10
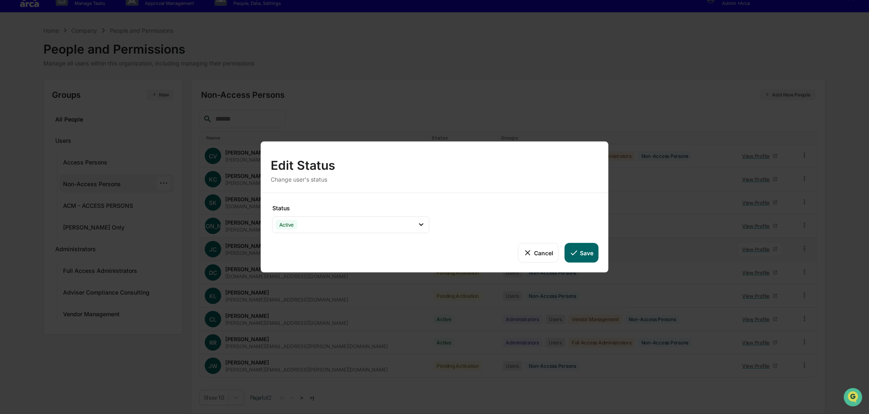
click at [575, 256] on icon at bounding box center [573, 252] width 9 height 9
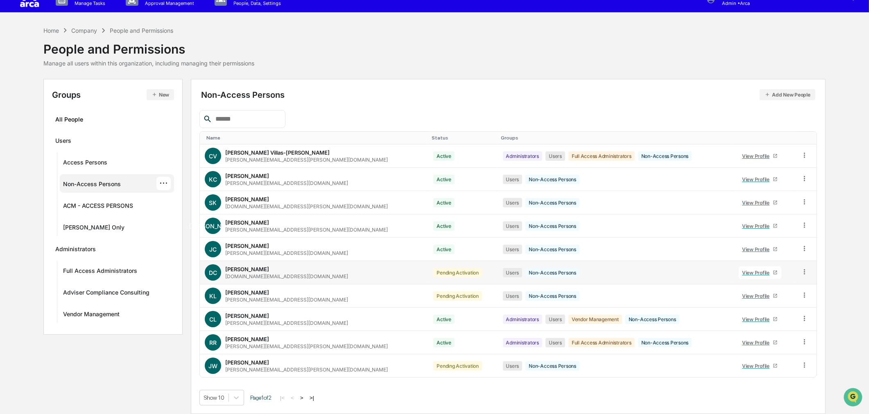
click at [801, 275] on icon at bounding box center [804, 272] width 8 height 8
click at [767, 305] on div "Change Status" at bounding box center [766, 302] width 70 height 10
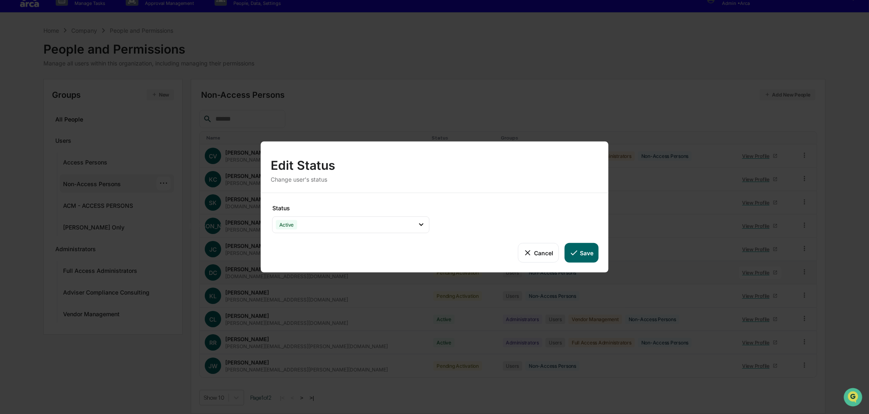
click at [582, 253] on button "Save" at bounding box center [581, 253] width 34 height 20
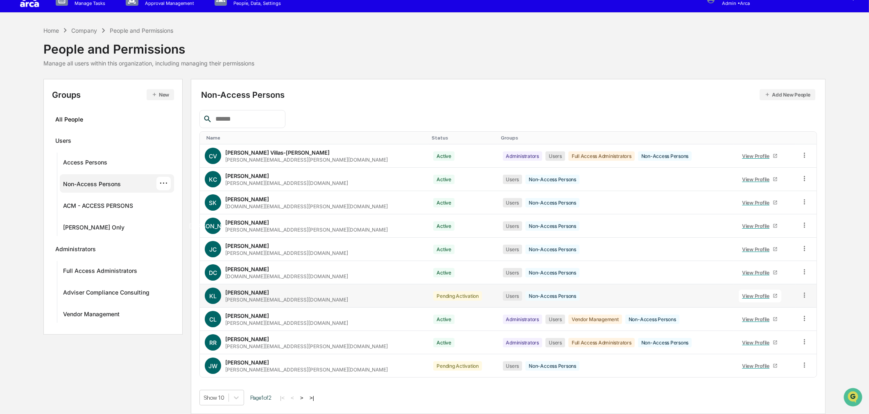
click at [804, 295] on td at bounding box center [805, 295] width 20 height 23
click at [801, 296] on icon at bounding box center [804, 295] width 8 height 8
click at [789, 320] on div "Change Status" at bounding box center [766, 325] width 70 height 10
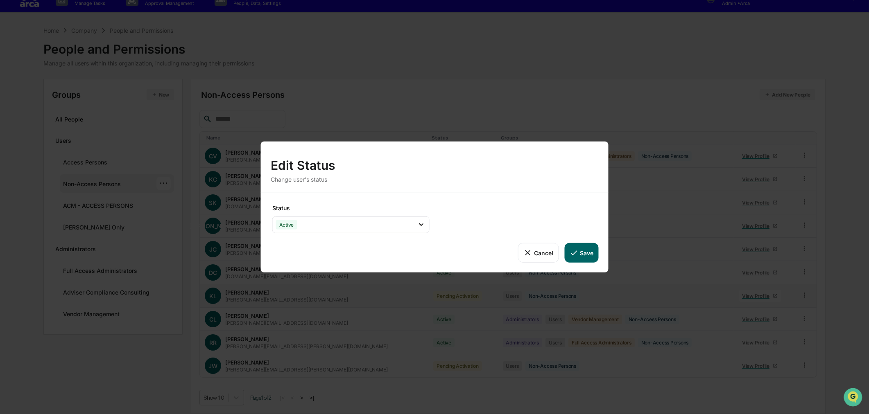
click at [586, 252] on button "Save" at bounding box center [581, 253] width 34 height 20
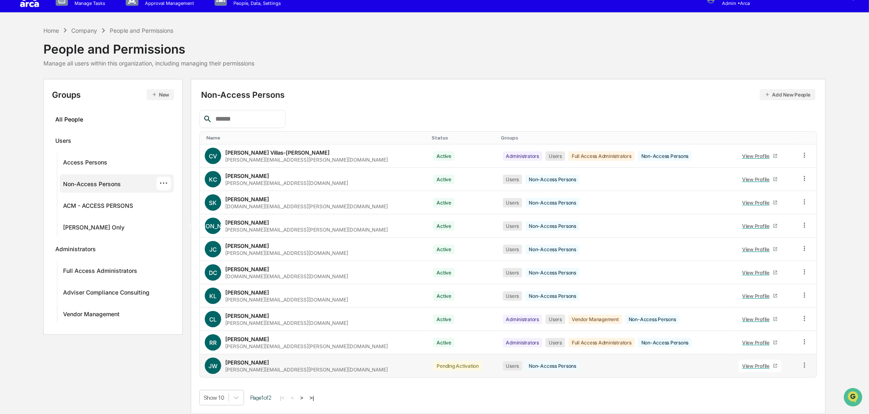
click at [800, 365] on icon at bounding box center [804, 365] width 8 height 8
click at [756, 394] on div "Change Status" at bounding box center [766, 395] width 70 height 10
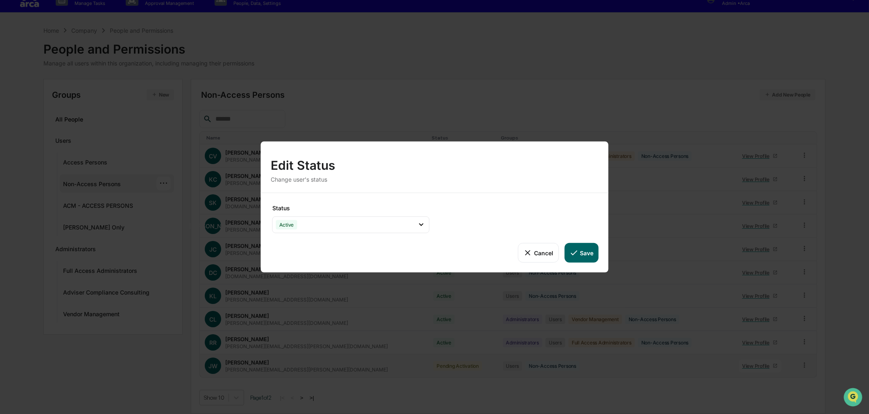
click at [575, 249] on icon at bounding box center [573, 252] width 9 height 9
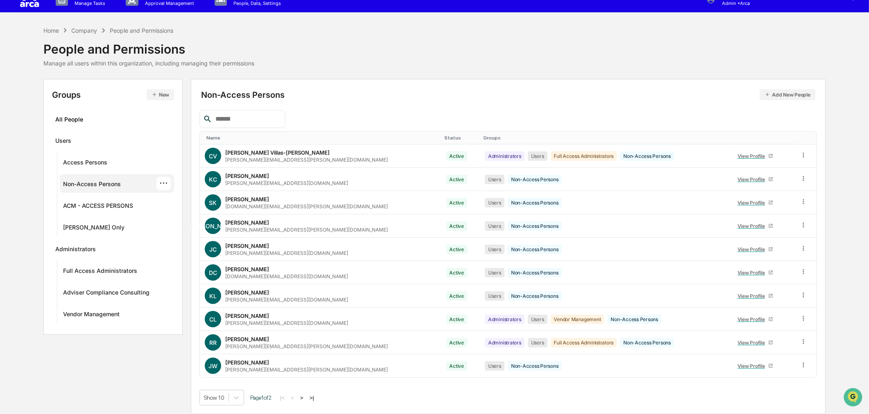
click at [304, 398] on button ">" at bounding box center [302, 398] width 8 height 7
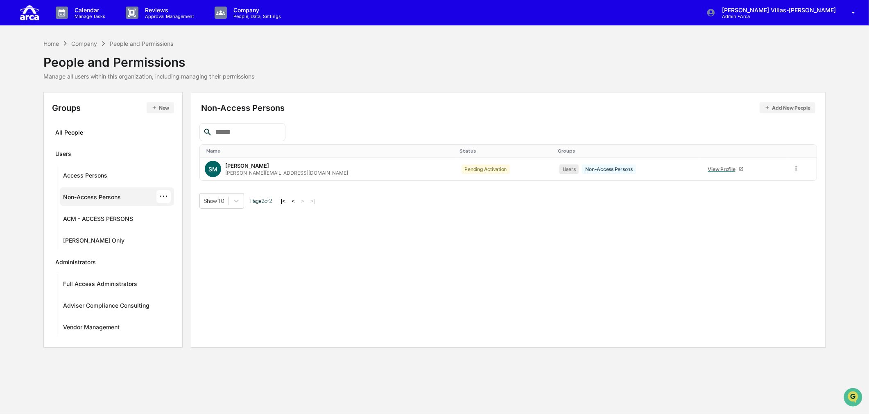
scroll to position [0, 0]
click at [796, 169] on icon at bounding box center [800, 169] width 8 height 8
click at [768, 195] on div "Change Status" at bounding box center [761, 198] width 70 height 10
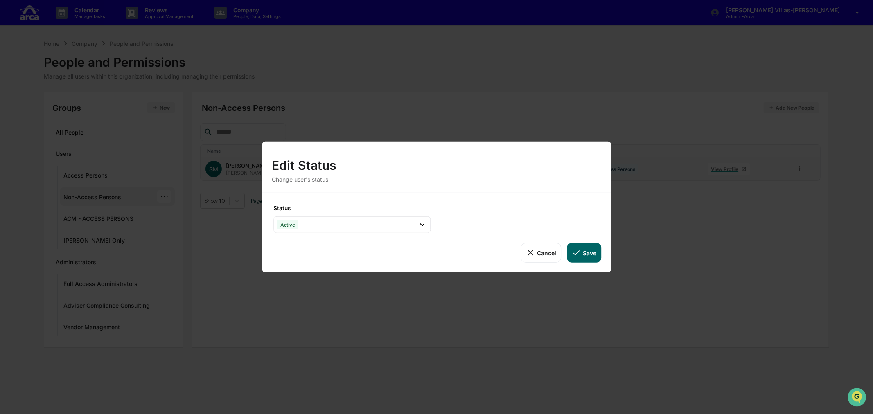
click at [584, 255] on button "Save" at bounding box center [584, 253] width 34 height 20
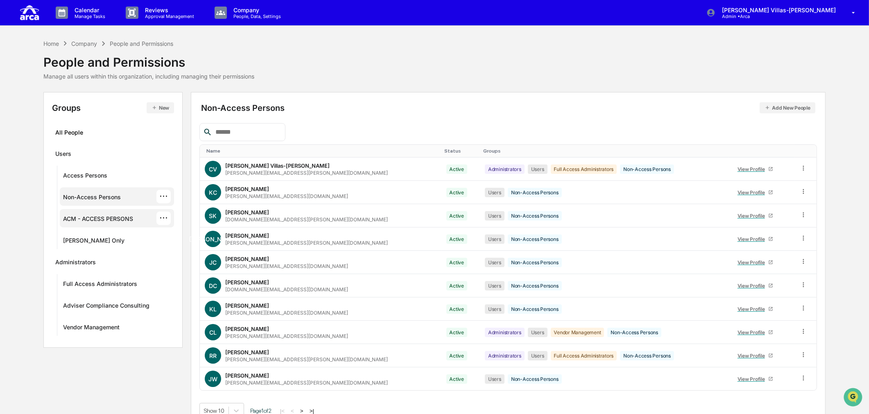
click at [88, 223] on div "ACM - ACCESS PERSONS" at bounding box center [98, 220] width 70 height 10
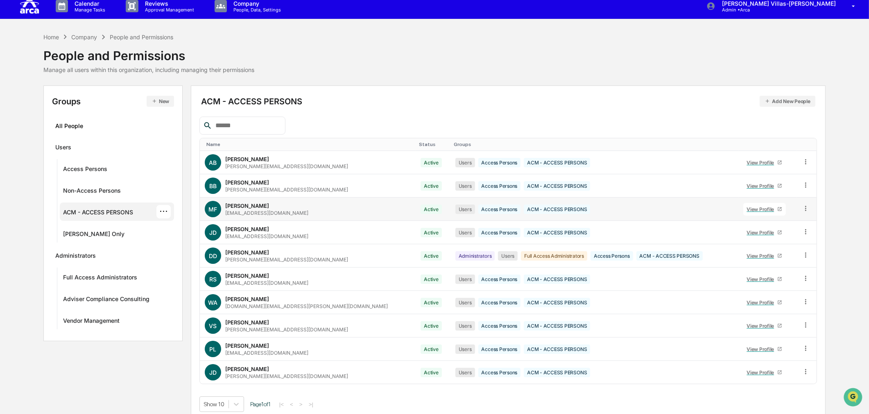
scroll to position [14, 0]
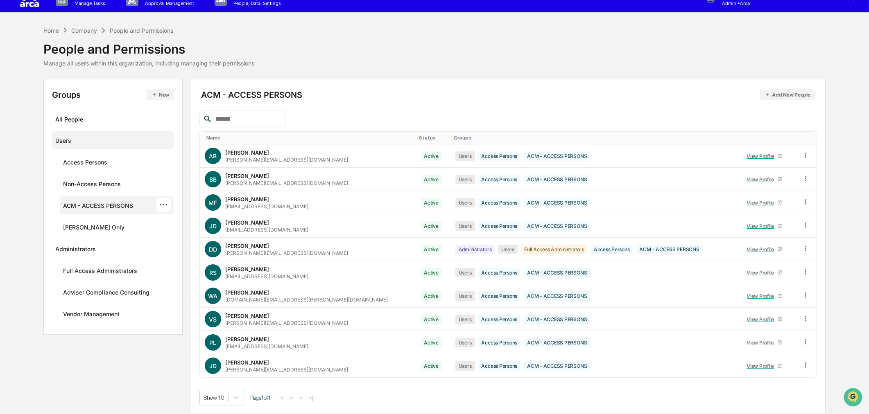
click at [89, 148] on div "Users" at bounding box center [113, 140] width 122 height 18
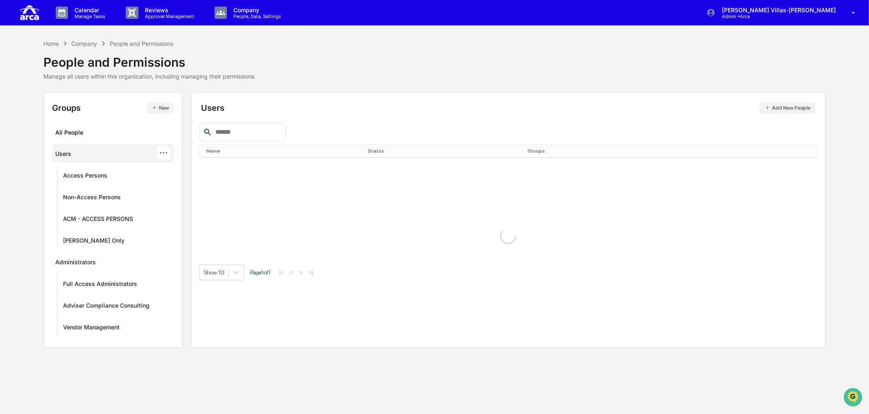
scroll to position [0, 0]
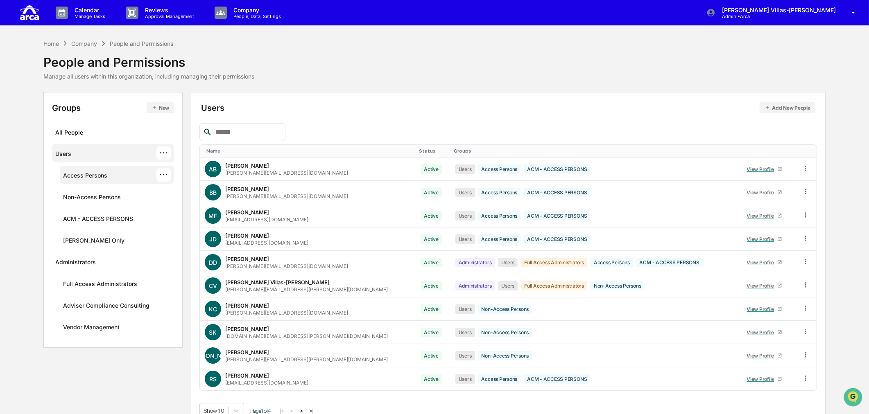
click at [86, 166] on div "Access Persons ···" at bounding box center [117, 175] width 114 height 18
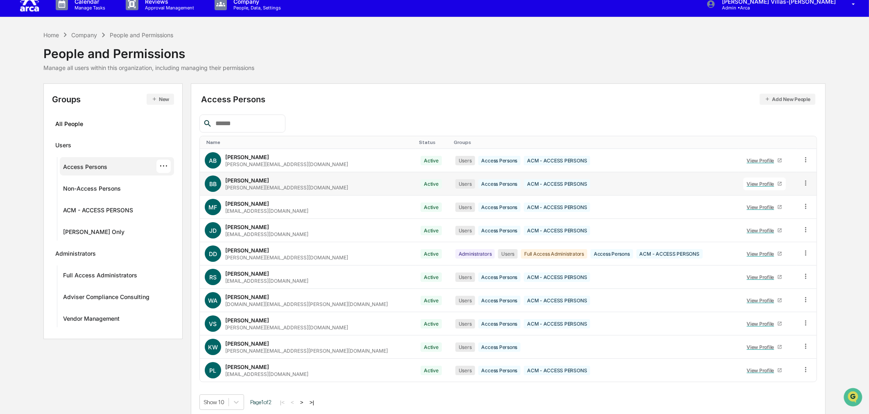
scroll to position [14, 0]
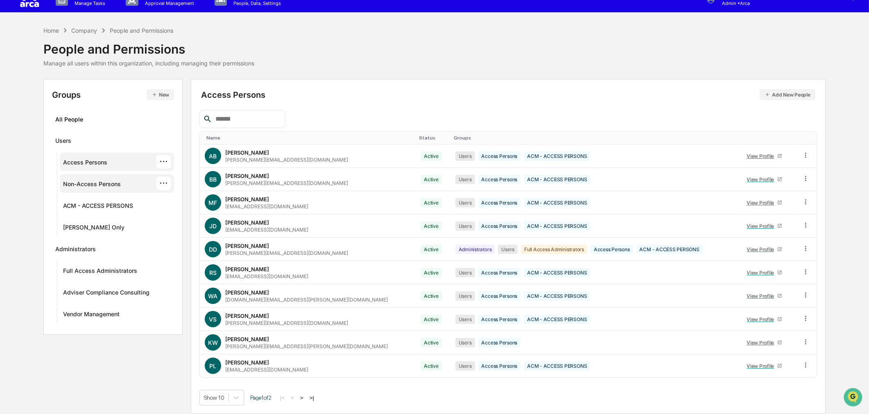
click at [106, 180] on div "Non-Access Persons" at bounding box center [92, 185] width 58 height 10
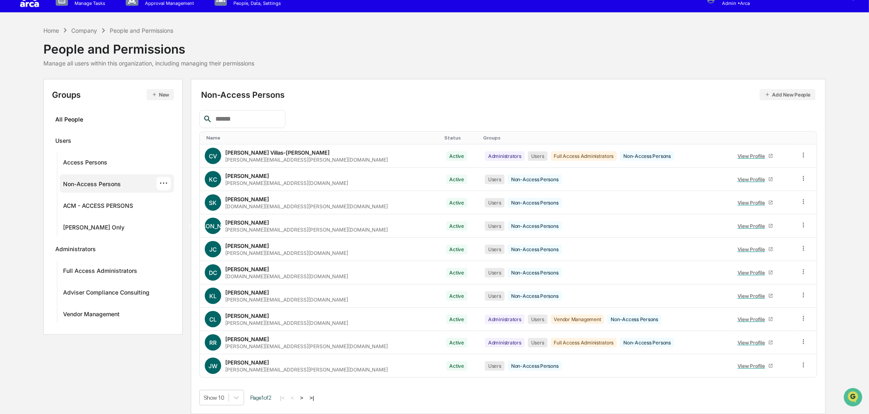
click at [303, 398] on button ">" at bounding box center [302, 398] width 8 height 7
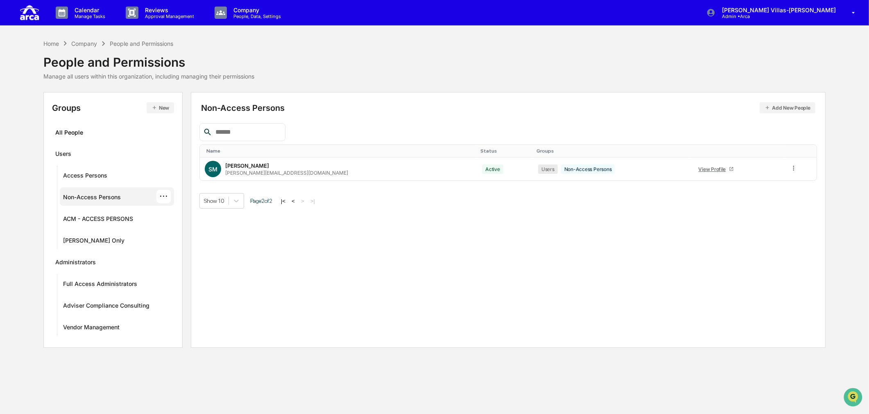
scroll to position [0, 0]
click at [112, 172] on div "Access Persons ···" at bounding box center [117, 175] width 108 height 14
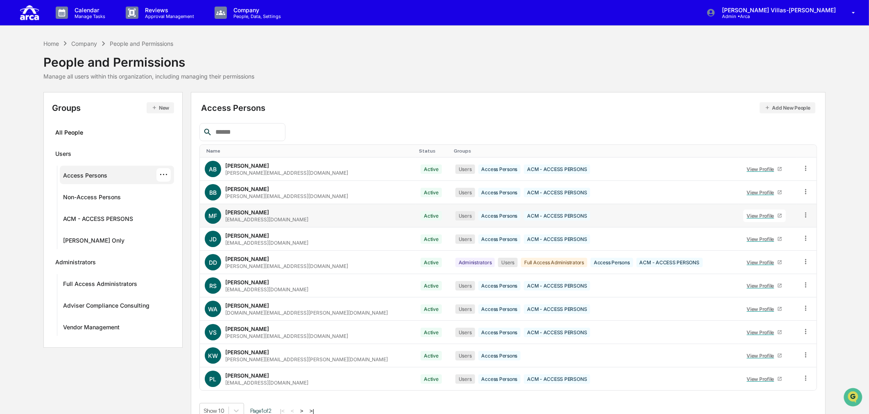
scroll to position [14, 0]
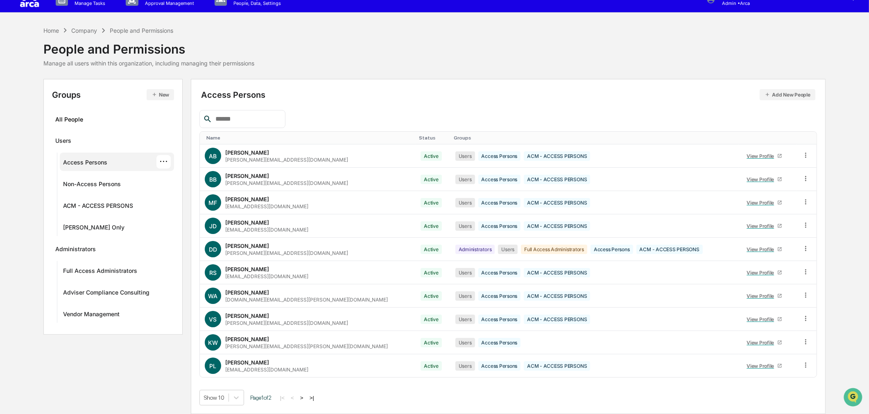
click at [306, 396] on button ">" at bounding box center [302, 398] width 8 height 7
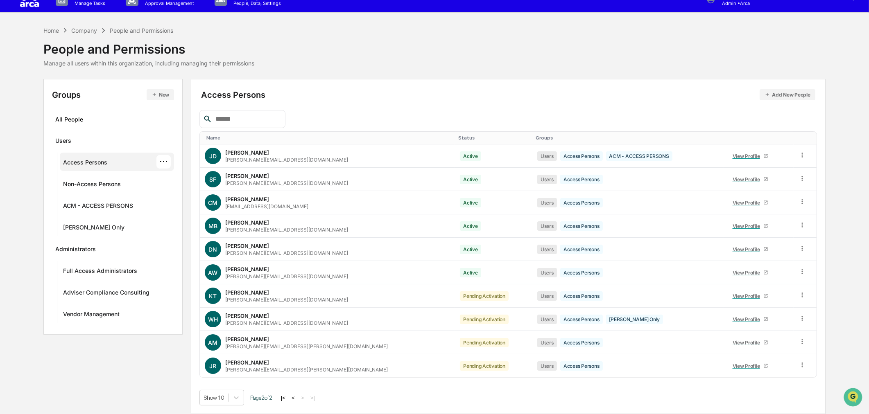
click at [296, 398] on button "<" at bounding box center [293, 398] width 8 height 7
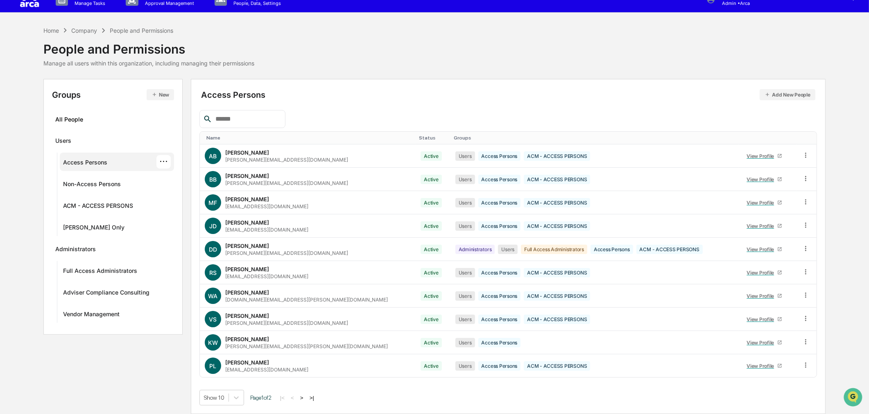
click at [525, 100] on div "Access Persons Add New People Name Status Groups AB Anthony Bufinski anthony@ar…" at bounding box center [507, 247] width 617 height 318
click at [395, 53] on div "Home Company People and Permissions People and Permissions Manage all users wit…" at bounding box center [434, 46] width 782 height 41
click at [386, 396] on div "Show 10 Page 1 of 2 |< < > >|" at bounding box center [507, 398] width 617 height 16
click at [305, 397] on button ">" at bounding box center [302, 398] width 8 height 7
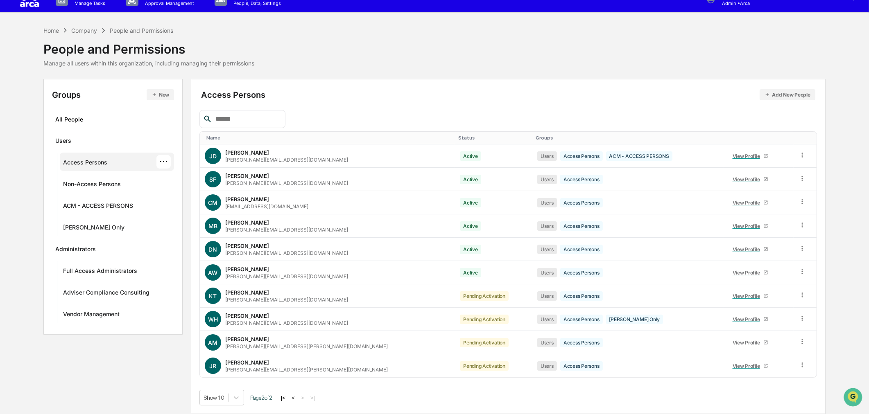
click at [126, 162] on div "Access Persons ···" at bounding box center [117, 162] width 108 height 14
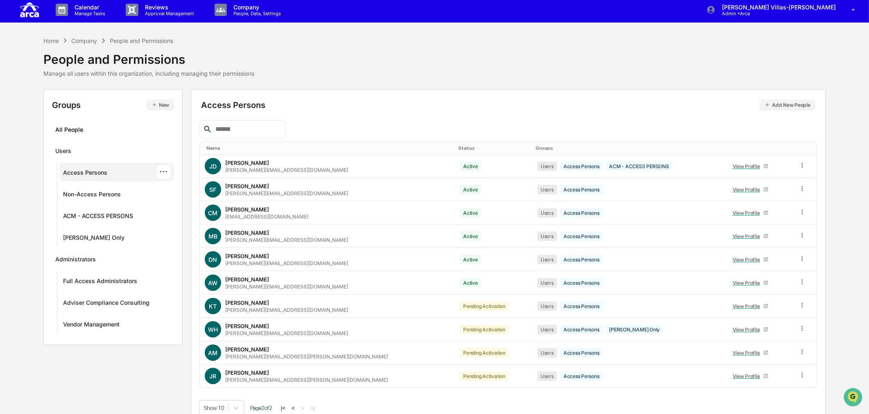
scroll to position [0, 0]
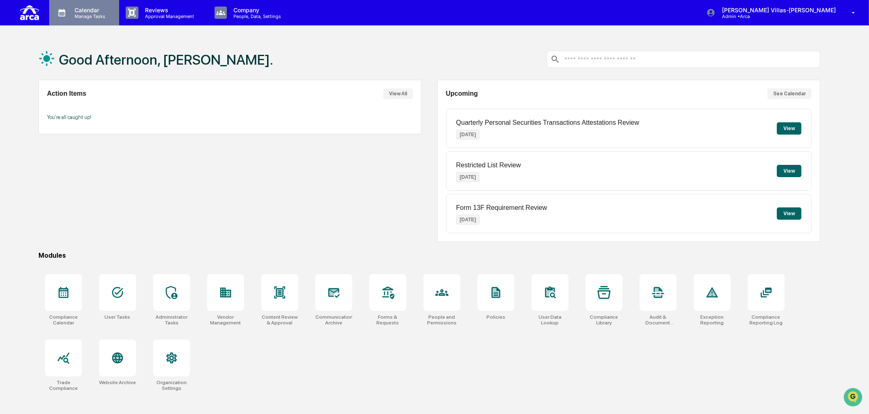
click at [98, 15] on p "Manage Tasks" at bounding box center [88, 17] width 41 height 6
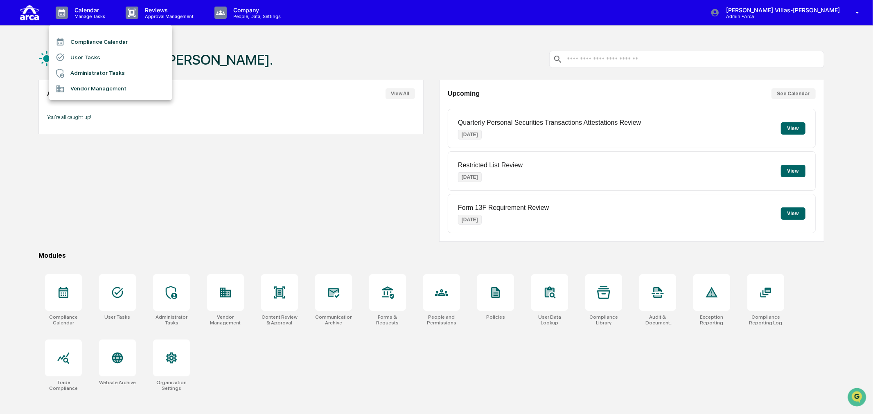
click at [82, 56] on li "User Tasks" at bounding box center [110, 58] width 123 height 16
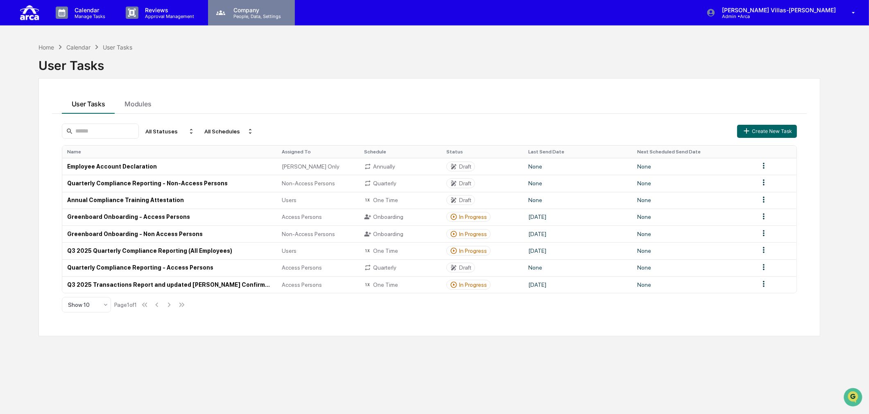
click at [273, 11] on p "Company" at bounding box center [256, 10] width 58 height 7
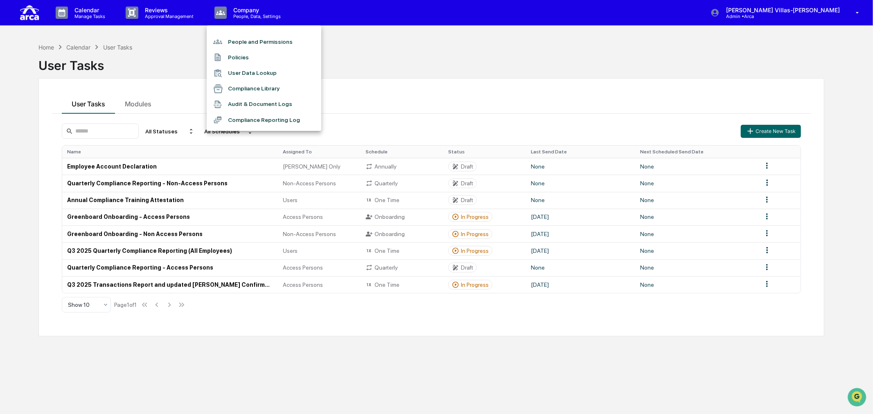
click at [250, 38] on li "People and Permissions" at bounding box center [264, 42] width 115 height 16
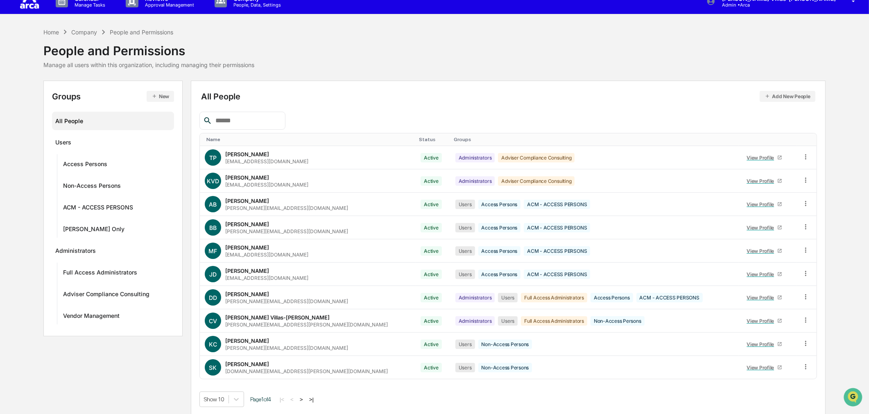
scroll to position [14, 0]
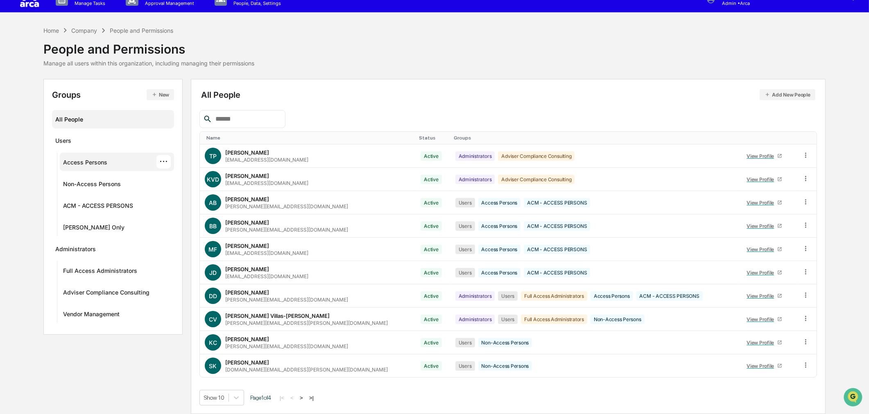
click at [107, 157] on div "Access Persons ···" at bounding box center [117, 162] width 108 height 14
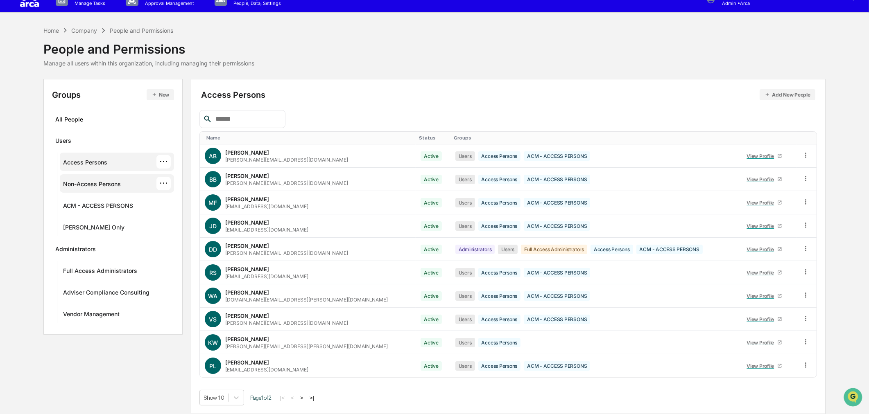
click at [96, 185] on div "Non-Access Persons" at bounding box center [92, 185] width 58 height 10
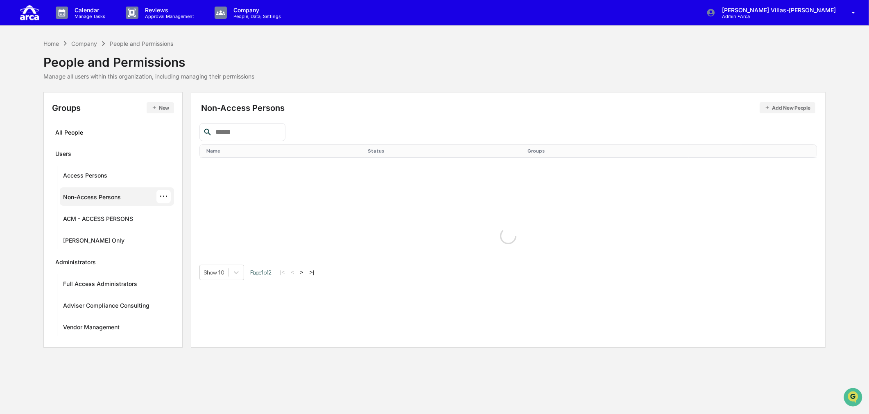
scroll to position [0, 0]
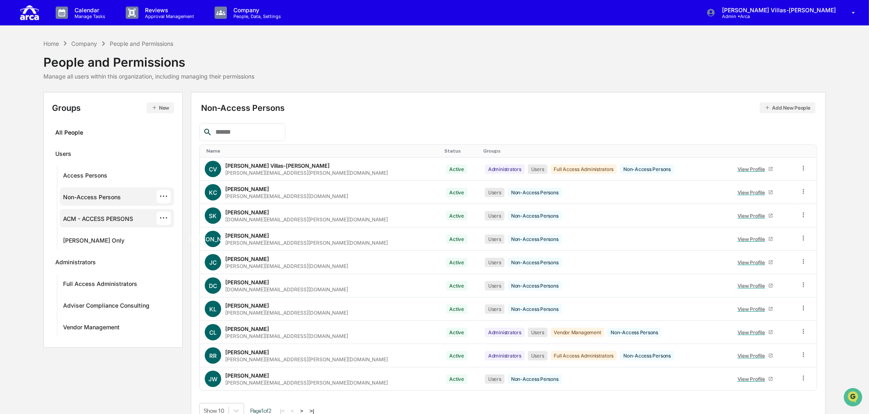
click at [77, 223] on div "ACM - ACCESS PERSONS" at bounding box center [98, 220] width 70 height 10
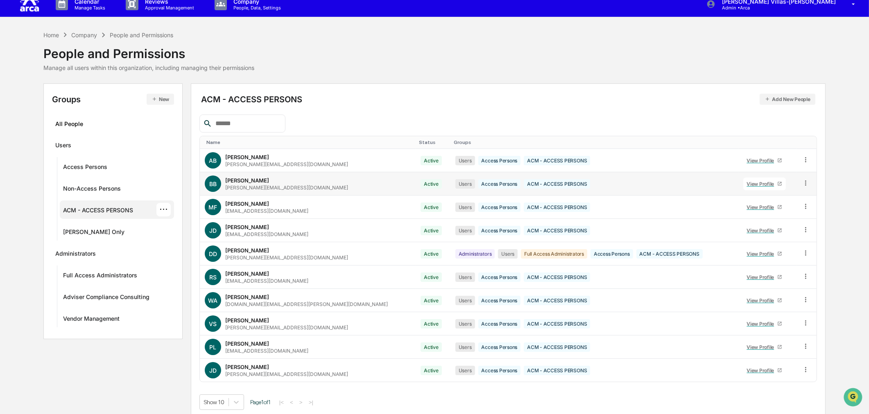
scroll to position [14, 0]
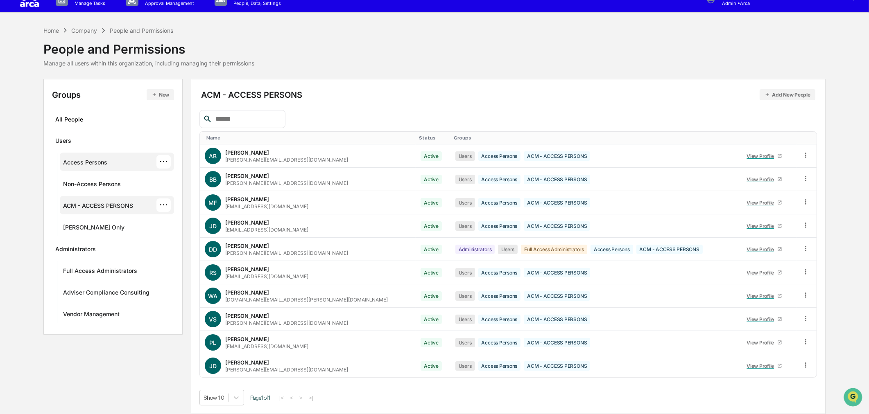
click at [79, 164] on div "Access Persons" at bounding box center [85, 164] width 44 height 10
click at [304, 398] on button ">" at bounding box center [302, 398] width 8 height 7
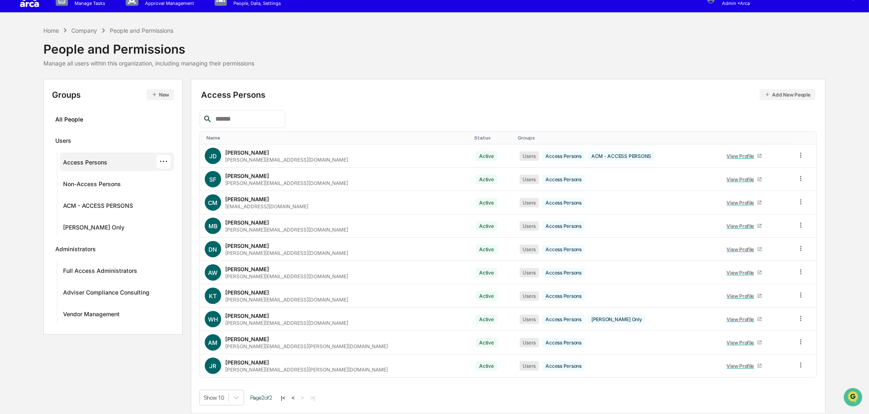
click at [296, 396] on button "<" at bounding box center [293, 398] width 8 height 7
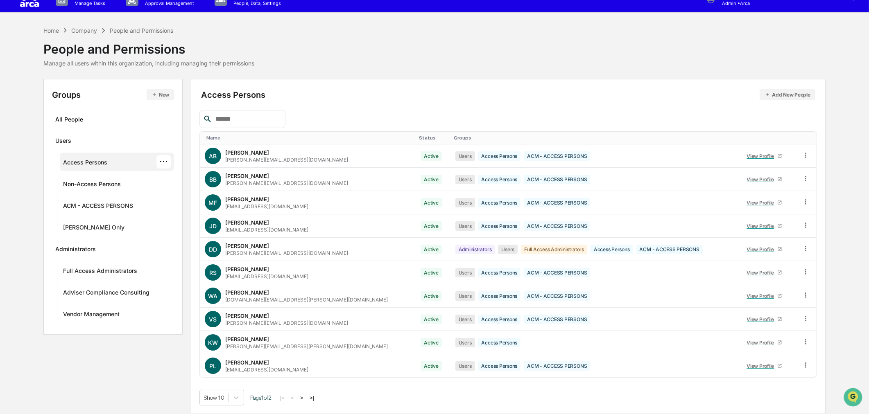
click at [402, 33] on div "Home Company People and Permissions People and Permissions Manage all users wit…" at bounding box center [434, 46] width 782 height 41
click at [260, 38] on div "Home Company People and Permissions People and Permissions Manage all users wit…" at bounding box center [434, 46] width 782 height 41
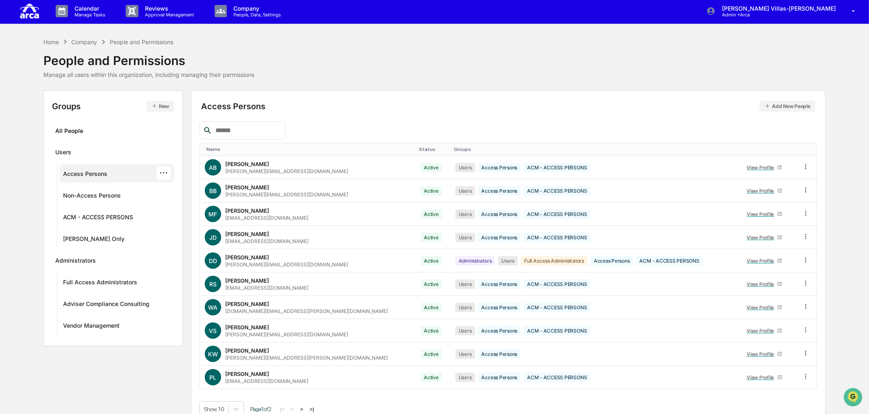
scroll to position [0, 0]
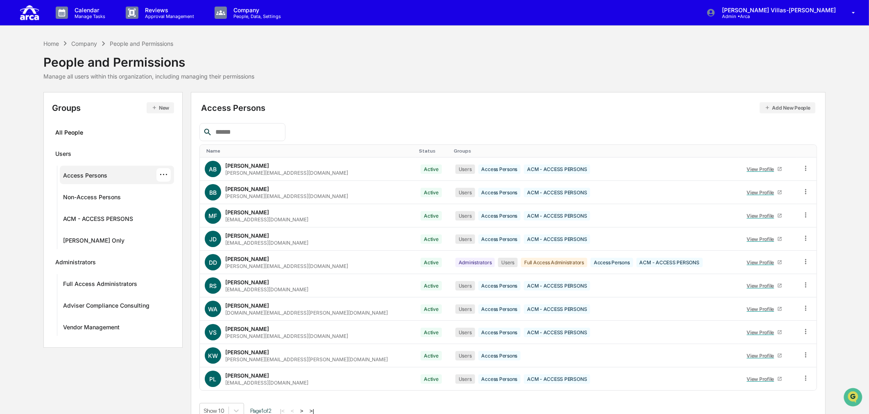
click at [229, 48] on div "People and Permissions" at bounding box center [148, 58] width 211 height 21
click at [182, 14] on p "Approval Management" at bounding box center [168, 17] width 60 height 6
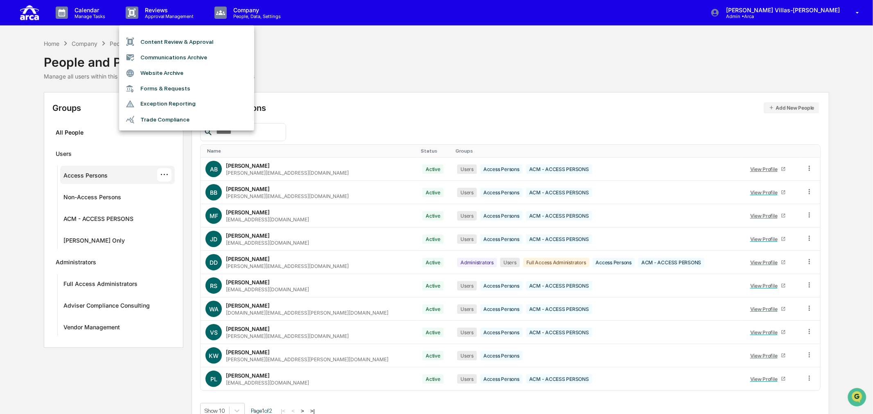
click at [229, 13] on div at bounding box center [436, 207] width 873 height 414
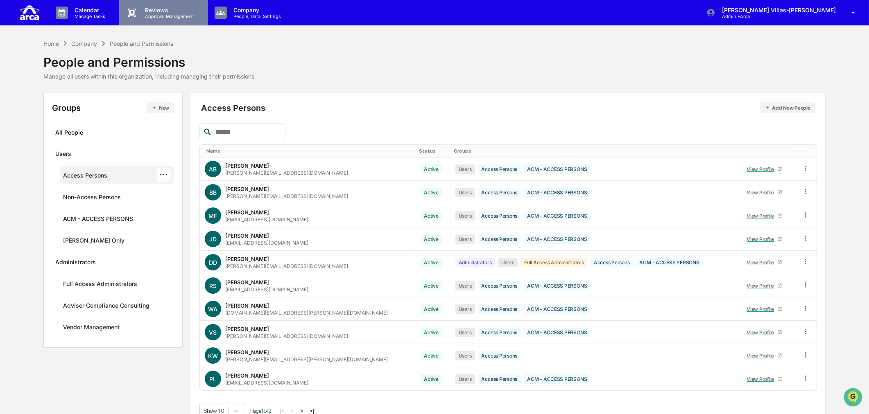
click at [158, 20] on div "Reviews Approval Management" at bounding box center [163, 12] width 88 height 25
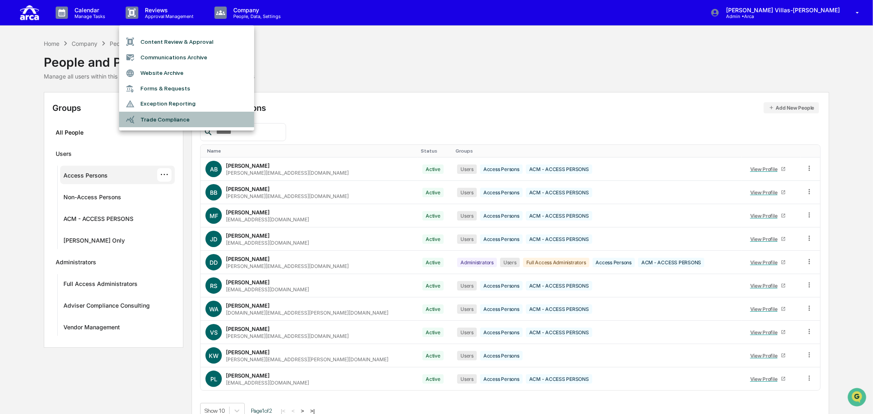
click at [158, 117] on li "Trade Compliance" at bounding box center [186, 120] width 135 height 16
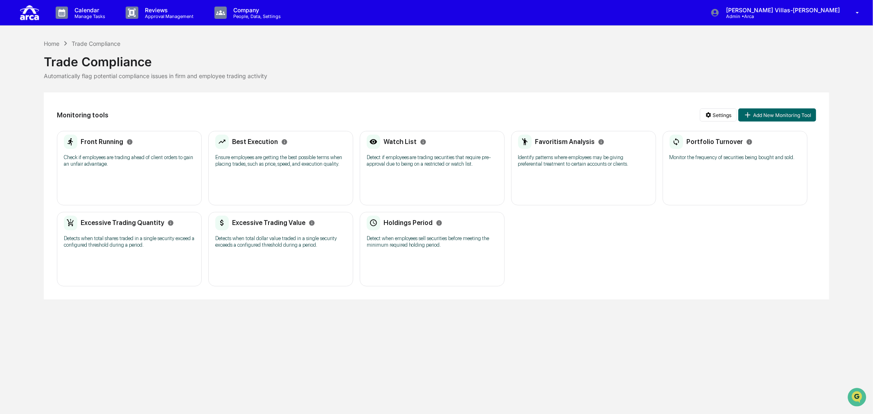
click at [545, 348] on div "Calendar Manage Tasks Reviews Approval Management Company People, Data, Setting…" at bounding box center [436, 207] width 873 height 414
click at [107, 169] on div "Front Running Check if employees are trading ahead of client orders to gain an …" at bounding box center [129, 154] width 131 height 38
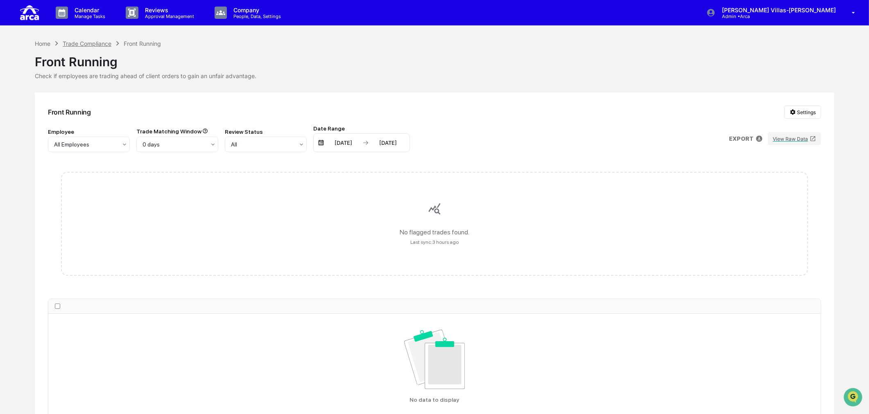
click at [88, 43] on div "Trade Compliance" at bounding box center [87, 43] width 49 height 7
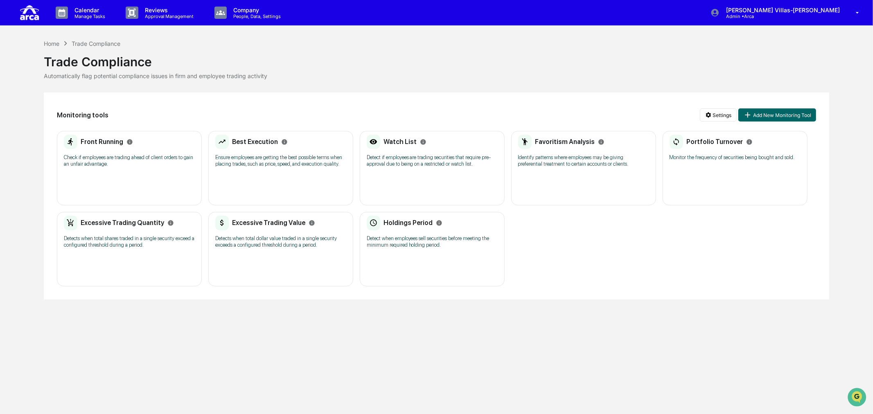
click at [335, 89] on div "Home Trade Compliance Trade Compliance Automatically flag potential compliance …" at bounding box center [437, 169] width 786 height 261
click at [535, 42] on div "Home Trade Compliance Trade Compliance Automatically flag potential compliance …" at bounding box center [437, 59] width 786 height 41
click at [156, 10] on p "Reviews" at bounding box center [168, 10] width 60 height 7
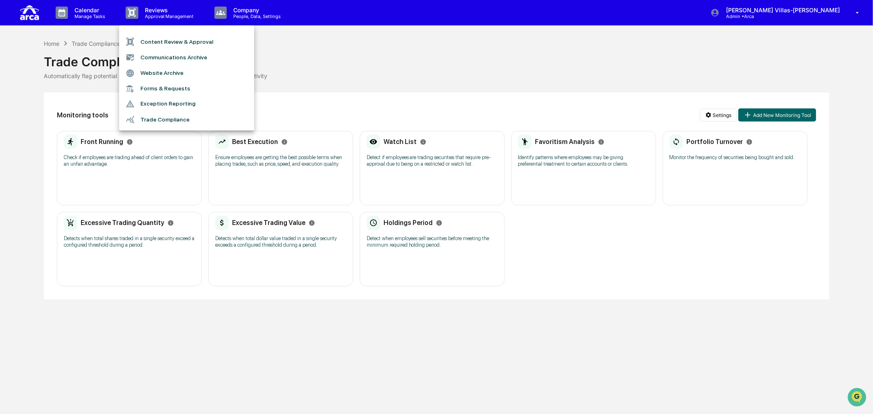
click at [189, 336] on div at bounding box center [436, 207] width 873 height 414
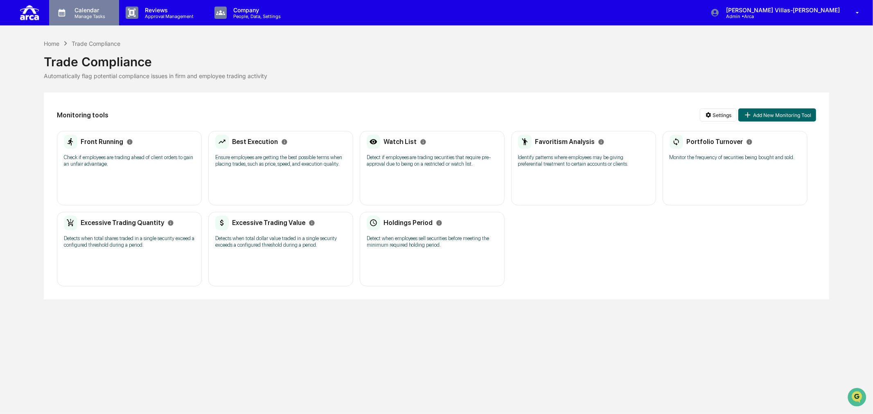
click at [84, 5] on div "Calendar Manage Tasks" at bounding box center [84, 12] width 70 height 25
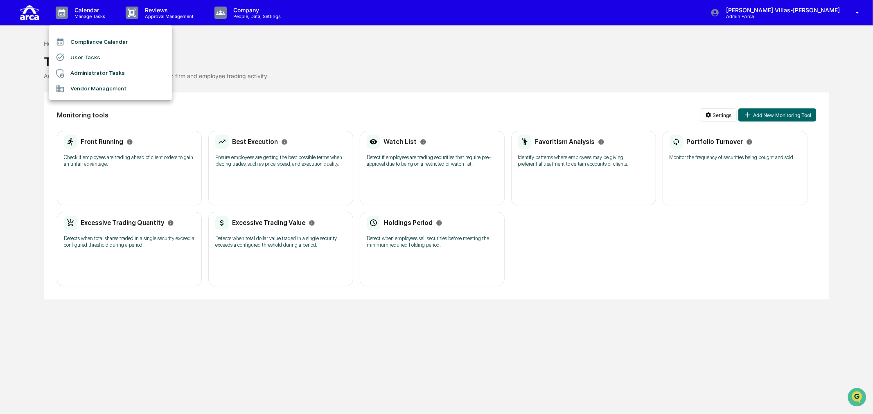
click at [410, 53] on div at bounding box center [436, 207] width 873 height 414
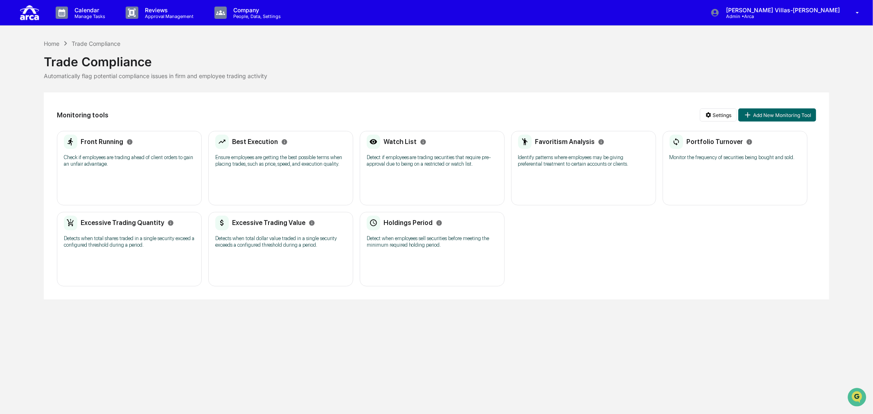
click at [142, 311] on div "Calendar Manage Tasks Reviews Approval Management Company People, Data, Setting…" at bounding box center [436, 207] width 873 height 414
click at [255, 14] on p "People, Data, Settings" at bounding box center [256, 17] width 58 height 6
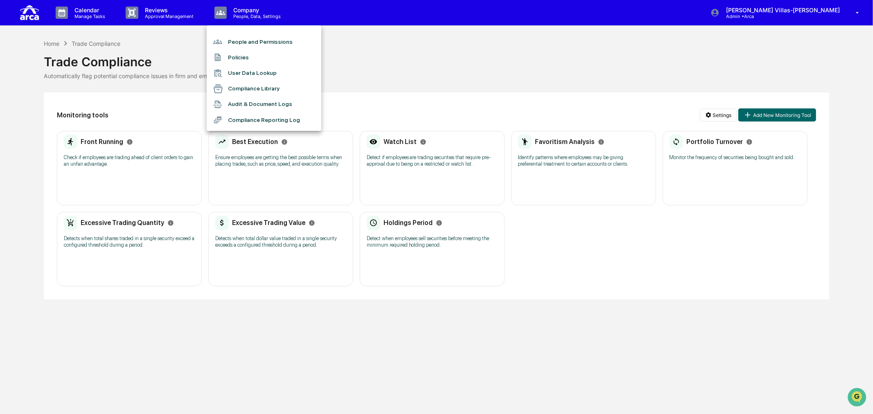
click at [162, 15] on div at bounding box center [436, 207] width 873 height 414
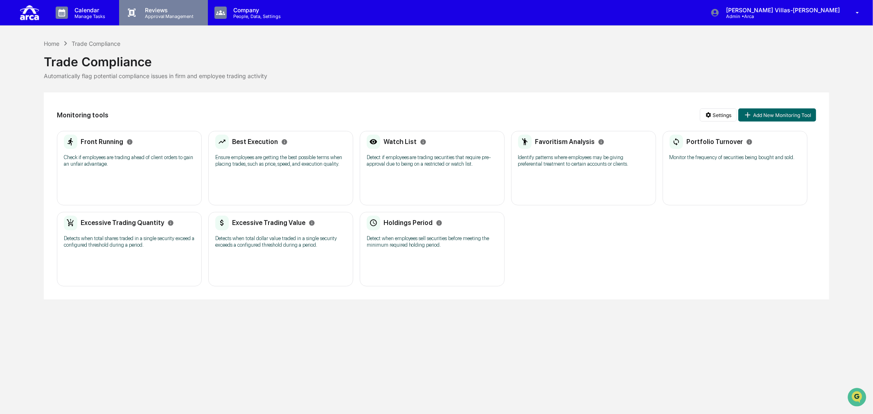
click at [165, 11] on p "Reviews" at bounding box center [168, 10] width 60 height 7
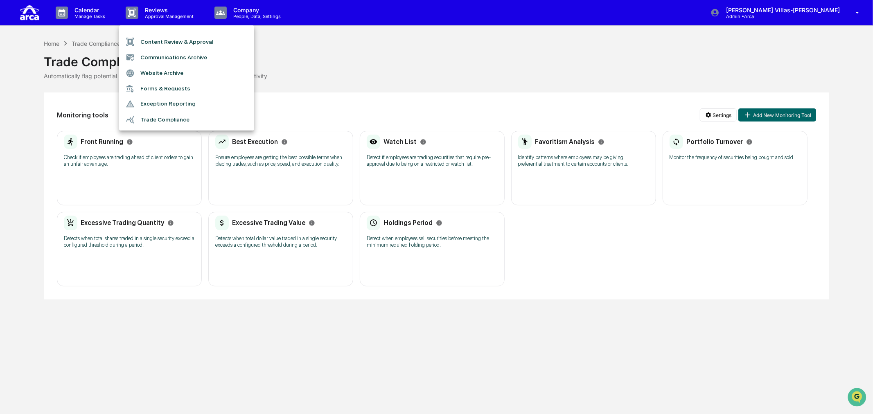
click at [279, 336] on div at bounding box center [436, 207] width 873 height 414
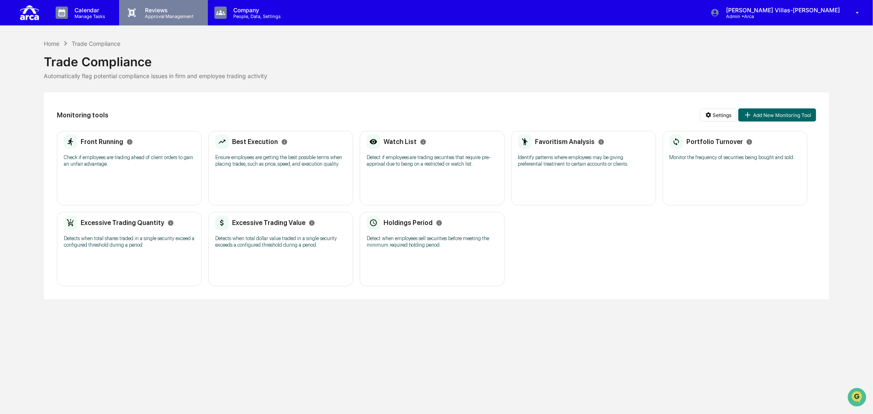
click at [175, 14] on p "Approval Management" at bounding box center [168, 17] width 60 height 6
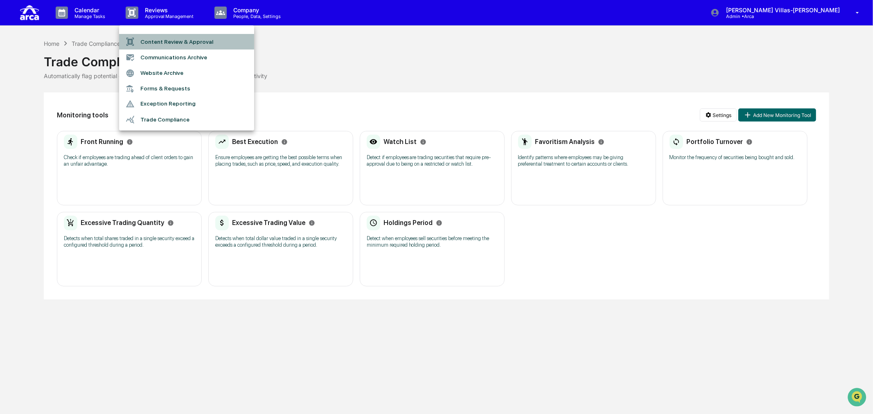
click at [179, 39] on li "Content Review & Approval" at bounding box center [186, 42] width 135 height 16
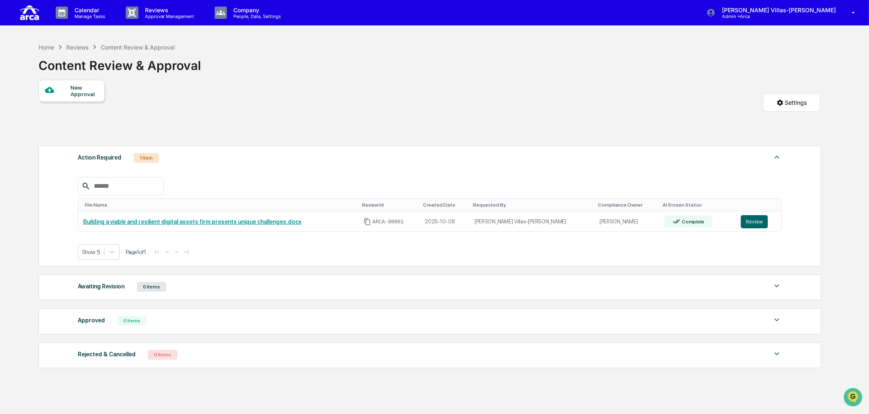
click at [72, 95] on div "New Approval" at bounding box center [83, 90] width 27 height 13
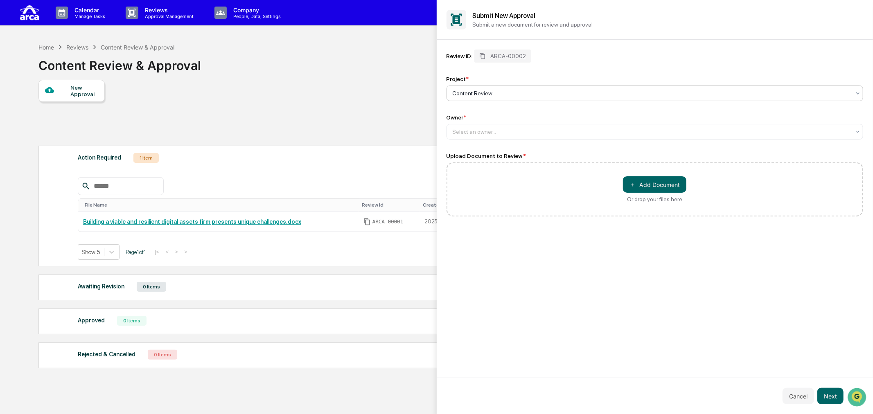
click at [335, 111] on div at bounding box center [436, 207] width 873 height 414
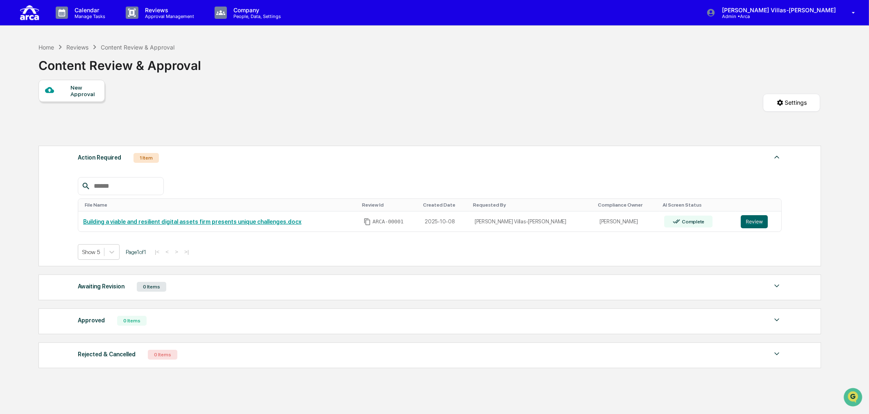
click at [201, 81] on div "New Approval Settings" at bounding box center [429, 111] width 782 height 62
click at [157, 10] on p "Reviews" at bounding box center [168, 10] width 60 height 7
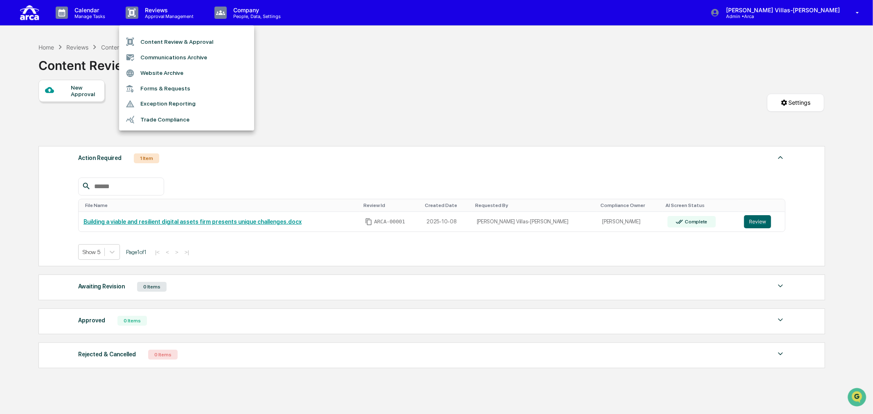
click at [371, 102] on div at bounding box center [436, 207] width 873 height 414
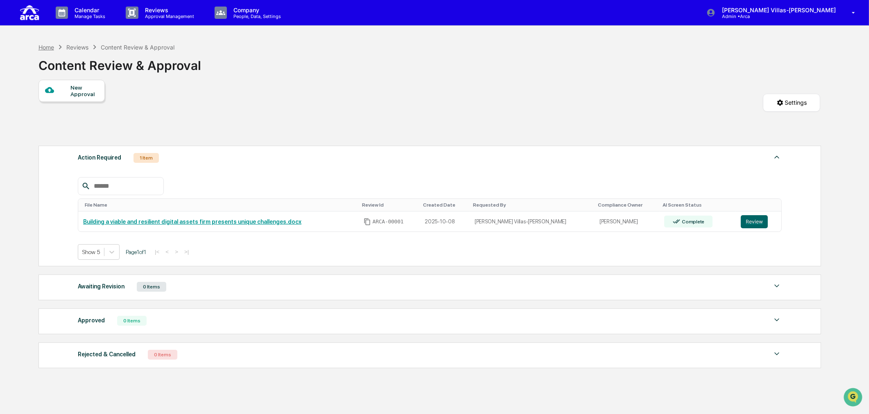
click at [41, 46] on div "Home" at bounding box center [46, 47] width 16 height 7
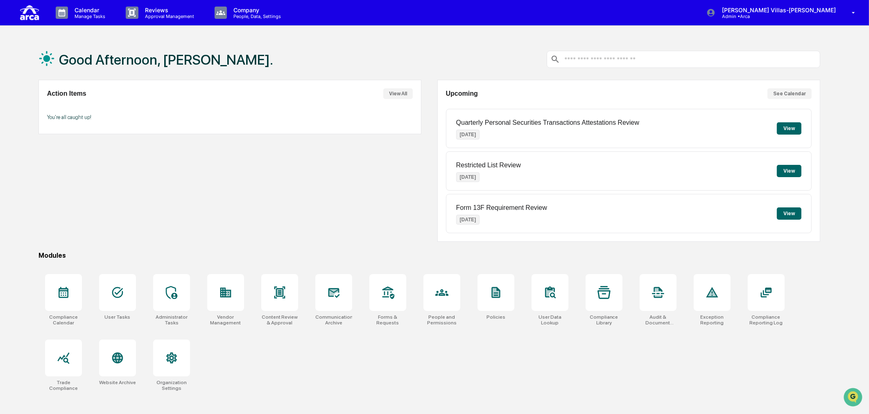
click at [325, 195] on div "Action Items View All You're all caught up!" at bounding box center [229, 161] width 383 height 162
click at [239, 15] on p "People, Data, Settings" at bounding box center [256, 17] width 58 height 6
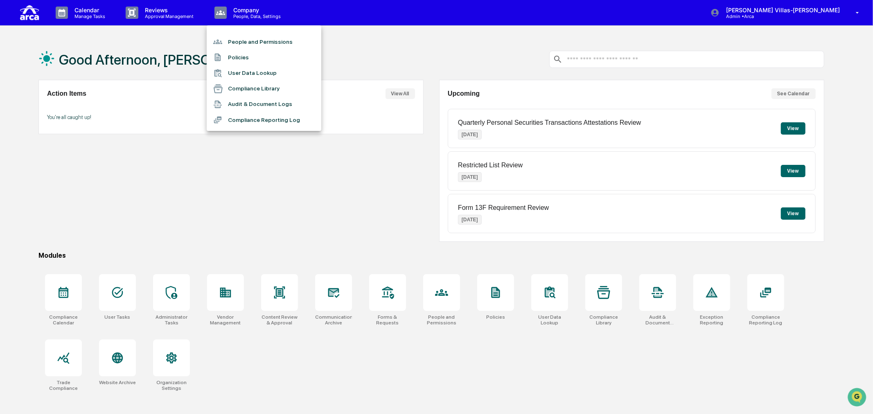
click at [169, 12] on div at bounding box center [436, 207] width 873 height 414
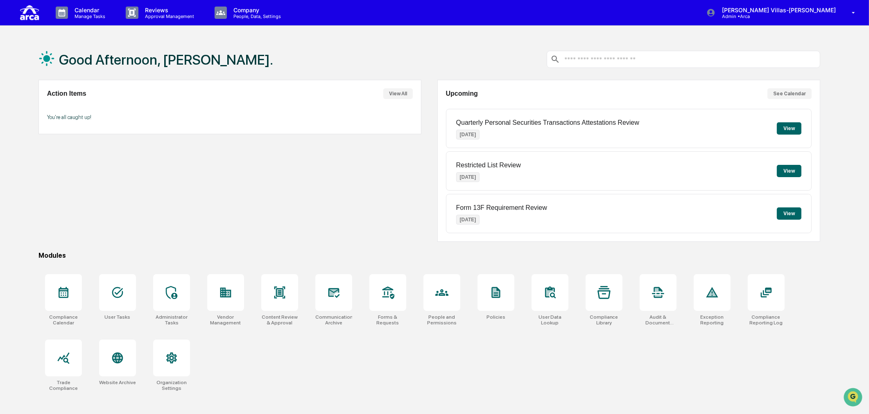
click at [153, 15] on p "Approval Management" at bounding box center [168, 17] width 60 height 6
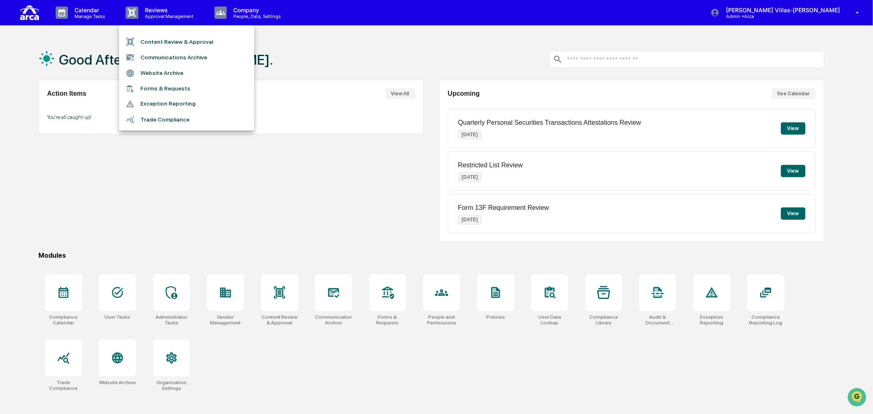
click at [161, 34] on li "Content Review & Approval" at bounding box center [186, 42] width 135 height 16
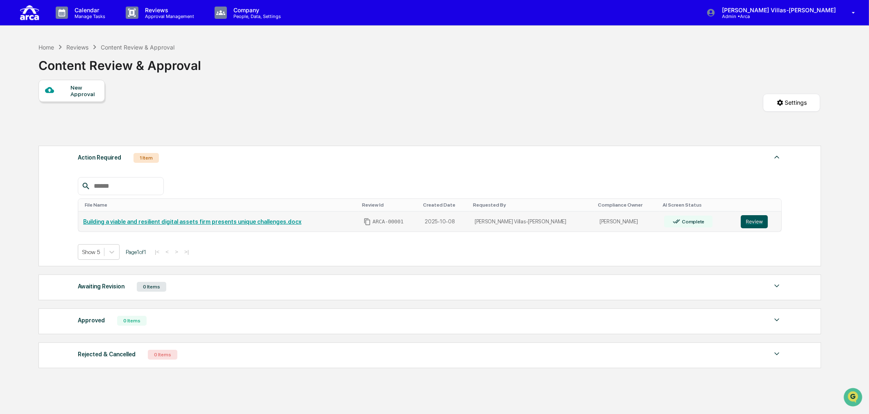
click at [740, 223] on button "Review" at bounding box center [753, 221] width 27 height 13
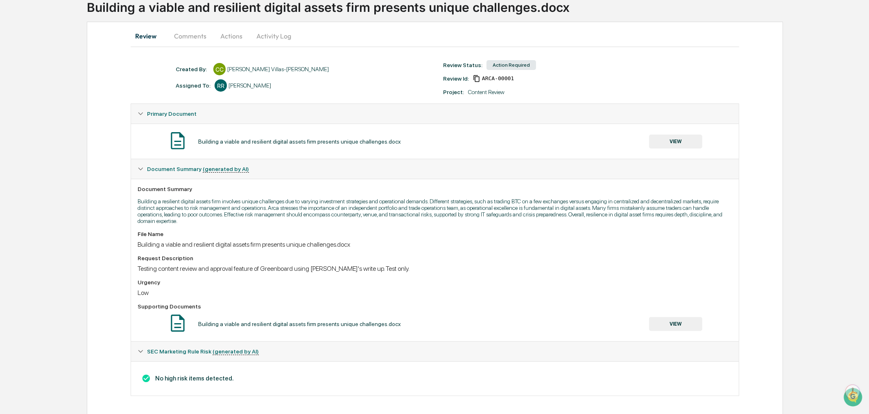
scroll to position [64, 0]
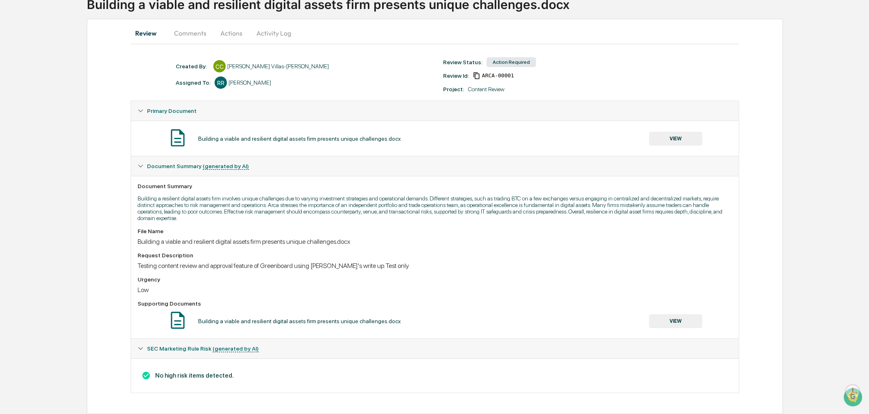
click at [170, 349] on span "SEC Marketing Rule Risk (generated by AI)" at bounding box center [203, 348] width 112 height 7
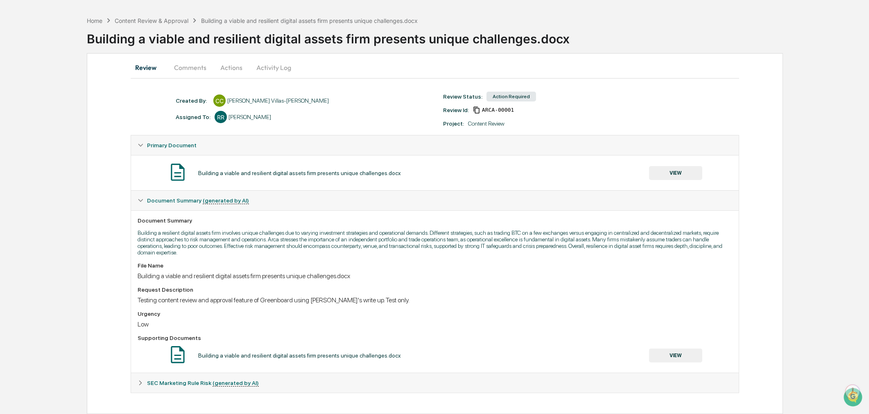
scroll to position [30, 0]
click at [139, 381] on icon at bounding box center [141, 383] width 6 height 6
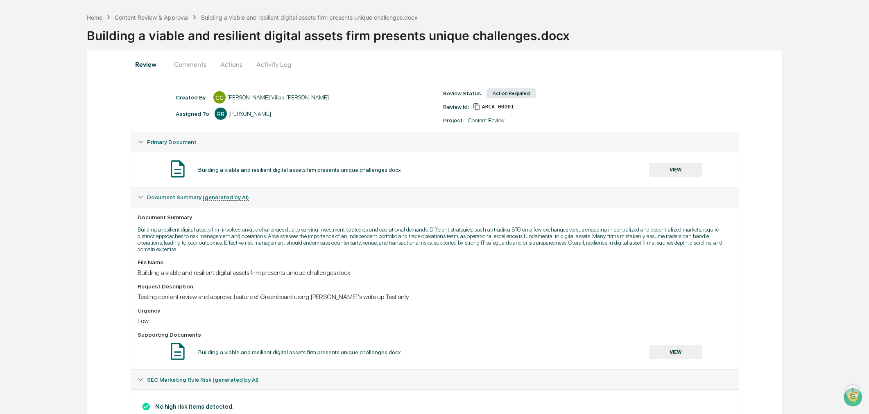
scroll to position [64, 0]
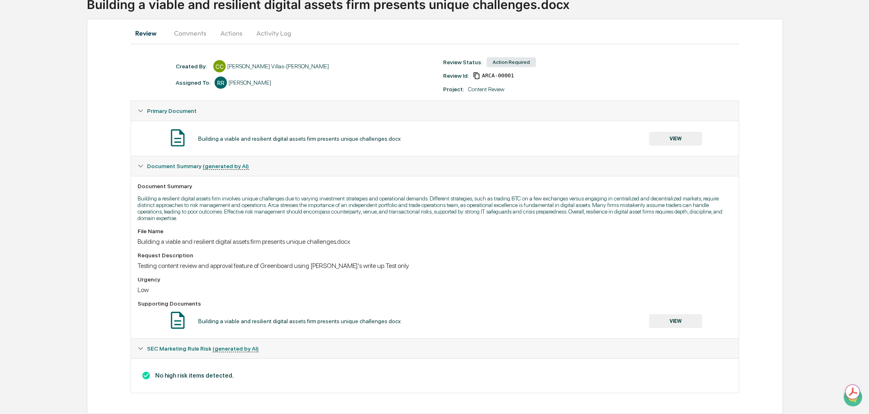
click at [692, 317] on button "VIEW" at bounding box center [675, 321] width 53 height 14
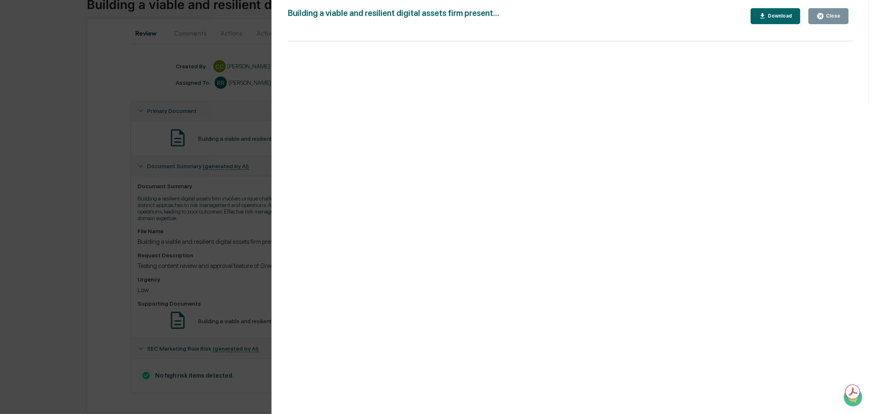
click at [238, 222] on div "Version History [DATE] 03:27 PM [PERSON_NAME] Villas-[PERSON_NAME][GEOGRAPHIC_D…" at bounding box center [434, 207] width 869 height 414
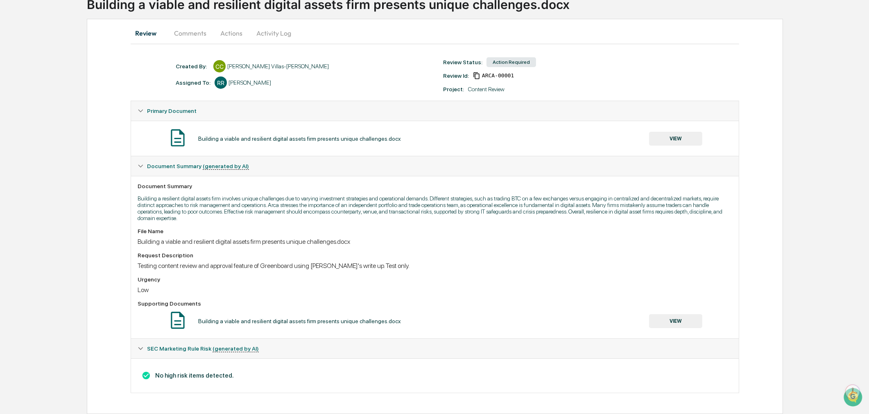
click at [228, 27] on button "Actions" at bounding box center [231, 33] width 37 height 20
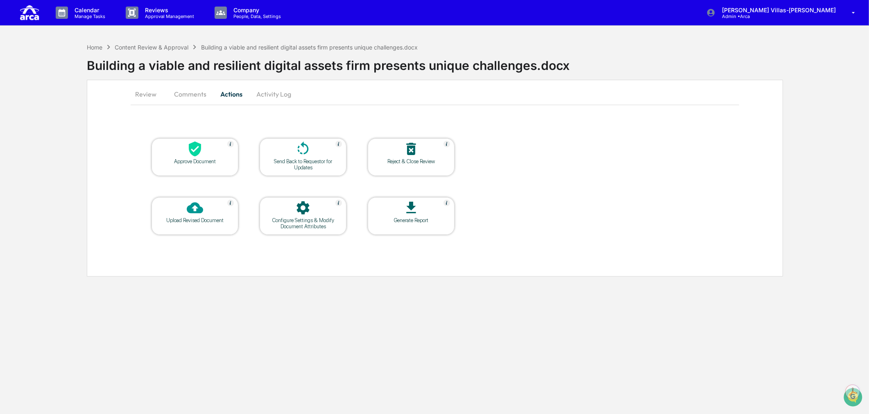
scroll to position [0, 0]
click at [148, 97] on button "Review" at bounding box center [149, 94] width 37 height 20
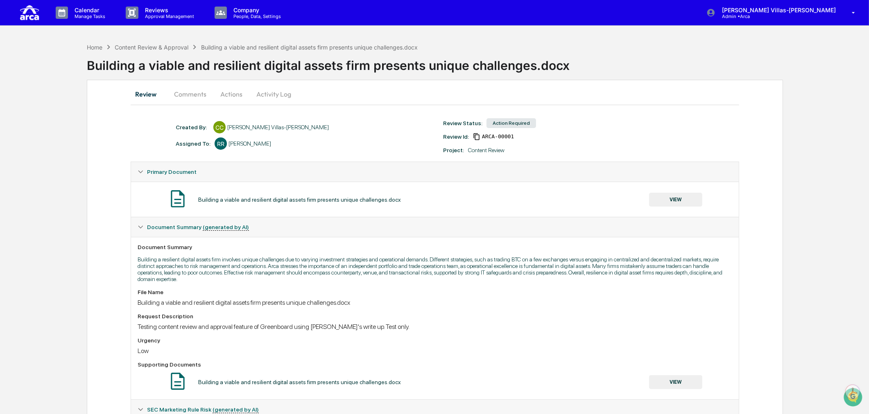
click at [447, 320] on div "Request Description" at bounding box center [435, 316] width 594 height 7
click at [99, 46] on div "Home" at bounding box center [95, 47] width 16 height 7
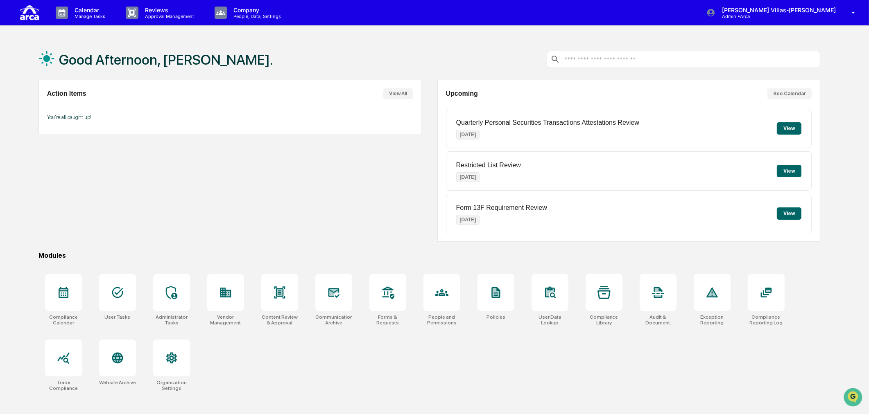
click at [306, 202] on div "Action Items View All You're all caught up!" at bounding box center [229, 161] width 383 height 162
click at [201, 205] on div "Action Items View All You're all caught up!" at bounding box center [229, 161] width 383 height 162
click at [317, 205] on div "Action Items View All You're all caught up!" at bounding box center [229, 161] width 383 height 162
click at [295, 372] on div "Compliance Calendar User Tasks Administrator Tasks Vendor Management Content Re…" at bounding box center [429, 332] width 782 height 127
click at [153, 202] on div "Action Items View All You're all caught up!" at bounding box center [229, 161] width 383 height 162
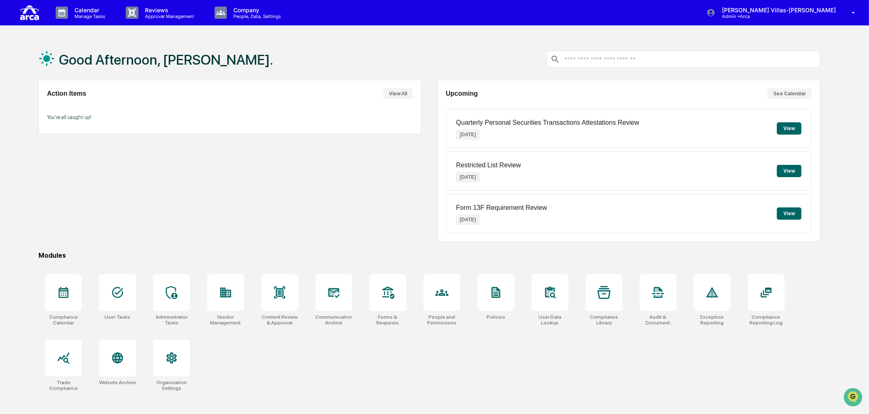
click at [289, 185] on div "Action Items View All You're all caught up!" at bounding box center [229, 161] width 383 height 162
click at [320, 192] on div "Action Items View All You're all caught up!" at bounding box center [229, 161] width 383 height 162
click at [96, 14] on p "Manage Tasks" at bounding box center [88, 17] width 41 height 6
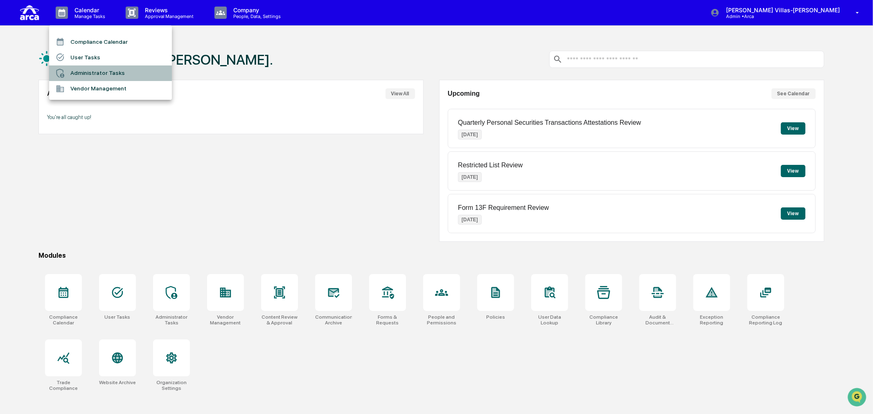
click at [101, 70] on li "Administrator Tasks" at bounding box center [110, 73] width 123 height 16
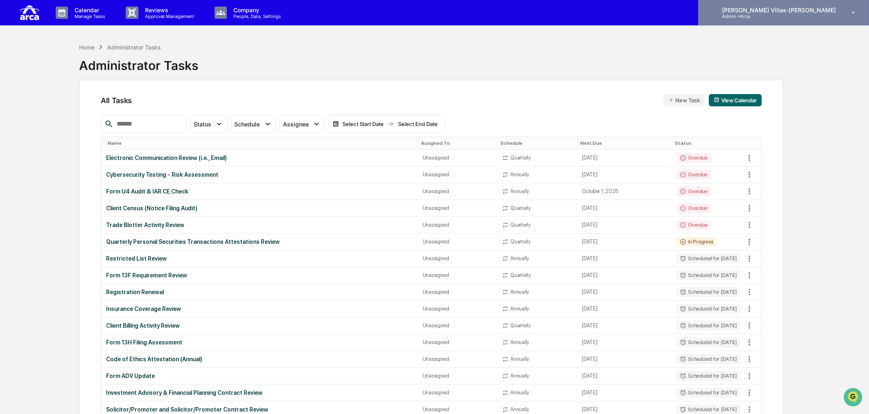
click at [801, 7] on p "[PERSON_NAME] Villas-[PERSON_NAME]" at bounding box center [777, 10] width 124 height 7
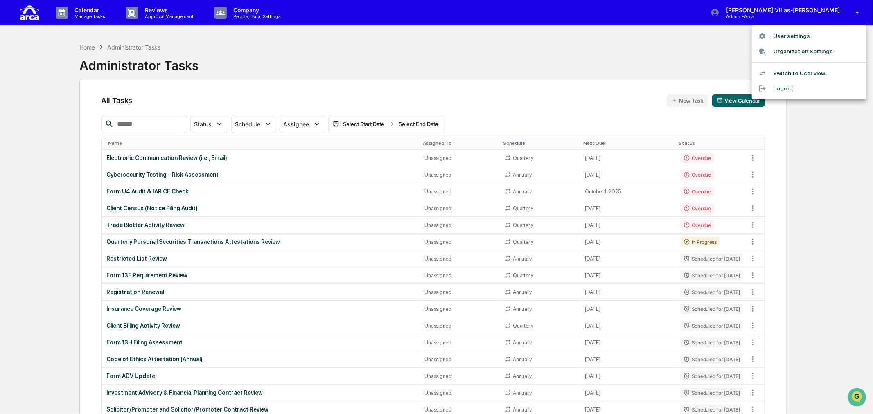
click at [789, 35] on li "User settings" at bounding box center [809, 36] width 115 height 15
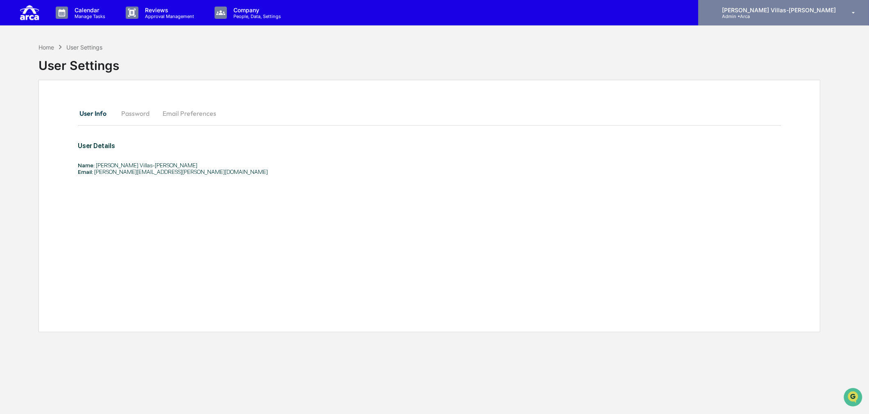
click at [791, 12] on p "[PERSON_NAME] Villas-[PERSON_NAME]" at bounding box center [777, 10] width 124 height 7
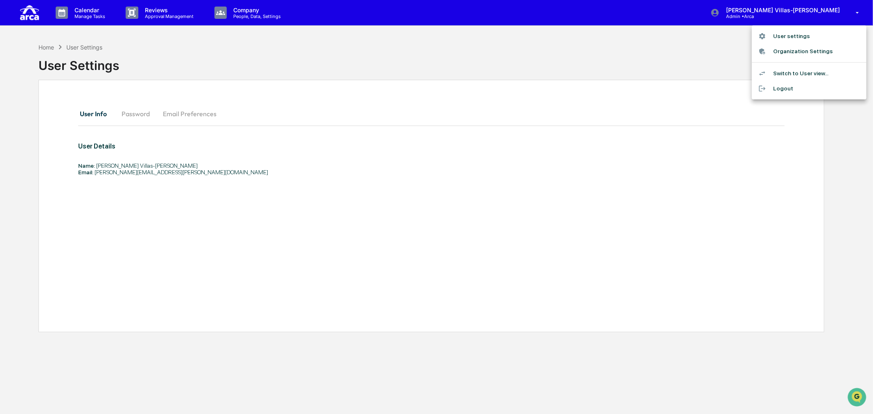
click at [800, 75] on li "Switch to User view..." at bounding box center [809, 73] width 115 height 15
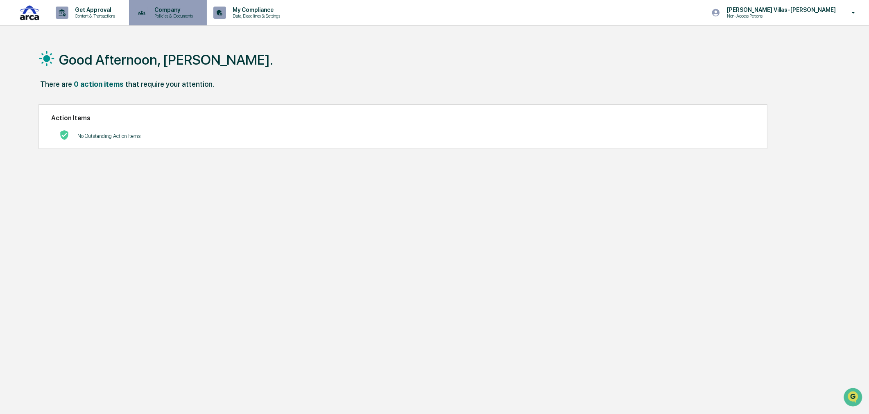
click at [167, 14] on p "Policies & Documents" at bounding box center [172, 16] width 49 height 6
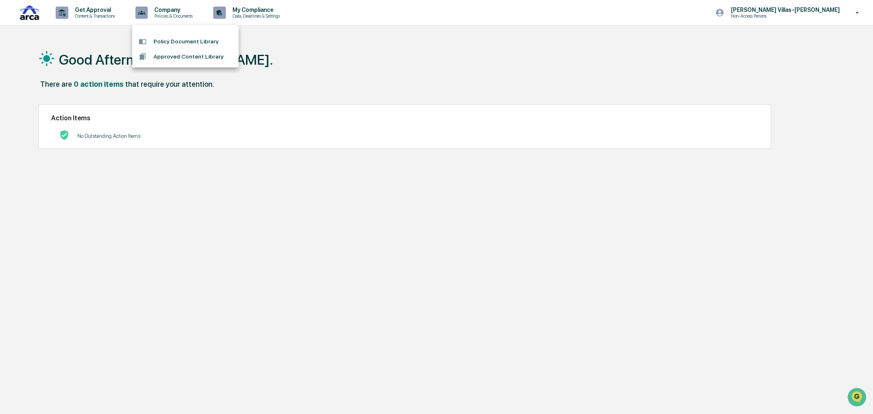
drag, startPoint x: 289, startPoint y: 59, endPoint x: 283, endPoint y: 35, distance: 24.4
click at [289, 57] on div at bounding box center [436, 207] width 873 height 414
click at [261, 7] on p "My Compliance" at bounding box center [255, 10] width 58 height 7
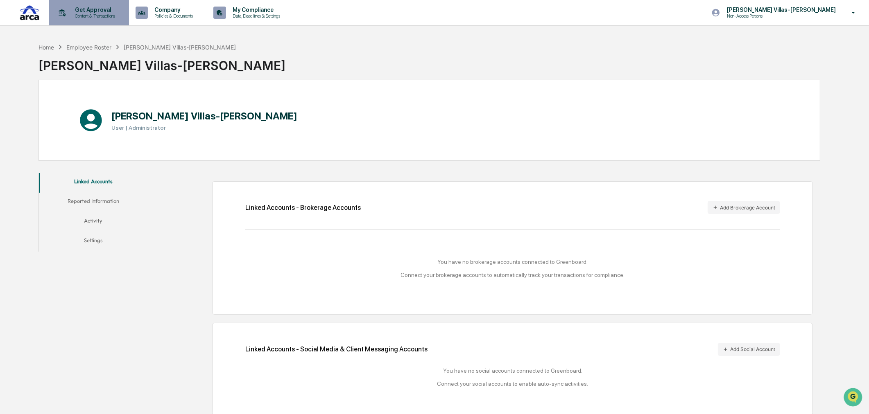
click at [95, 14] on p "Content & Transactions" at bounding box center [93, 16] width 51 height 6
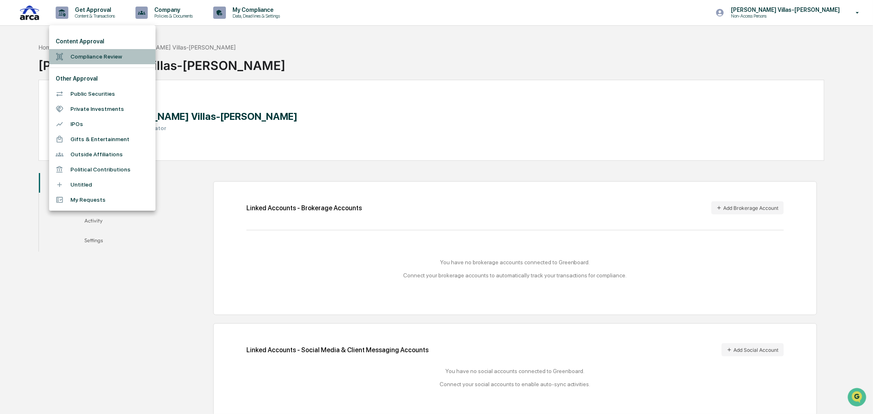
click at [95, 56] on li "Compliance Review" at bounding box center [102, 56] width 106 height 15
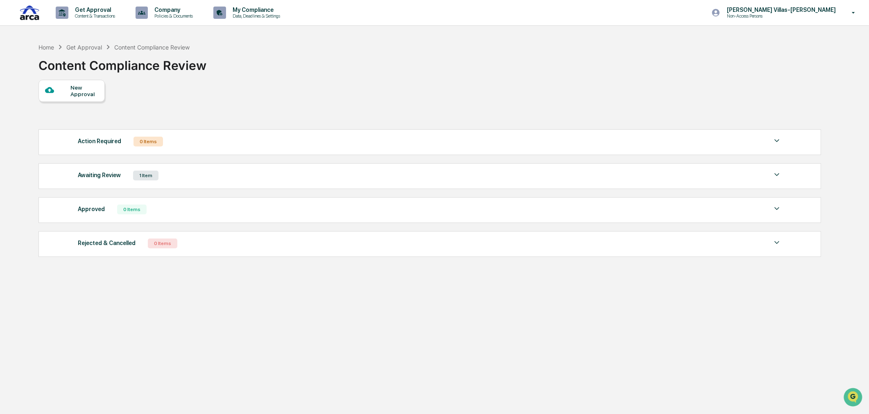
click at [449, 74] on div "Home Get Approval Content Compliance Review Content Compliance Review" at bounding box center [429, 59] width 782 height 41
click at [270, 355] on div "Home Get Approval Content Compliance Review Content Compliance Review New Appro…" at bounding box center [429, 246] width 806 height 414
click at [92, 323] on div "Home Get Approval Content Compliance Review Content Compliance Review New Appro…" at bounding box center [429, 246] width 806 height 414
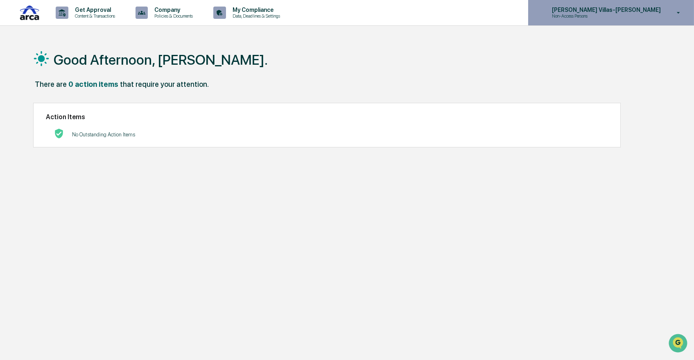
click at [599, 9] on p "[PERSON_NAME] Villas-[PERSON_NAME]" at bounding box center [605, 10] width 120 height 7
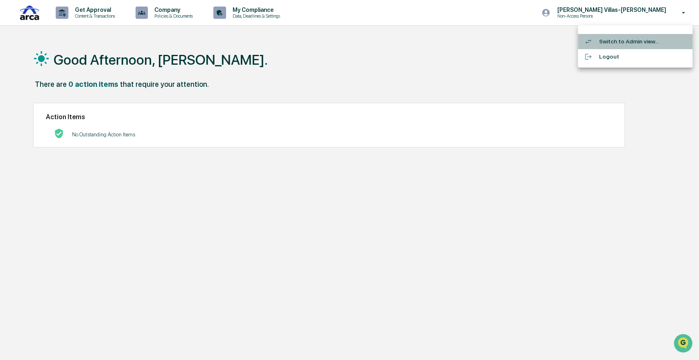
click at [614, 41] on li "Switch to Admin view..." at bounding box center [635, 41] width 115 height 15
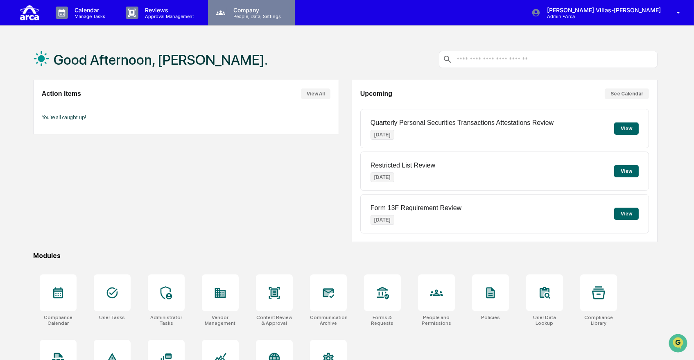
click at [266, 7] on p "Company" at bounding box center [256, 10] width 58 height 7
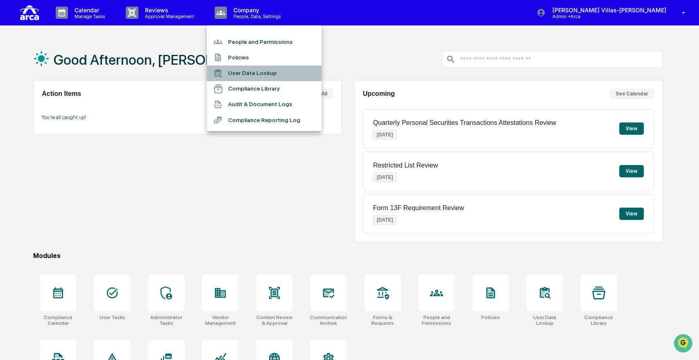
click at [252, 74] on li "User Data Lookup" at bounding box center [264, 73] width 115 height 16
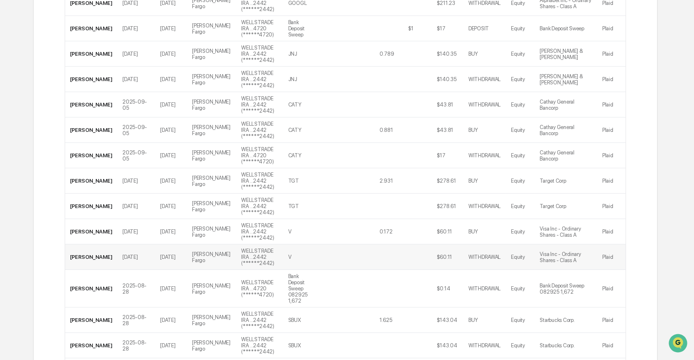
scroll to position [1293, 0]
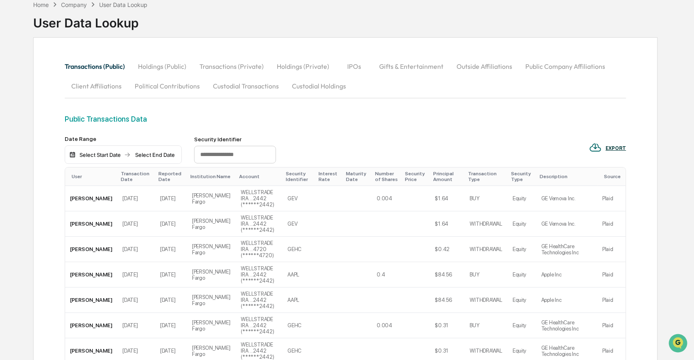
scroll to position [1110, 0]
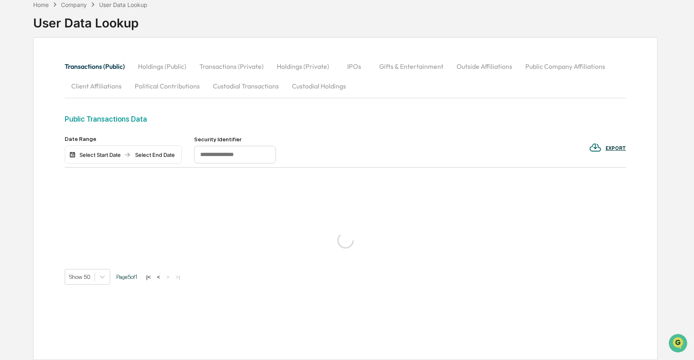
scroll to position [1090, 0]
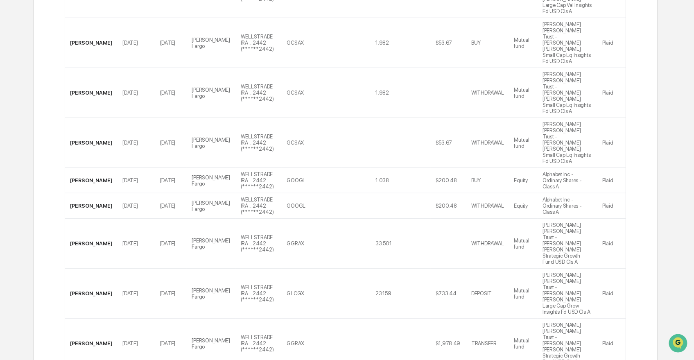
scroll to position [1306, 0]
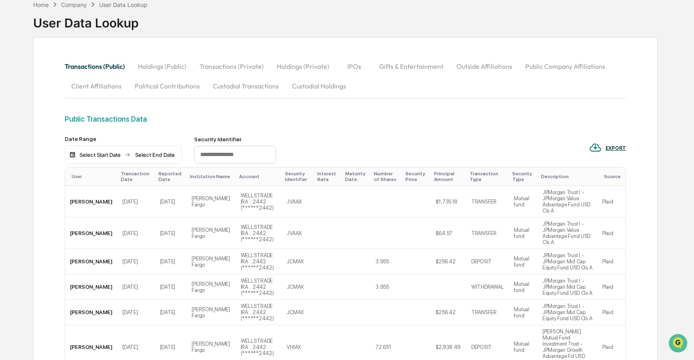
scroll to position [1254, 0]
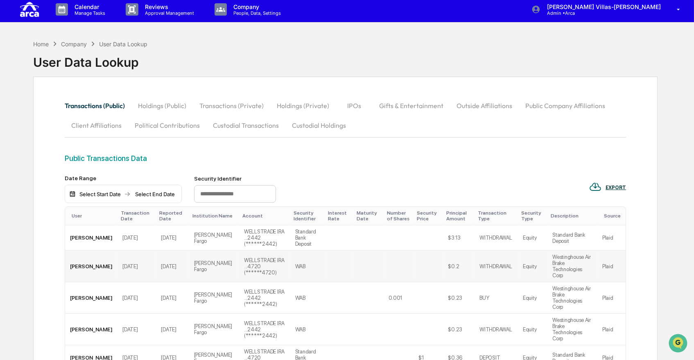
scroll to position [0, 0]
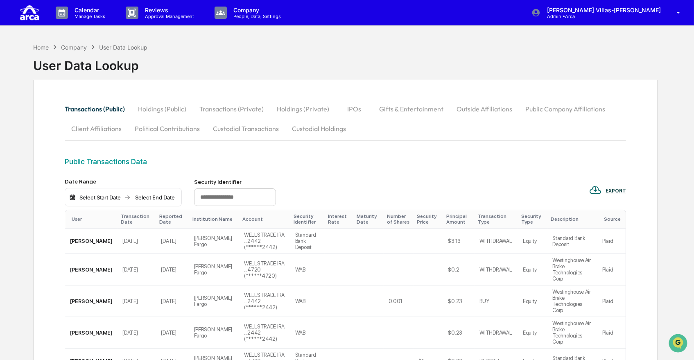
click at [70, 44] on div "Company" at bounding box center [74, 47] width 26 height 7
click at [175, 108] on button "Holdings (Public)" at bounding box center [161, 109] width 61 height 20
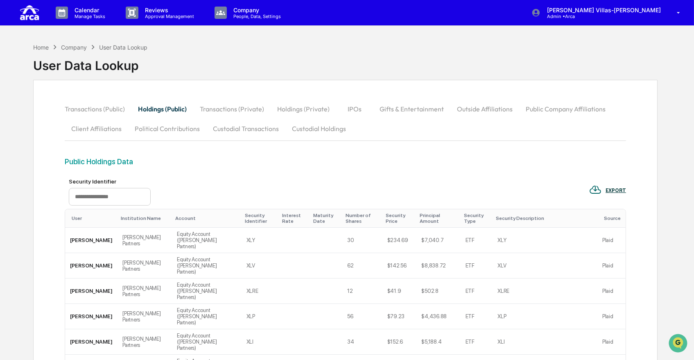
click at [255, 109] on button "Transactions (Private)" at bounding box center [231, 109] width 77 height 20
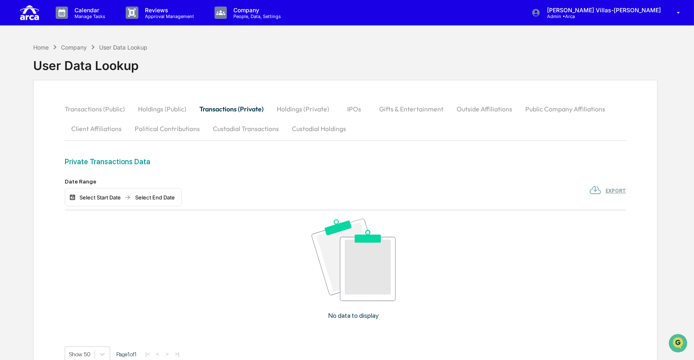
click at [297, 106] on button "Holdings (Private)" at bounding box center [302, 109] width 65 height 20
click at [151, 107] on button "Holdings (Public)" at bounding box center [161, 109] width 61 height 20
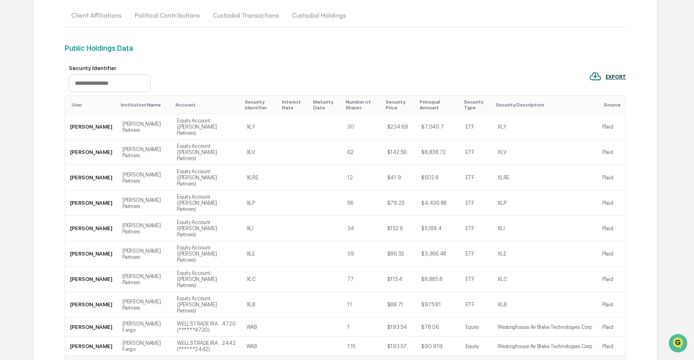
scroll to position [62, 0]
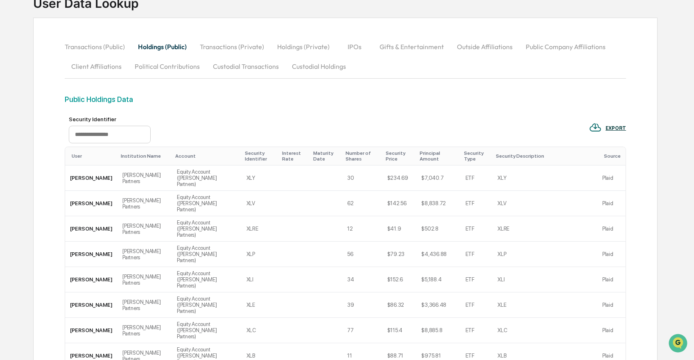
click at [151, 48] on button "Holdings (Public)" at bounding box center [162, 47] width 62 height 20
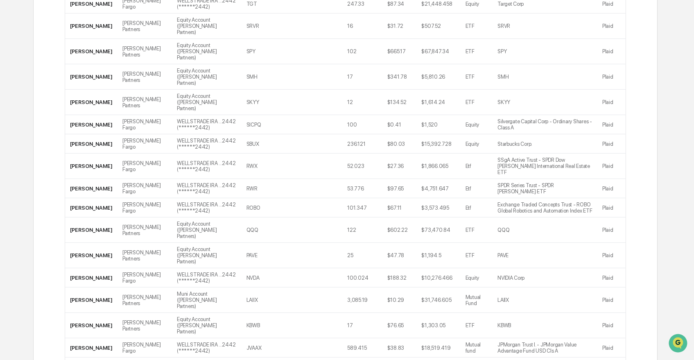
scroll to position [972, 0]
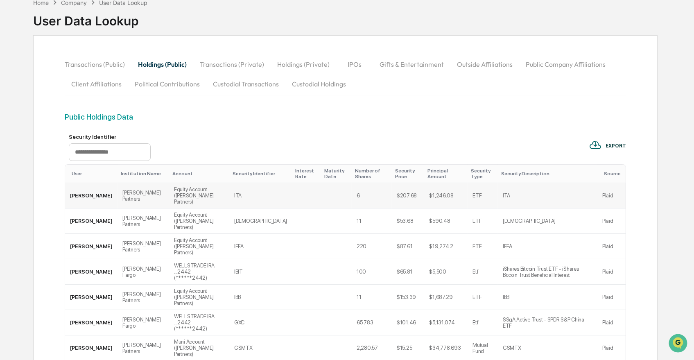
scroll to position [91, 0]
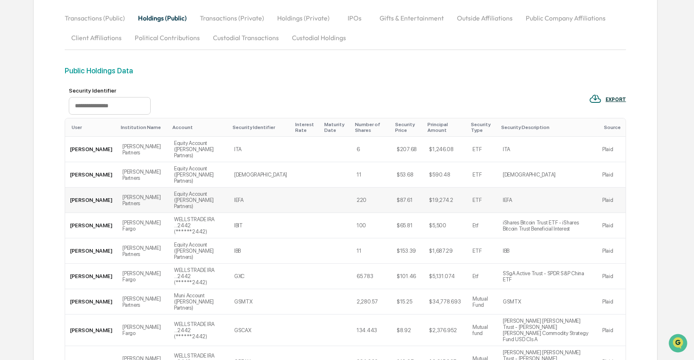
click at [122, 190] on td "[PERSON_NAME] Partners" at bounding box center [143, 199] width 52 height 25
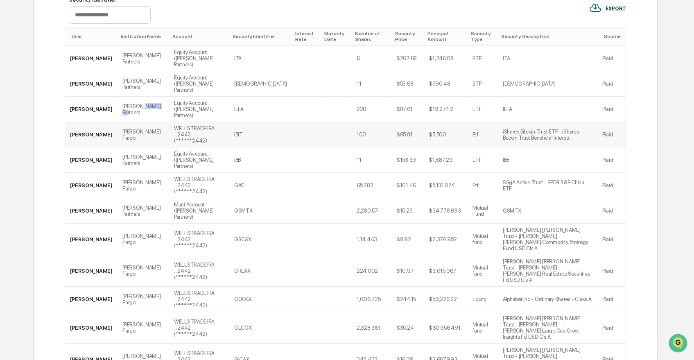
scroll to position [45, 0]
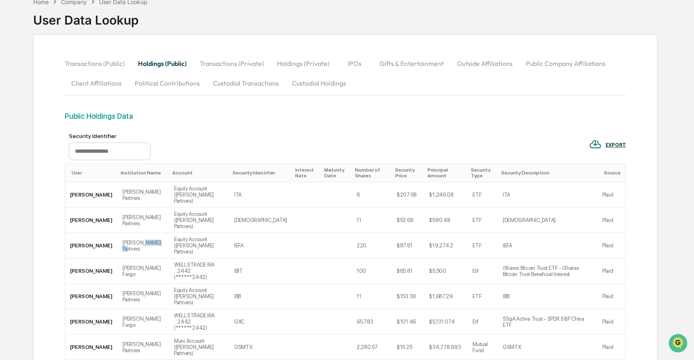
click at [97, 64] on button "Transactions (Public)" at bounding box center [98, 64] width 67 height 20
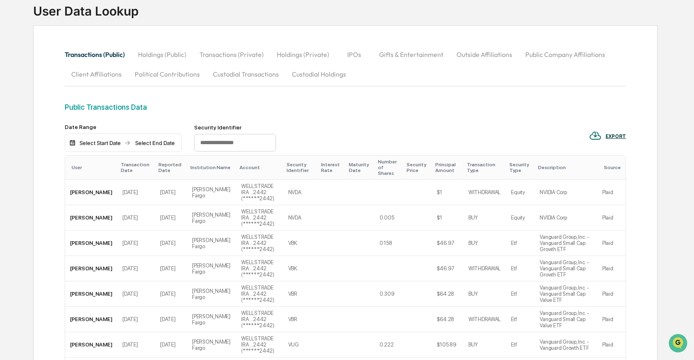
scroll to position [0, 0]
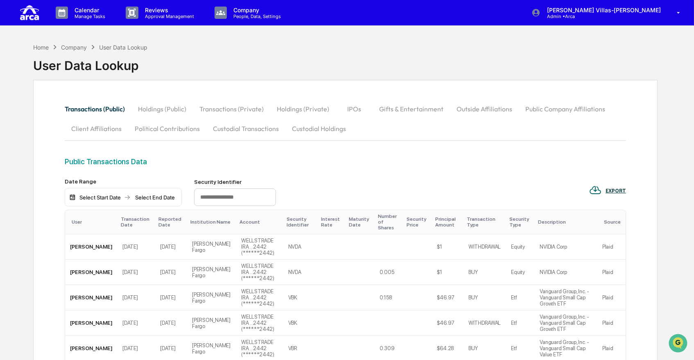
click at [146, 108] on button "Holdings (Public)" at bounding box center [161, 109] width 61 height 20
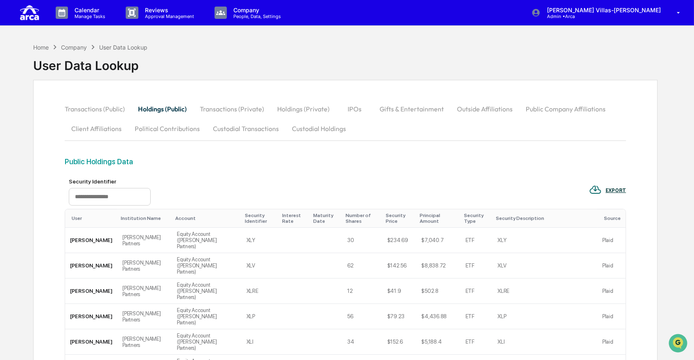
scroll to position [136, 0]
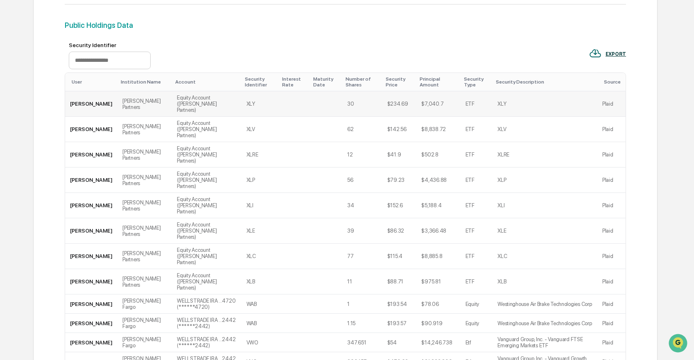
click at [172, 107] on td "Equity Account ([PERSON_NAME] Partners)" at bounding box center [207, 103] width 70 height 25
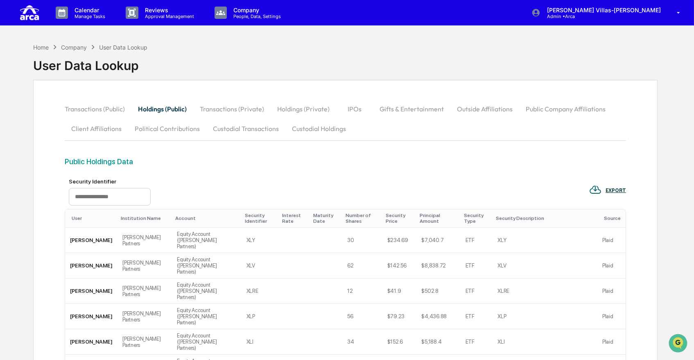
click at [310, 126] on button "Custodial Holdings" at bounding box center [318, 129] width 67 height 20
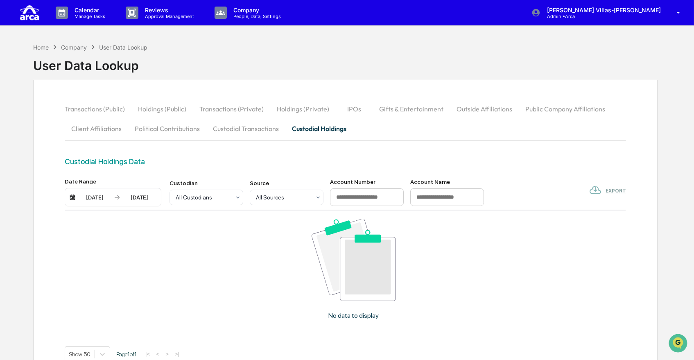
click at [230, 107] on button "Transactions (Private)" at bounding box center [231, 109] width 77 height 20
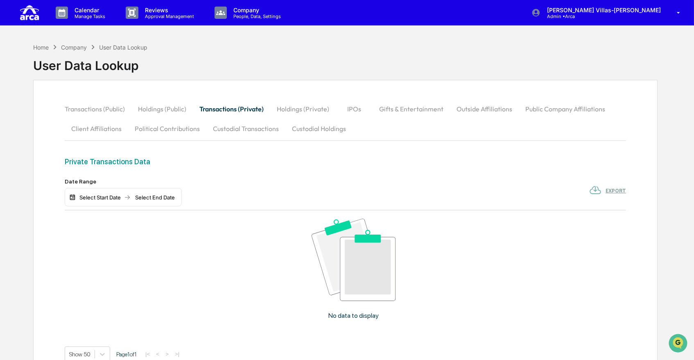
click at [76, 46] on div "Company" at bounding box center [74, 47] width 26 height 7
click at [242, 58] on div "Home Company User Data Lookup User Data Lookup" at bounding box center [345, 59] width 625 height 41
click at [223, 282] on div "No data to display" at bounding box center [354, 272] width 578 height 124
click at [90, 108] on button "Transactions (Public)" at bounding box center [98, 109] width 67 height 20
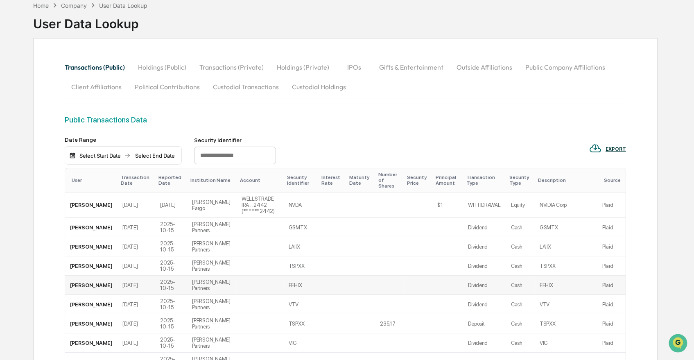
scroll to position [136, 0]
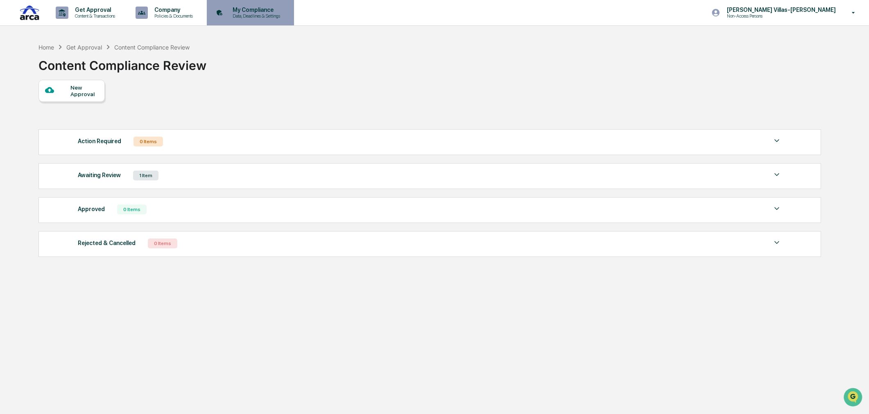
click at [254, 15] on p "Data, Deadlines & Settings" at bounding box center [255, 16] width 58 height 6
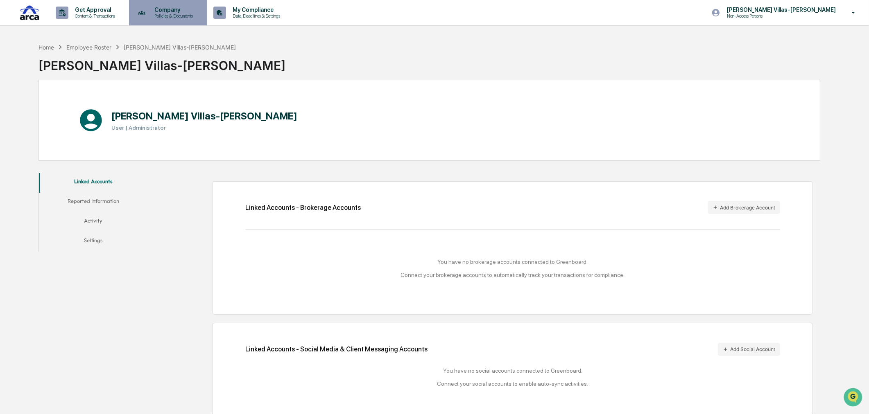
click at [190, 6] on div "Company Policies & Documents" at bounding box center [167, 12] width 70 height 25
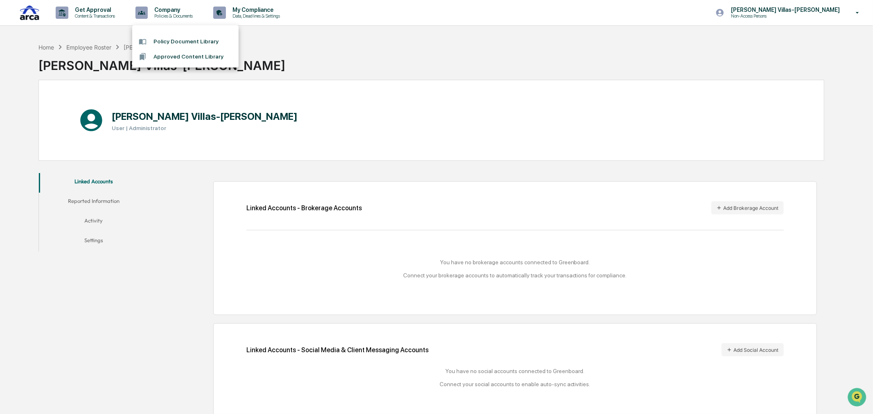
click at [85, 15] on div at bounding box center [436, 207] width 873 height 414
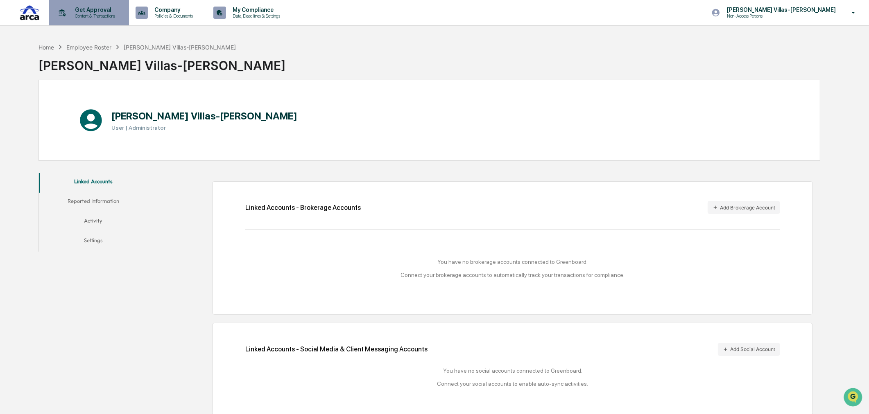
click at [88, 10] on p "Get Approval" at bounding box center [93, 10] width 51 height 7
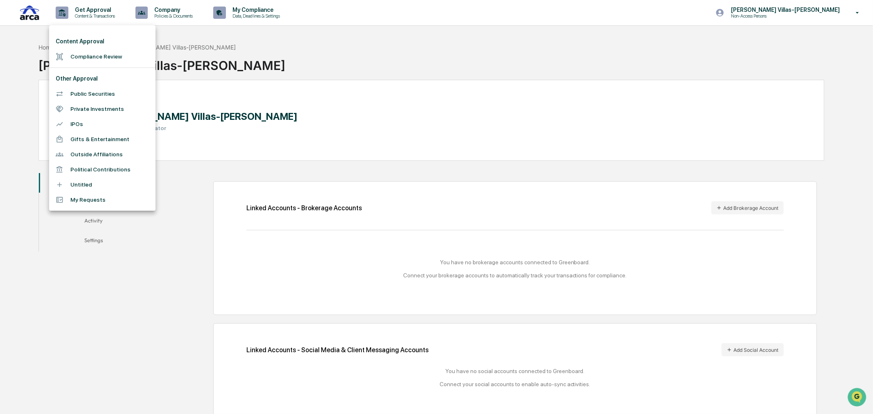
click at [347, 19] on div at bounding box center [436, 207] width 873 height 414
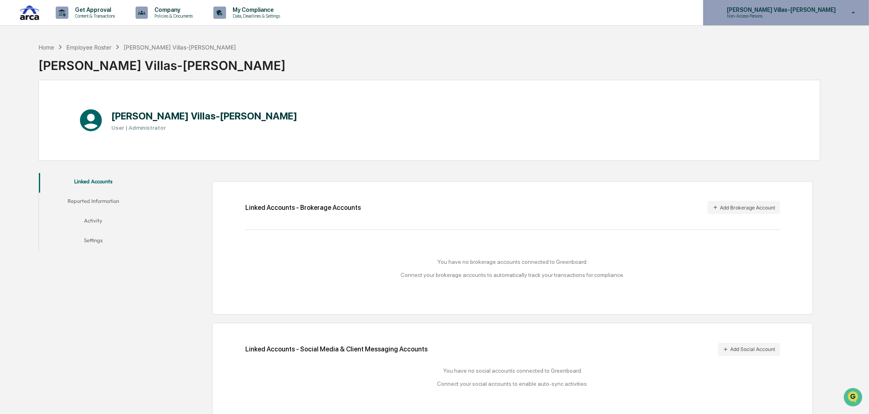
click at [800, 15] on p "Non-Access Persons" at bounding box center [760, 16] width 80 height 6
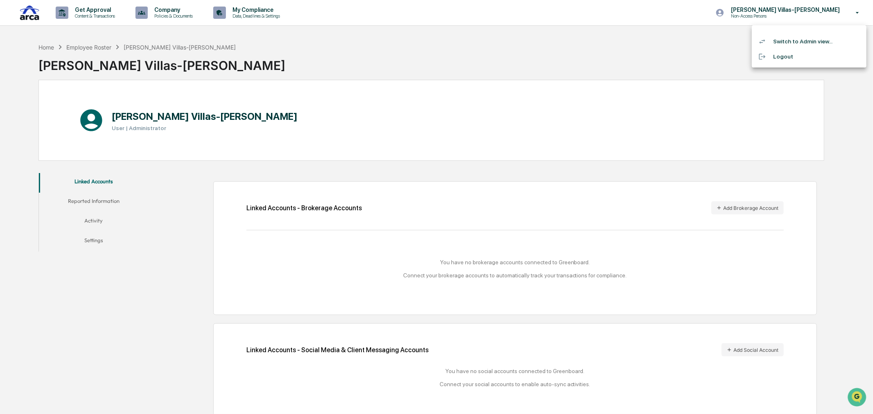
click at [796, 38] on li "Switch to Admin view..." at bounding box center [809, 41] width 115 height 15
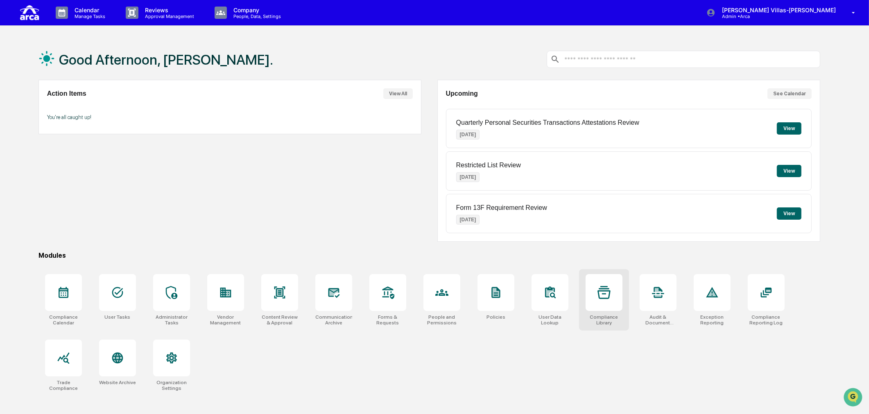
click at [599, 310] on div at bounding box center [603, 292] width 37 height 37
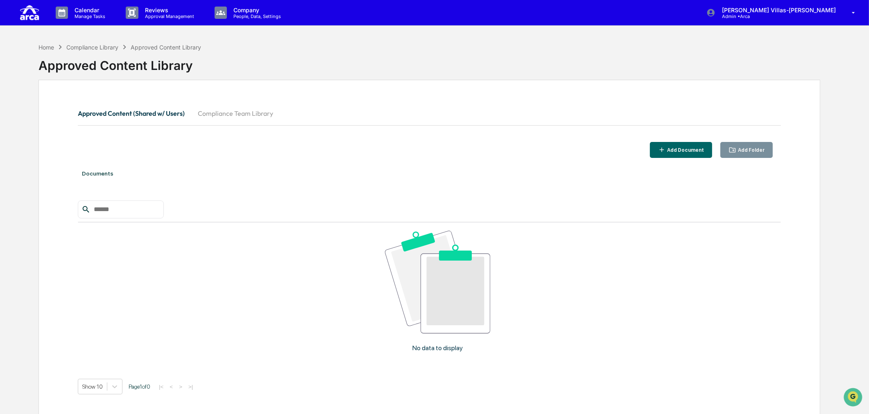
click at [227, 113] on button "Compliance Team Library" at bounding box center [235, 114] width 88 height 20
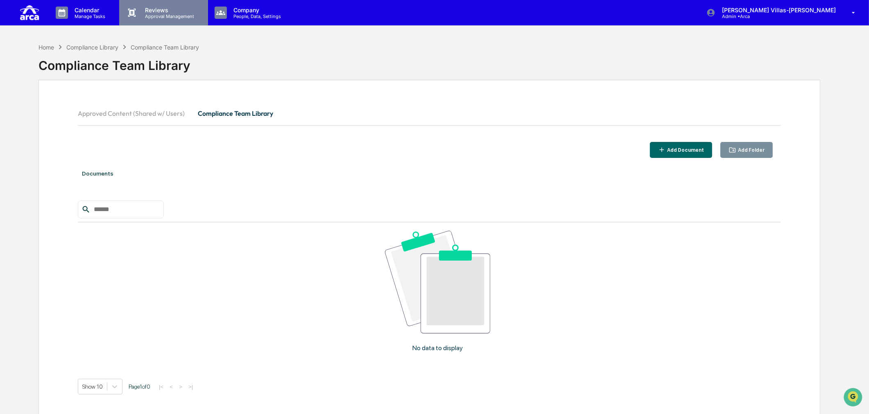
click at [165, 18] on p "Approval Management" at bounding box center [168, 17] width 60 height 6
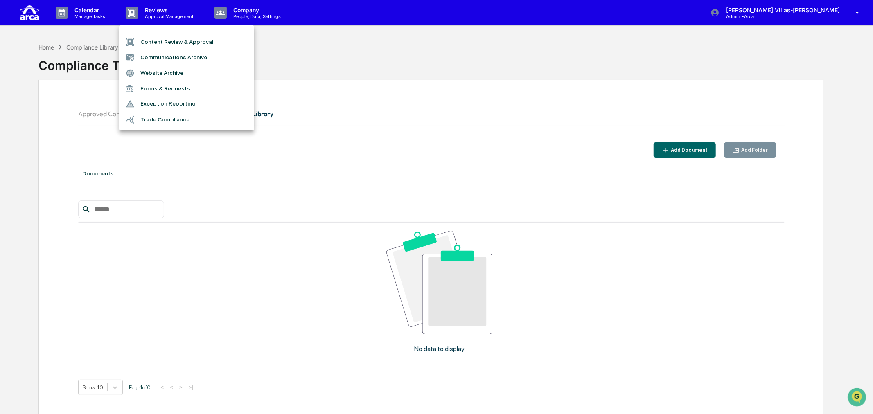
click at [261, 14] on div at bounding box center [436, 207] width 873 height 414
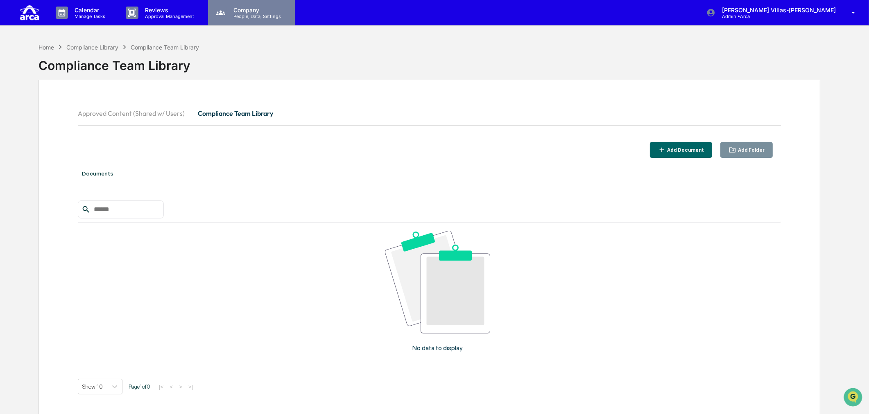
click at [236, 14] on p "People, Data, Settings" at bounding box center [256, 17] width 58 height 6
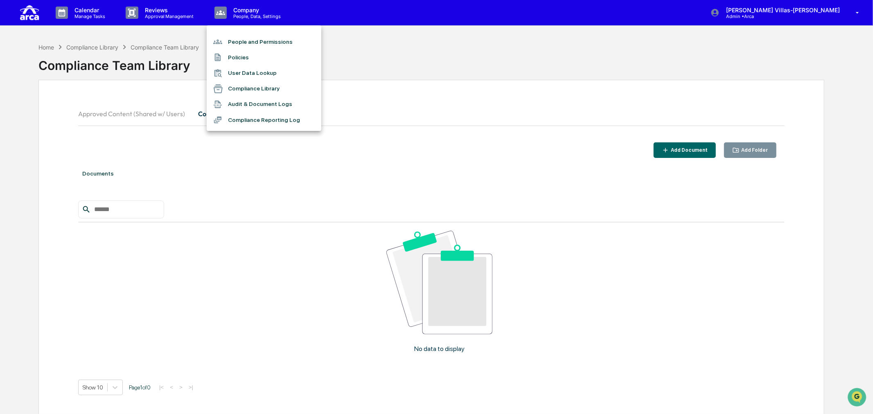
click at [232, 107] on li "Audit & Document Logs" at bounding box center [264, 105] width 115 height 16
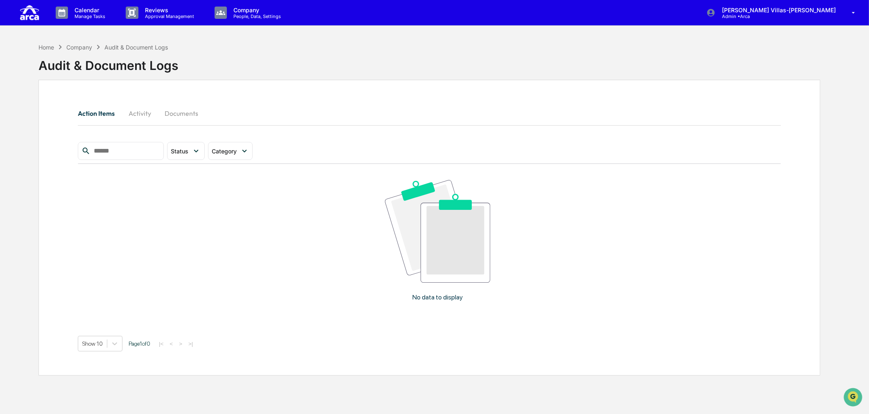
click at [148, 116] on button "Activity" at bounding box center [139, 114] width 37 height 20
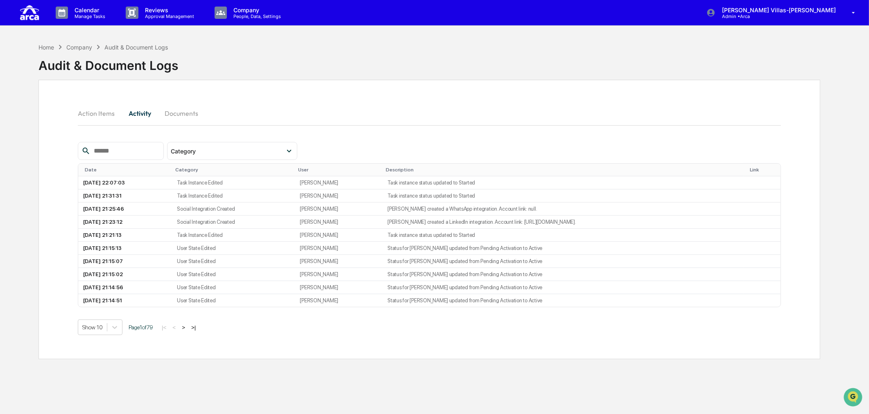
click at [180, 115] on button "Documents" at bounding box center [181, 114] width 47 height 20
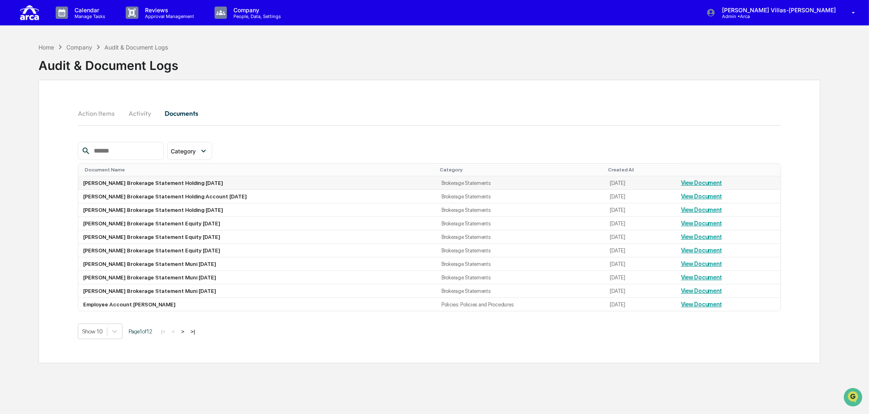
click at [684, 181] on link "View Document" at bounding box center [701, 183] width 41 height 7
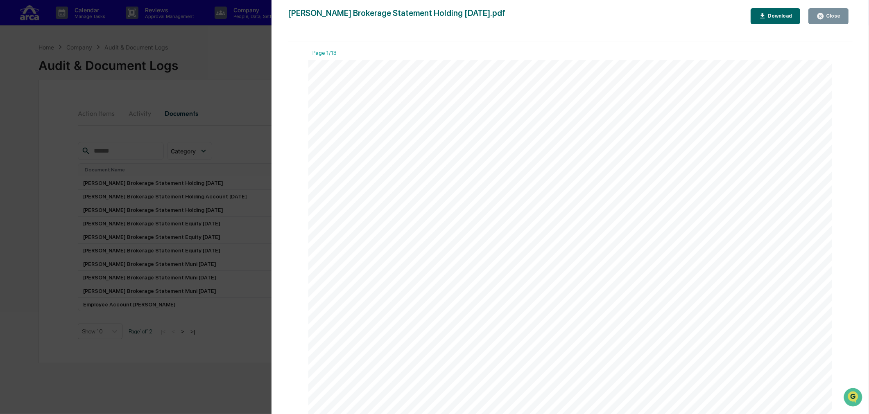
click at [769, 14] on div "Download" at bounding box center [779, 16] width 26 height 6
click at [254, 110] on div "Version History [DATE] 10:34 PM [PERSON_NAME] [PERSON_NAME] Brokerage Statement…" at bounding box center [434, 207] width 869 height 414
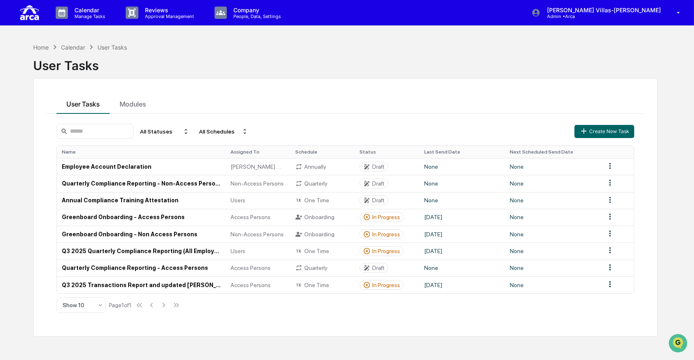
click at [38, 52] on div "User Tasks" at bounding box center [345, 62] width 625 height 21
click at [40, 45] on div "Home" at bounding box center [41, 47] width 16 height 7
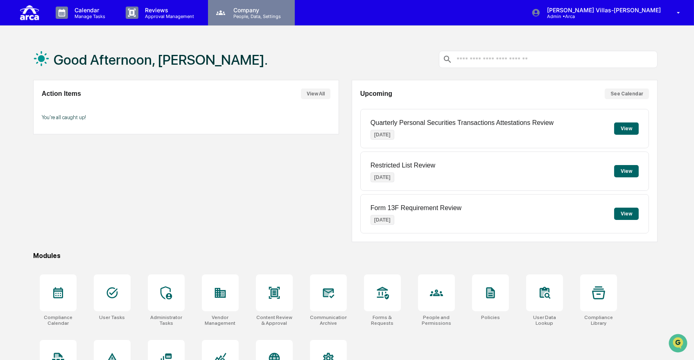
click at [257, 7] on p "Company" at bounding box center [256, 10] width 58 height 7
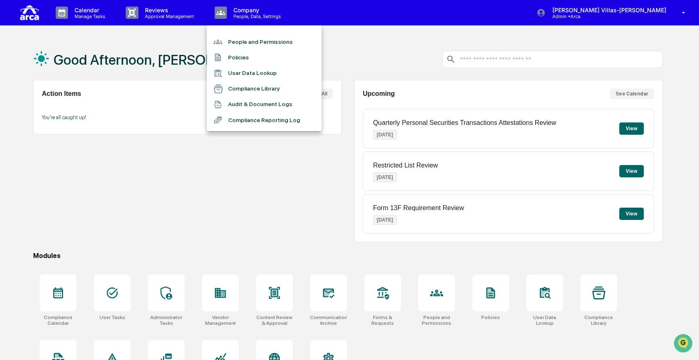
click at [236, 78] on li "User Data Lookup" at bounding box center [264, 73] width 115 height 16
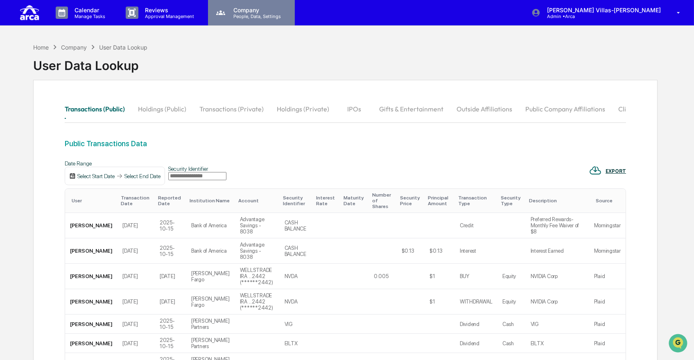
click at [236, 14] on p "People, Data, Settings" at bounding box center [256, 17] width 58 height 6
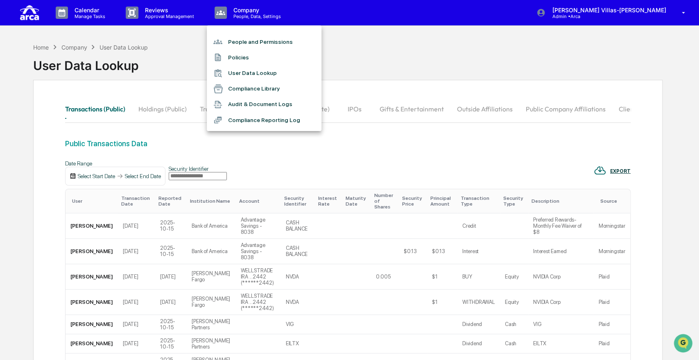
click at [236, 73] on li "User Data Lookup" at bounding box center [264, 73] width 115 height 16
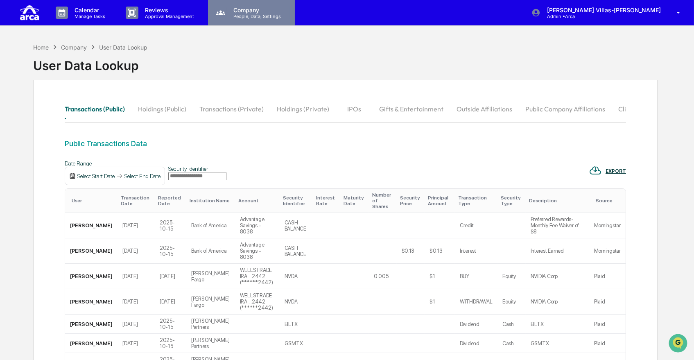
click at [257, 14] on p "People, Data, Settings" at bounding box center [256, 17] width 58 height 6
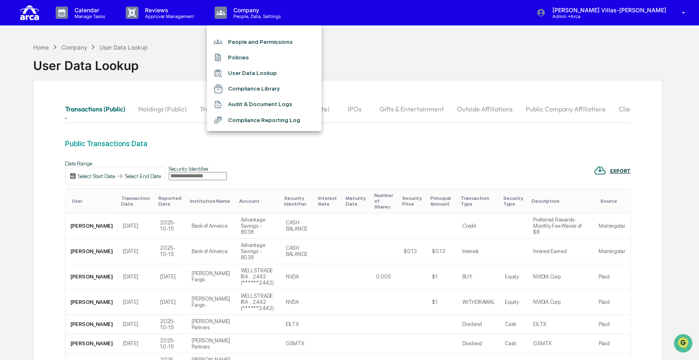
click at [241, 38] on li "People and Permissions" at bounding box center [264, 42] width 115 height 16
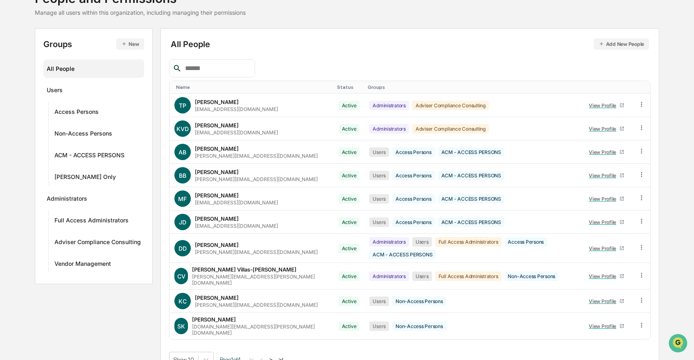
scroll to position [67, 0]
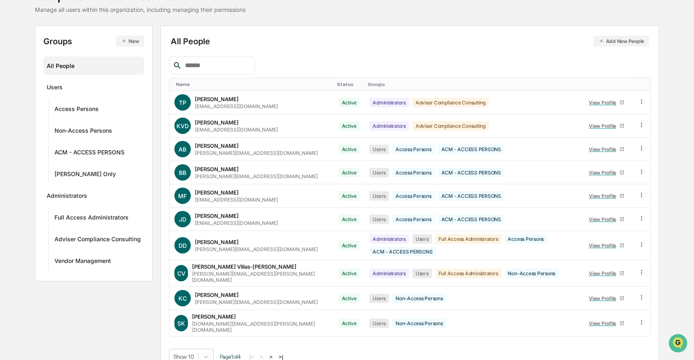
click at [219, 63] on input "text" at bounding box center [217, 65] width 70 height 11
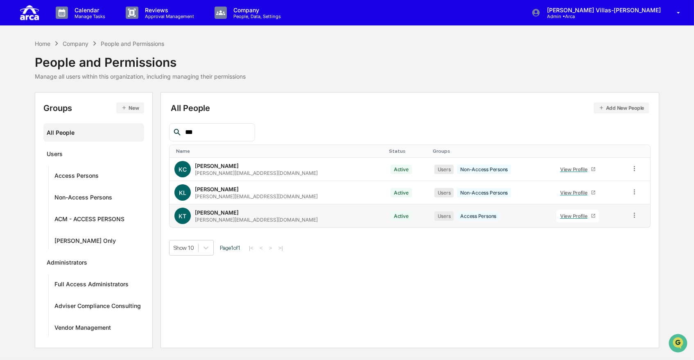
type input "***"
click at [250, 215] on div "KT [PERSON_NAME] [PERSON_NAME][EMAIL_ADDRESS][DOMAIN_NAME]" at bounding box center [277, 216] width 206 height 16
click at [560, 216] on div "View Profile" at bounding box center [575, 216] width 31 height 6
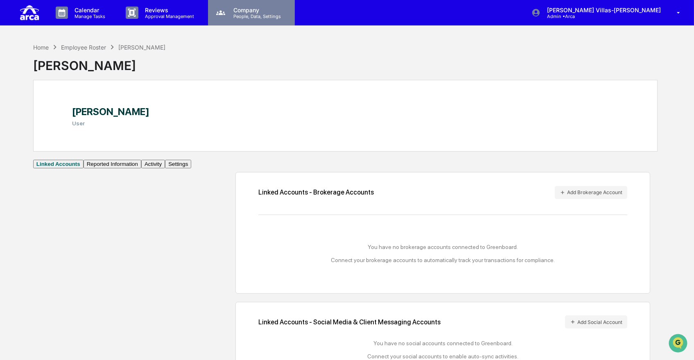
click at [259, 8] on p "Company" at bounding box center [256, 10] width 58 height 7
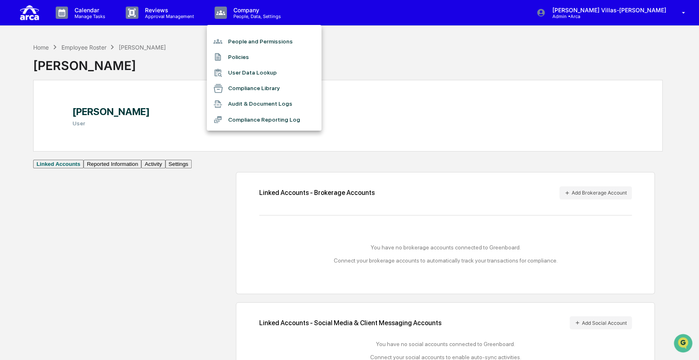
click at [250, 105] on li "Audit & Document Logs" at bounding box center [264, 104] width 115 height 16
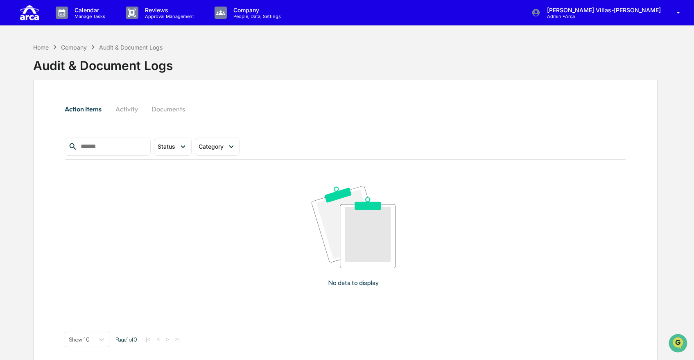
click at [122, 107] on button "Activity" at bounding box center [126, 109] width 37 height 20
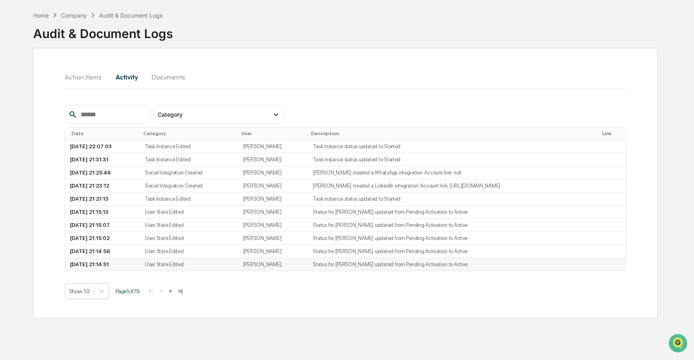
scroll to position [46, 0]
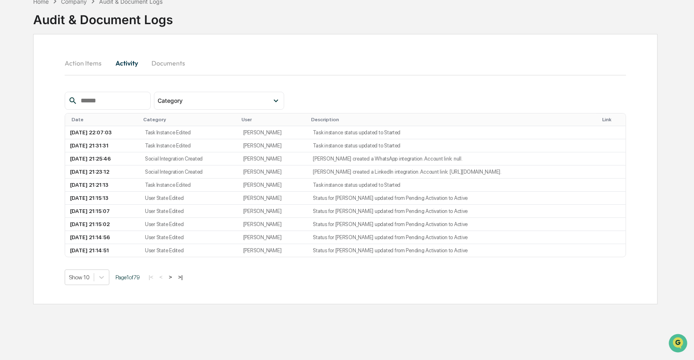
click at [172, 280] on button ">" at bounding box center [170, 276] width 8 height 7
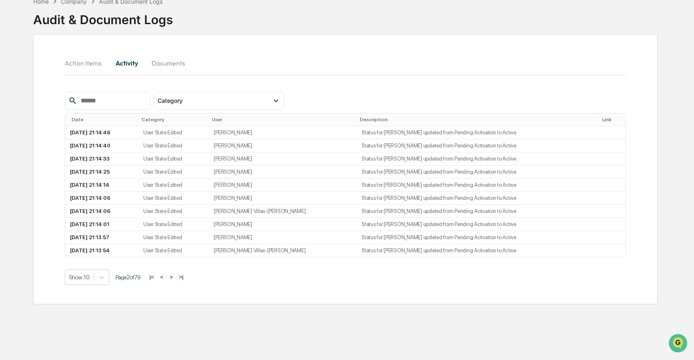
click at [172, 280] on button ">" at bounding box center [171, 276] width 8 height 7
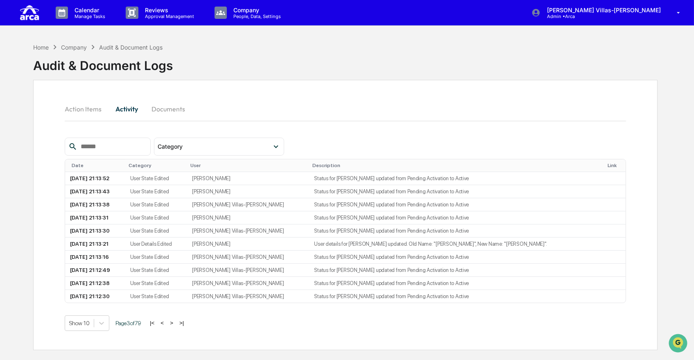
scroll to position [0, 0]
click at [45, 47] on div "Home" at bounding box center [41, 47] width 16 height 7
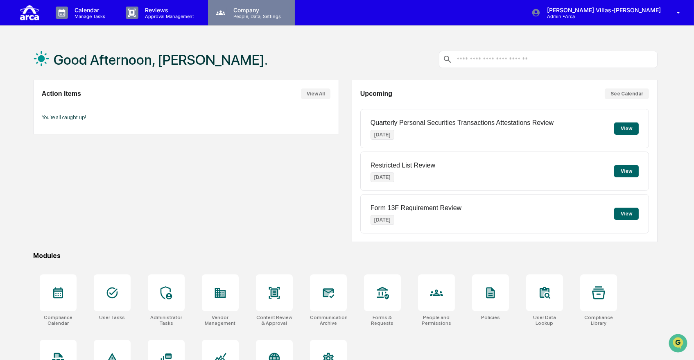
click at [227, 16] on p "People, Data, Settings" at bounding box center [256, 17] width 58 height 6
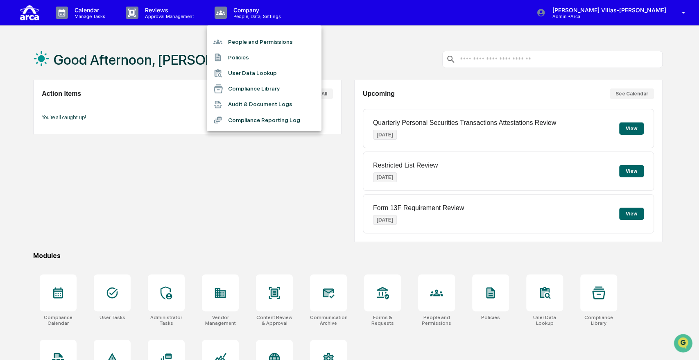
click at [231, 42] on li "People and Permissions" at bounding box center [264, 42] width 115 height 16
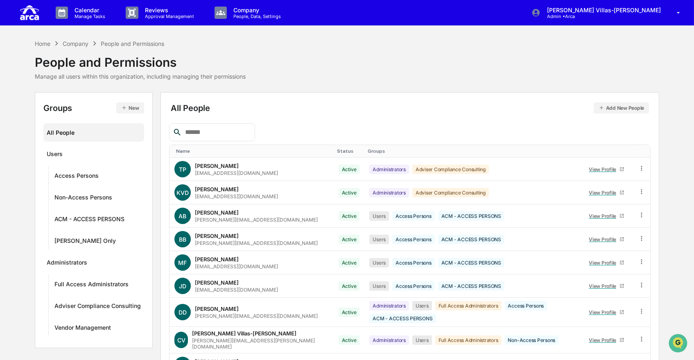
scroll to position [67, 0]
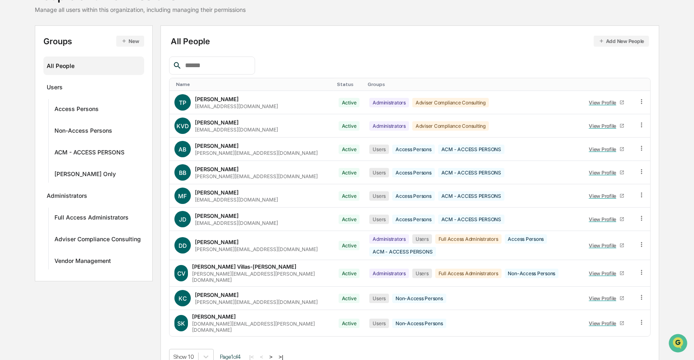
click at [275, 353] on button ">" at bounding box center [271, 356] width 8 height 7
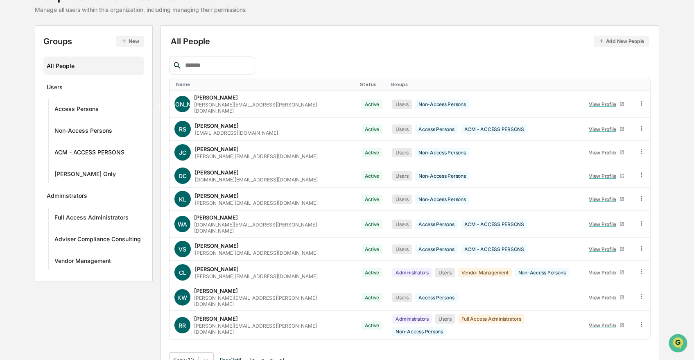
click at [275, 356] on button ">" at bounding box center [272, 359] width 8 height 7
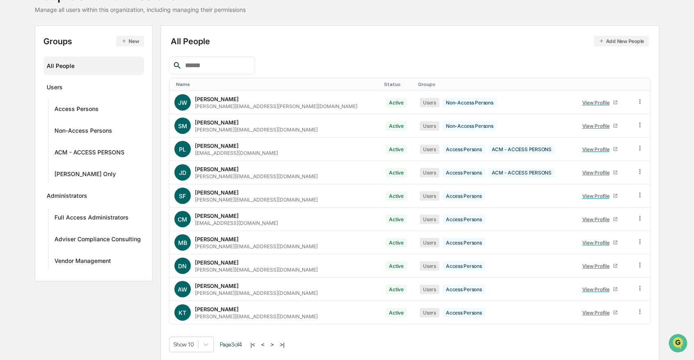
click at [276, 343] on button ">" at bounding box center [272, 344] width 8 height 7
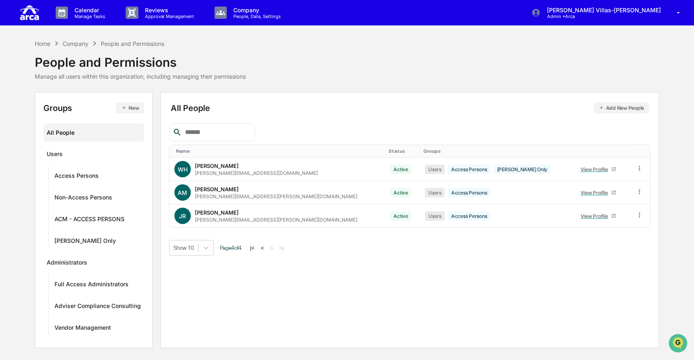
click at [346, 307] on div "All People Add New People Name Status Groups [PERSON_NAME] Hansen [EMAIL_ADDRES…" at bounding box center [409, 220] width 499 height 256
click at [682, 347] on icon "Open customer support" at bounding box center [677, 353] width 20 height 20
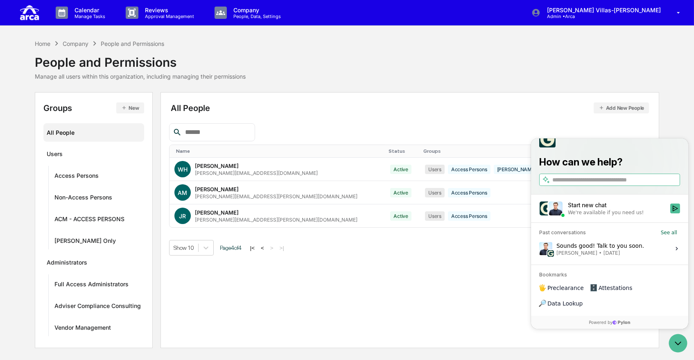
click at [589, 184] on input "search" at bounding box center [615, 180] width 126 height 9
type input "**********"
click at [674, 211] on icon "Start new chat" at bounding box center [674, 208] width 5 height 6
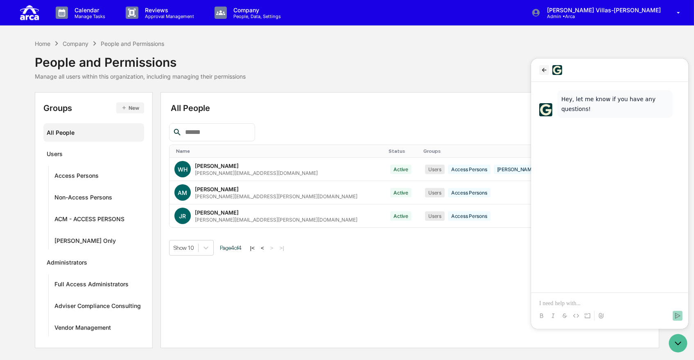
click at [542, 68] on icon "back" at bounding box center [543, 69] width 7 height 7
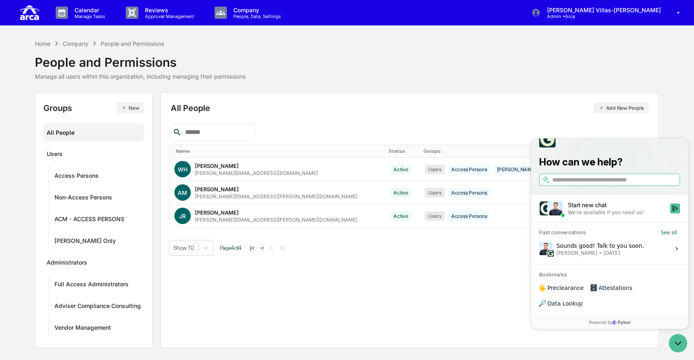
click at [574, 184] on input "search" at bounding box center [615, 180] width 126 height 9
click at [506, 284] on div "All People Add New People Name Status Groups [PERSON_NAME] Hansen [EMAIL_ADDRES…" at bounding box center [409, 220] width 499 height 256
click at [587, 184] on input "search" at bounding box center [615, 180] width 126 height 9
click at [491, 249] on div "Show 10 Page 4 of 4 |< < > >|" at bounding box center [409, 248] width 481 height 16
click at [597, 209] on div "Start new chat" at bounding box center [615, 205] width 97 height 8
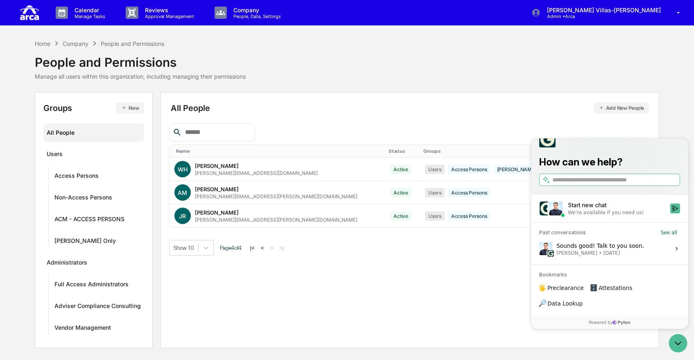
click at [670, 213] on button "Start new chat We're available if you need us!" at bounding box center [675, 208] width 10 height 10
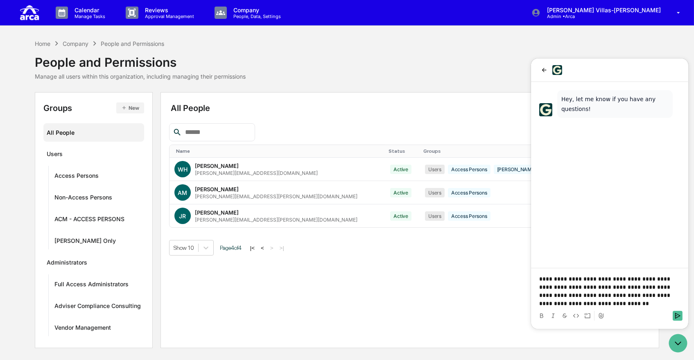
click at [665, 293] on p "**********" at bounding box center [609, 290] width 141 height 33
click at [607, 303] on p "**********" at bounding box center [609, 290] width 141 height 33
click at [677, 315] on icon "Send" at bounding box center [677, 315] width 7 height 7
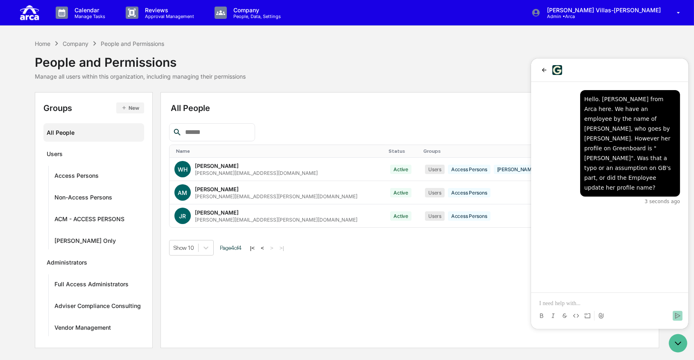
click at [265, 246] on button "<" at bounding box center [262, 247] width 8 height 7
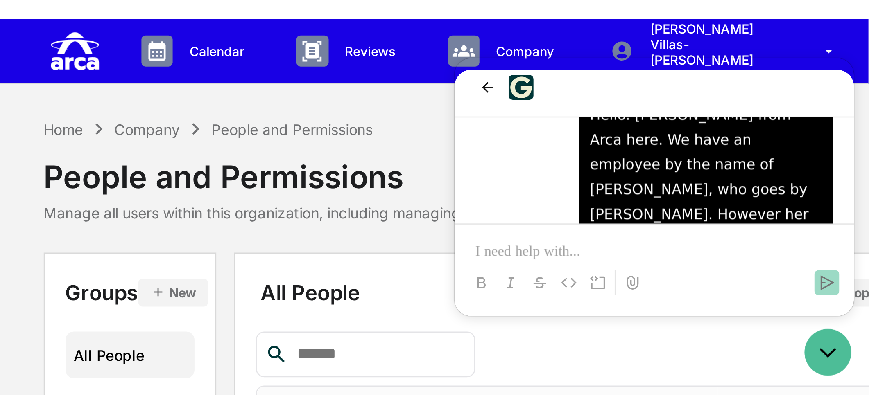
scroll to position [18, 0]
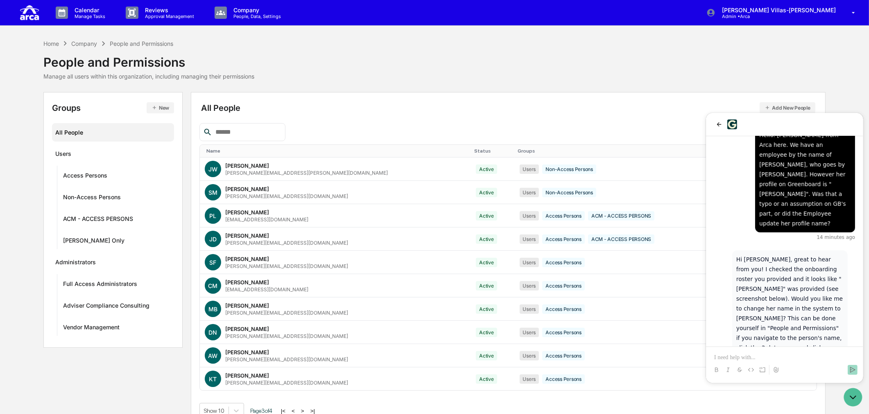
click at [272, 136] on input "text" at bounding box center [247, 132] width 70 height 11
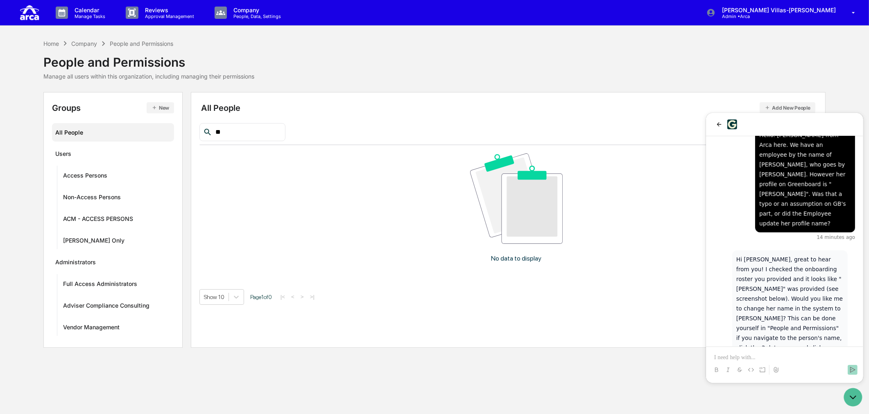
type input "*"
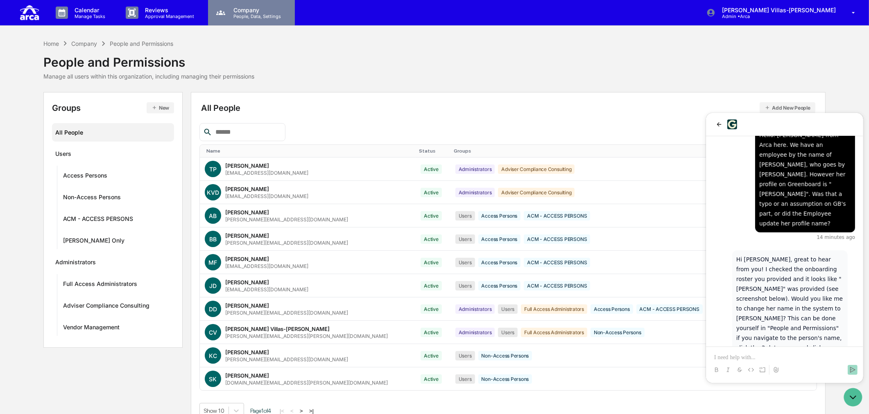
click at [240, 13] on p "Company" at bounding box center [256, 10] width 58 height 7
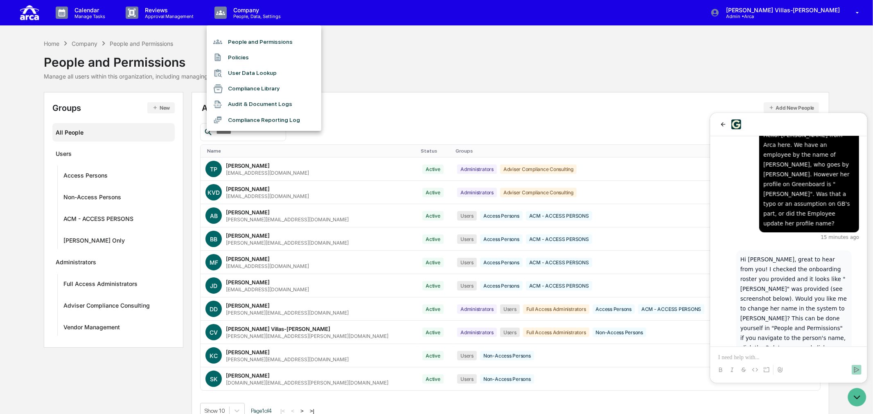
click at [246, 74] on li "User Data Lookup" at bounding box center [264, 73] width 115 height 16
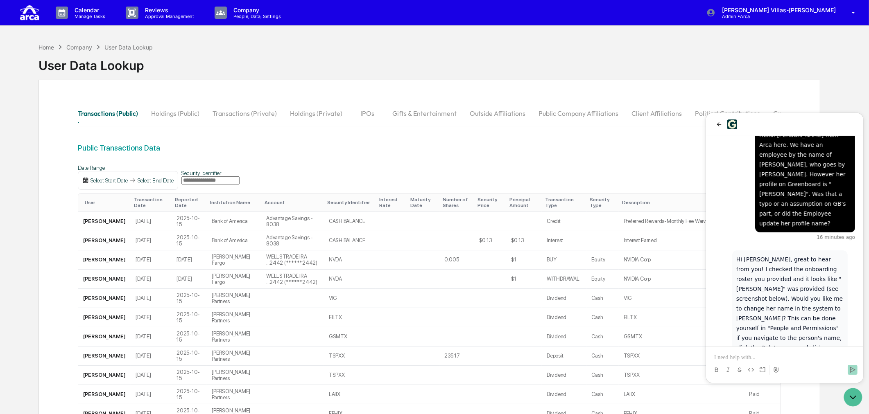
click at [693, 355] on p at bounding box center [783, 357] width 141 height 8
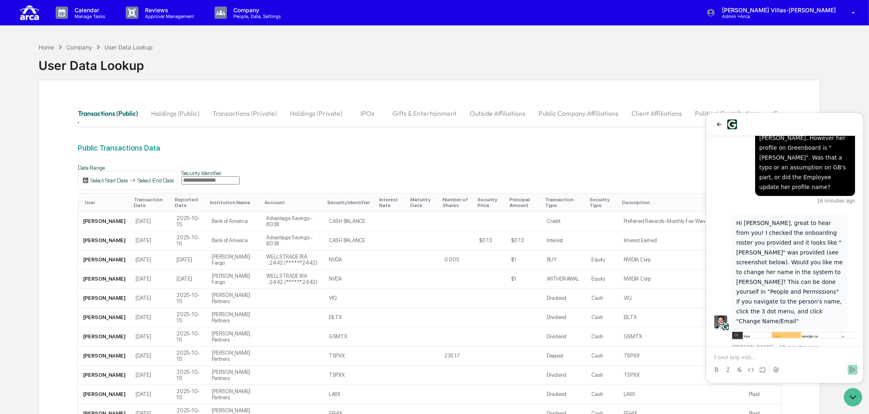
click at [693, 332] on img "Preview image: Preview" at bounding box center [792, 335] width 123 height 7
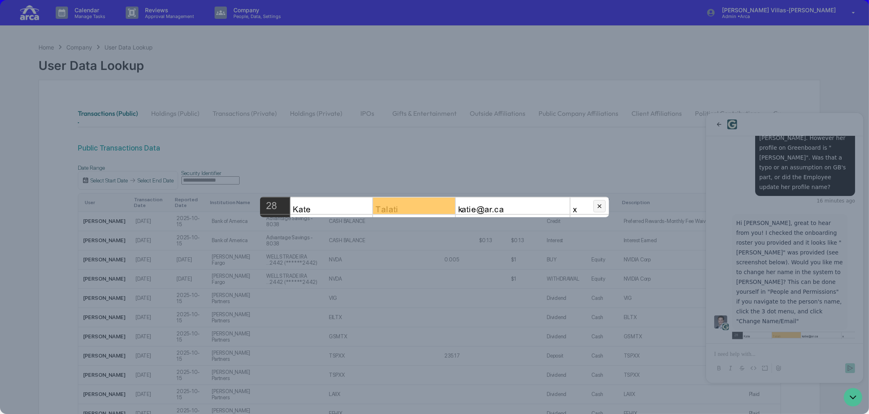
click at [693, 356] on dialog at bounding box center [434, 207] width 869 height 414
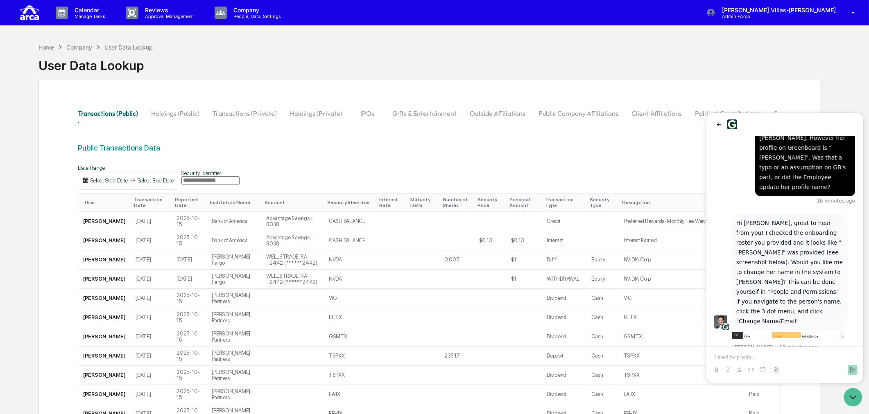
click at [693, 354] on p at bounding box center [783, 357] width 141 height 8
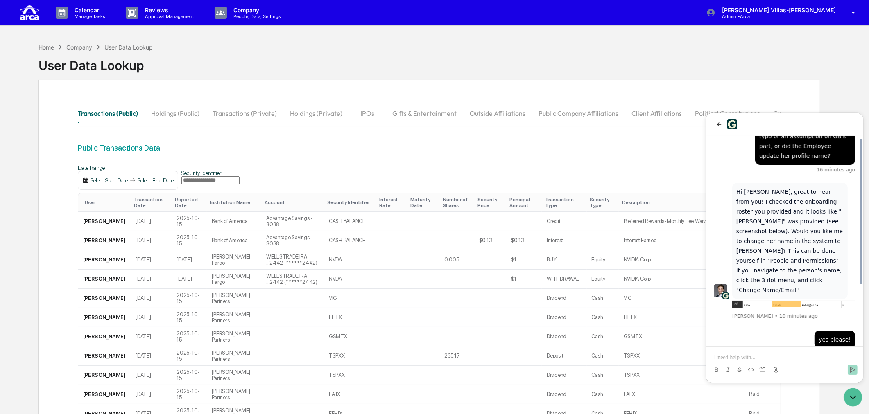
scroll to position [40, 0]
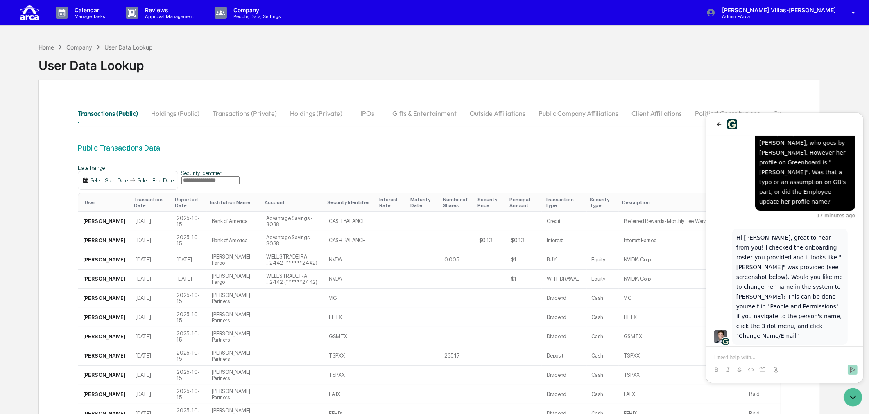
click at [693, 346] on img "Preview image: Preview" at bounding box center [792, 349] width 123 height 7
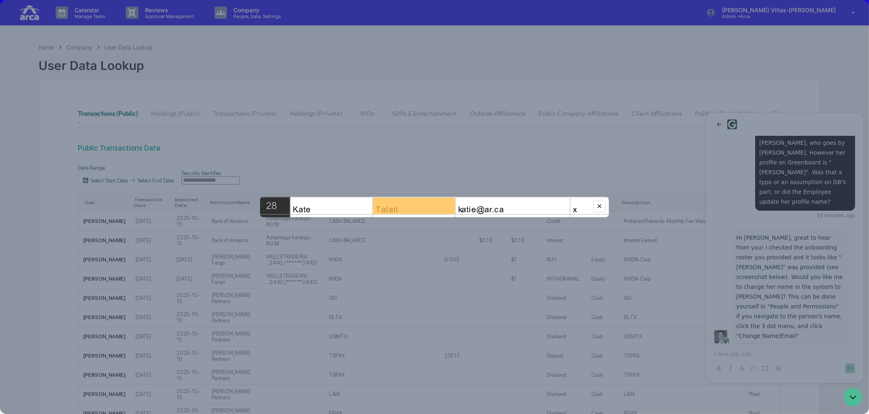
click at [68, 191] on dialog at bounding box center [434, 207] width 869 height 414
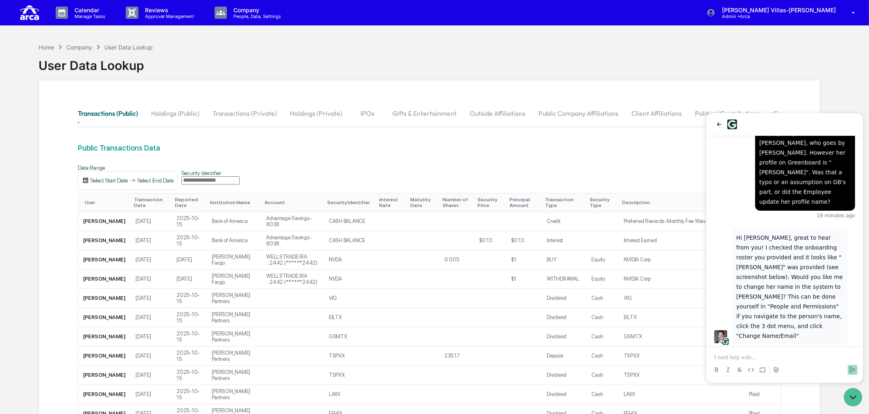
click at [693, 359] on p at bounding box center [783, 357] width 141 height 8
